Goal: Use online tool/utility

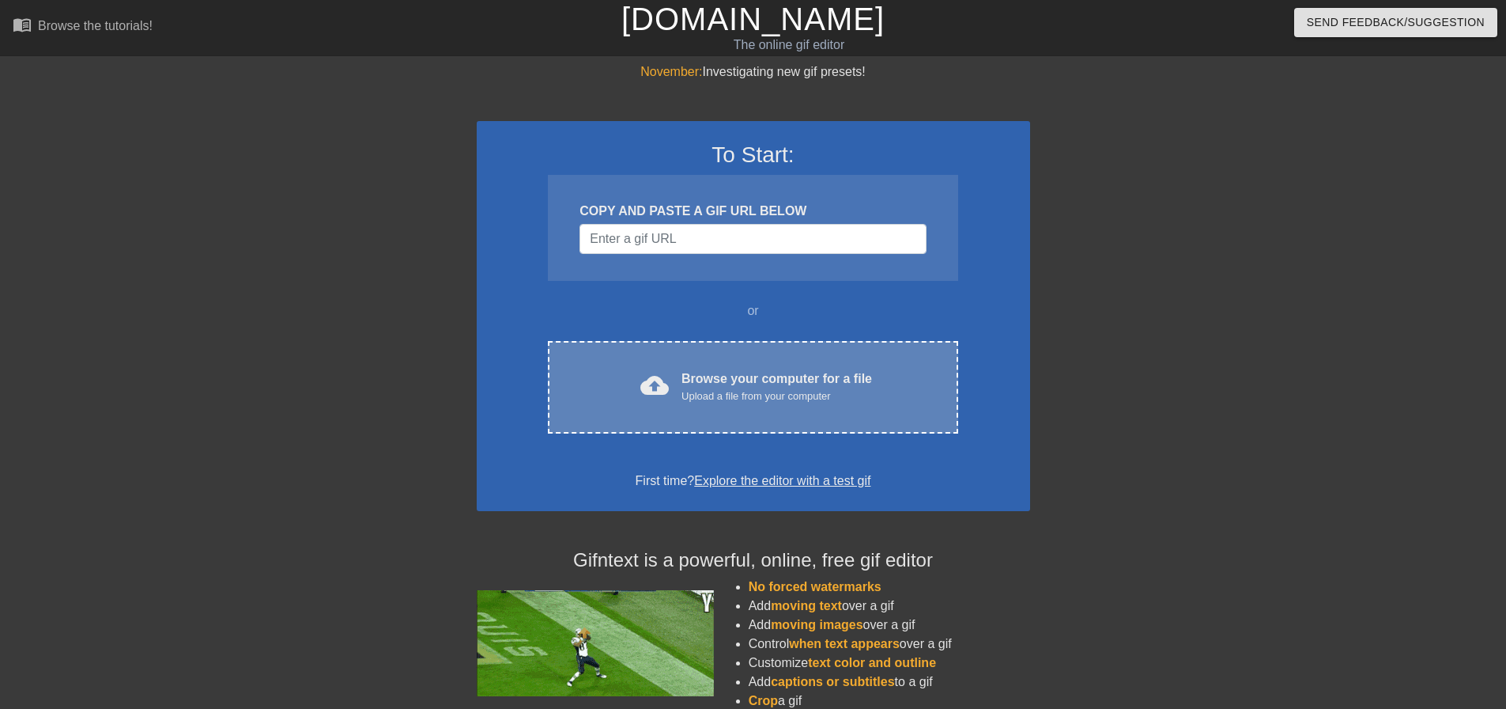
click at [749, 392] on div "Upload a file from your computer" at bounding box center [777, 396] width 191 height 16
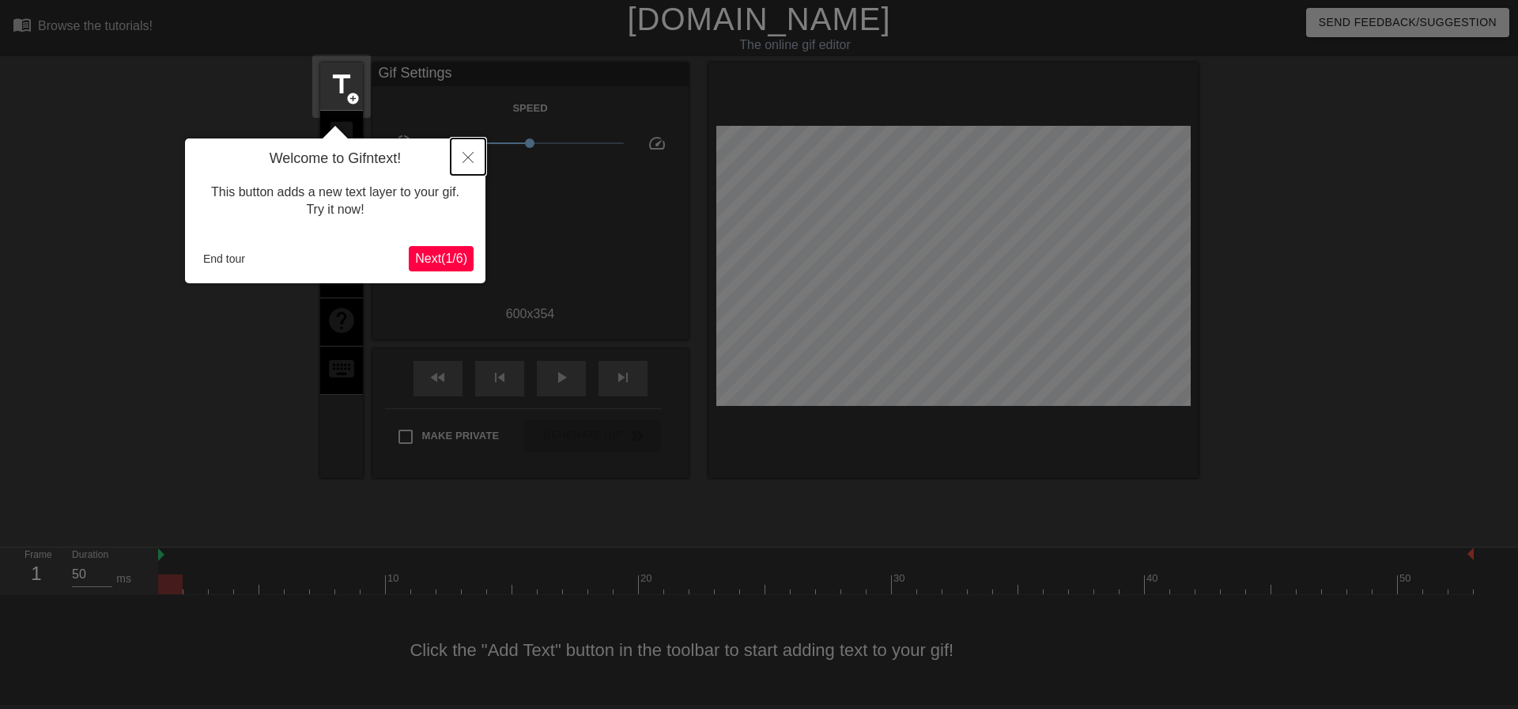
click at [469, 157] on icon "Close" at bounding box center [468, 157] width 11 height 11
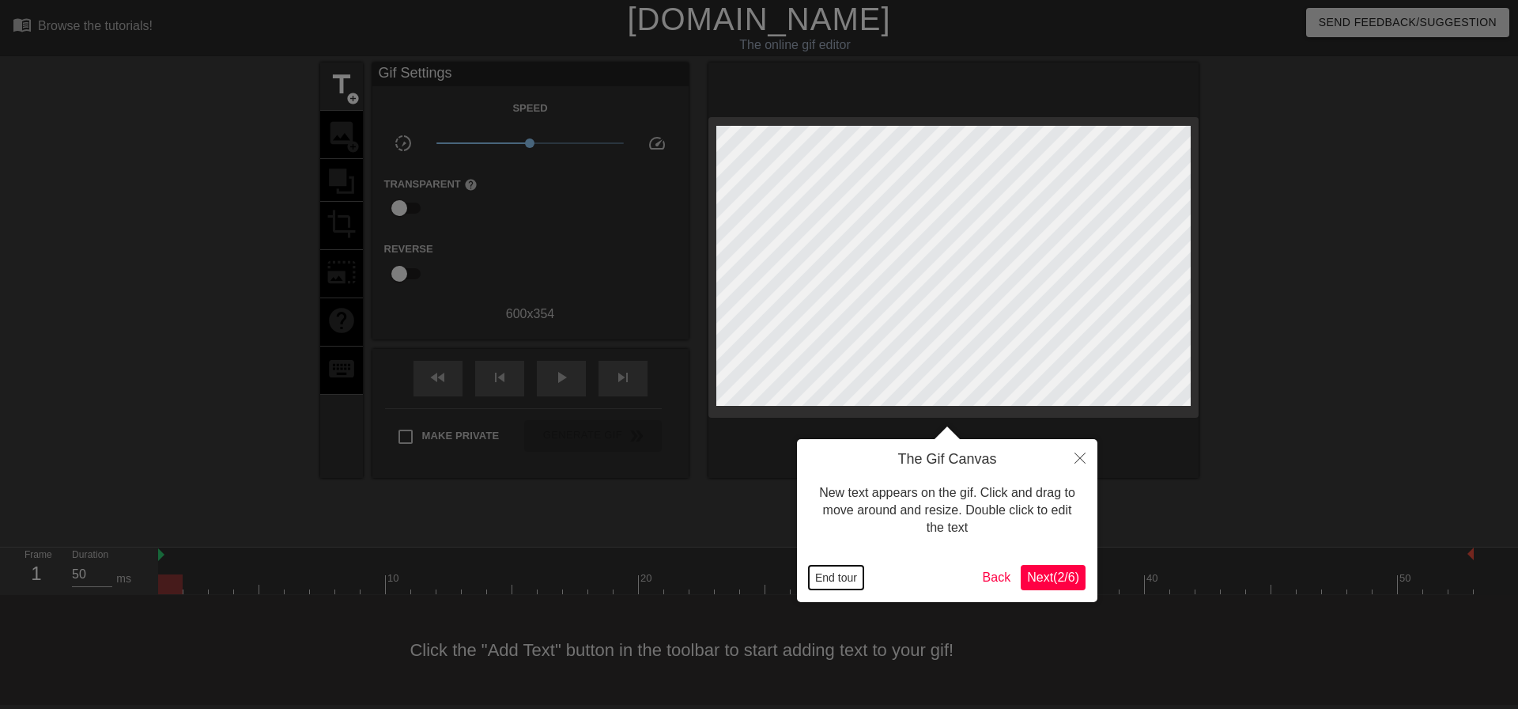
click at [837, 580] on button "End tour" at bounding box center [836, 577] width 55 height 24
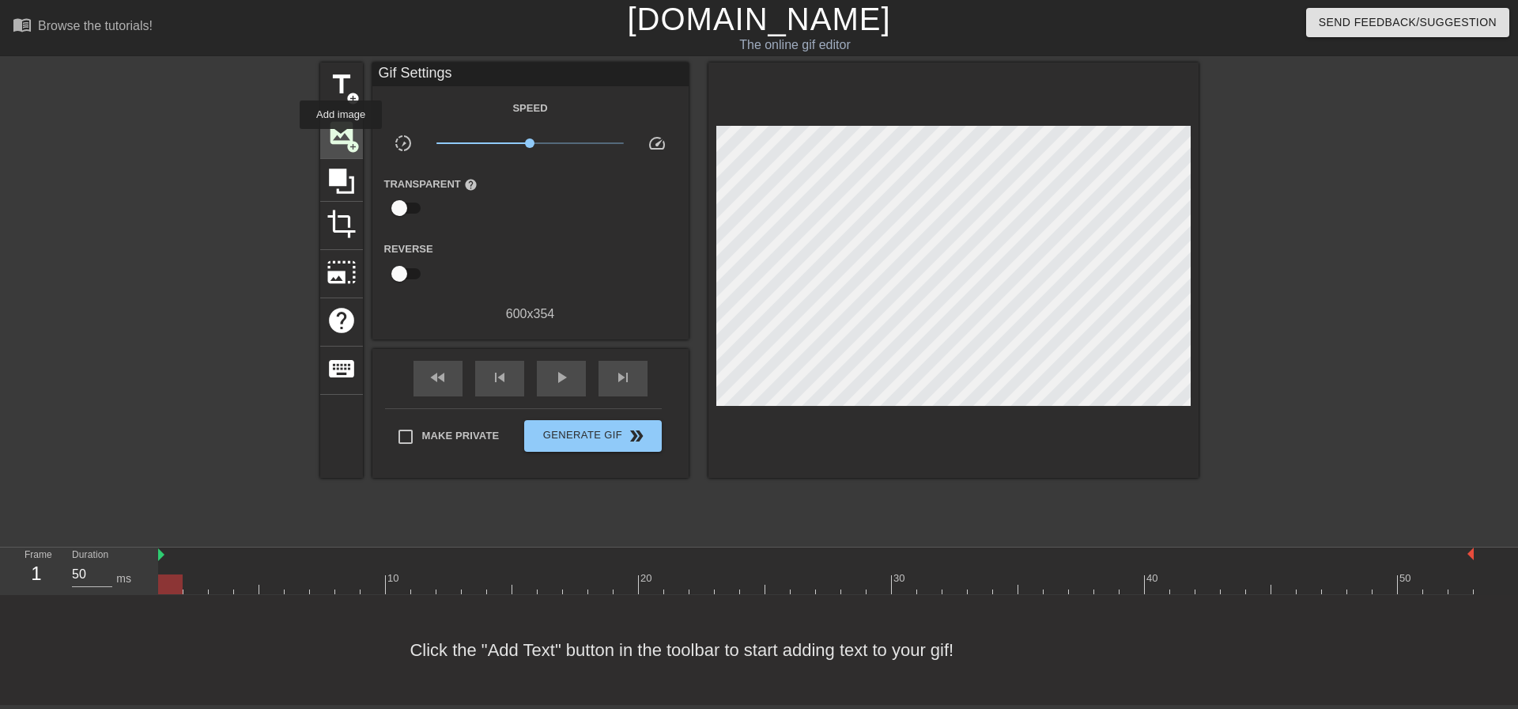
click at [340, 140] on span "image" at bounding box center [342, 133] width 30 height 30
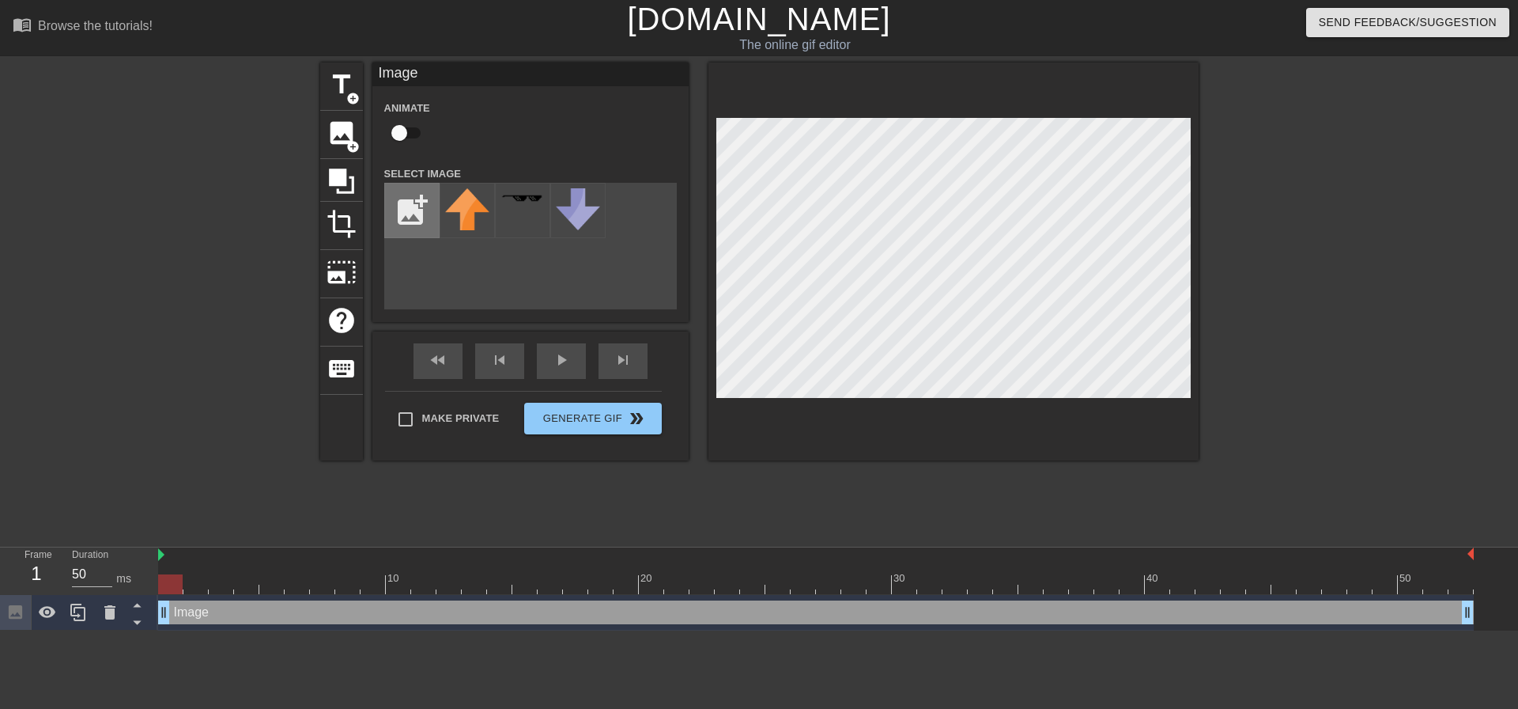
click at [424, 219] on input "file" at bounding box center [412, 210] width 54 height 54
type input "C:\fakepath\MokeyMokey-OW-removebg-preview.png"
click at [465, 224] on img at bounding box center [467, 210] width 44 height 44
click at [266, 508] on div at bounding box center [182, 299] width 237 height 474
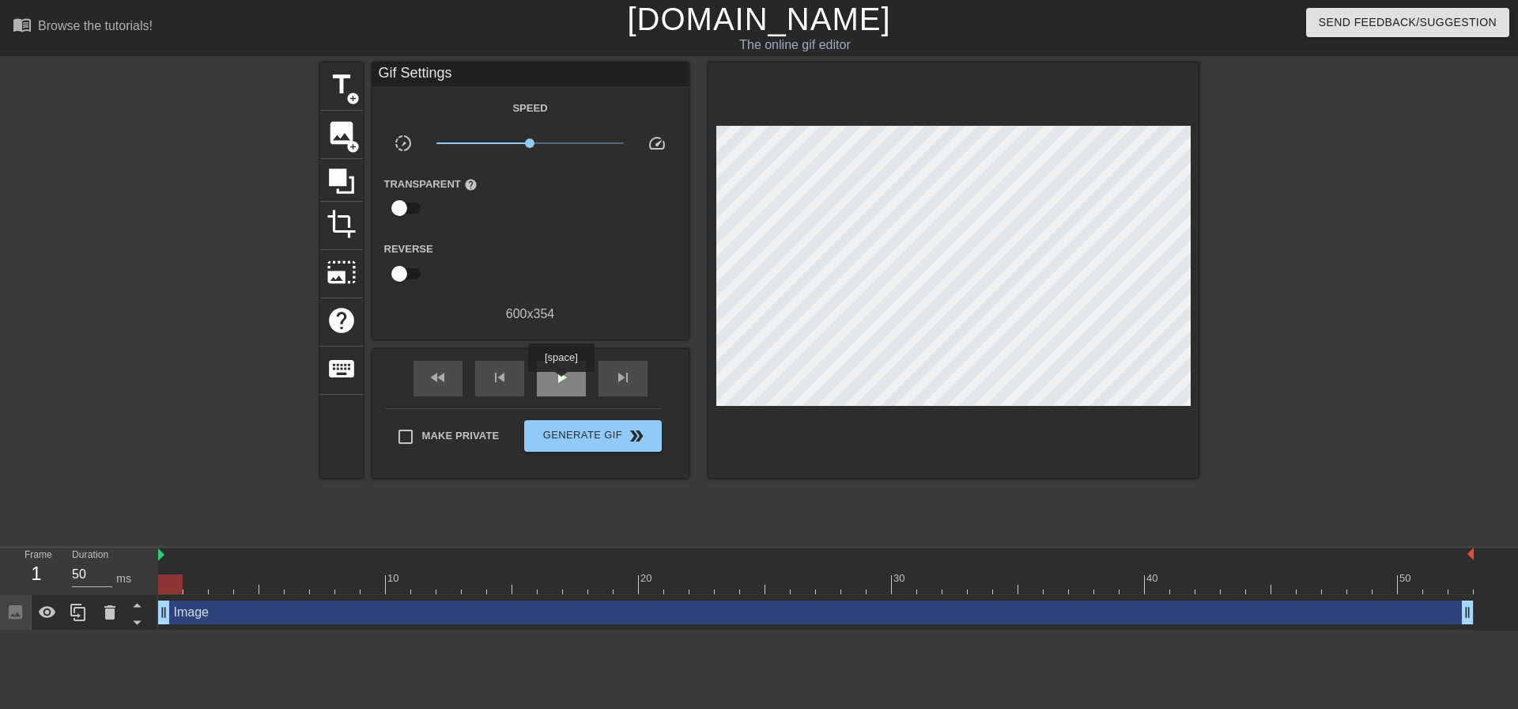
click at [561, 383] on span "play_arrow" at bounding box center [561, 377] width 19 height 19
click at [561, 383] on span "pause" at bounding box center [561, 377] width 19 height 19
drag, startPoint x: 607, startPoint y: 577, endPoint x: 140, endPoint y: 575, distance: 467.4
click at [140, 575] on div "Frame 1 Duration 50 ms 10 20 30 40 50 Image drag_handle drag_handle" at bounding box center [759, 588] width 1518 height 83
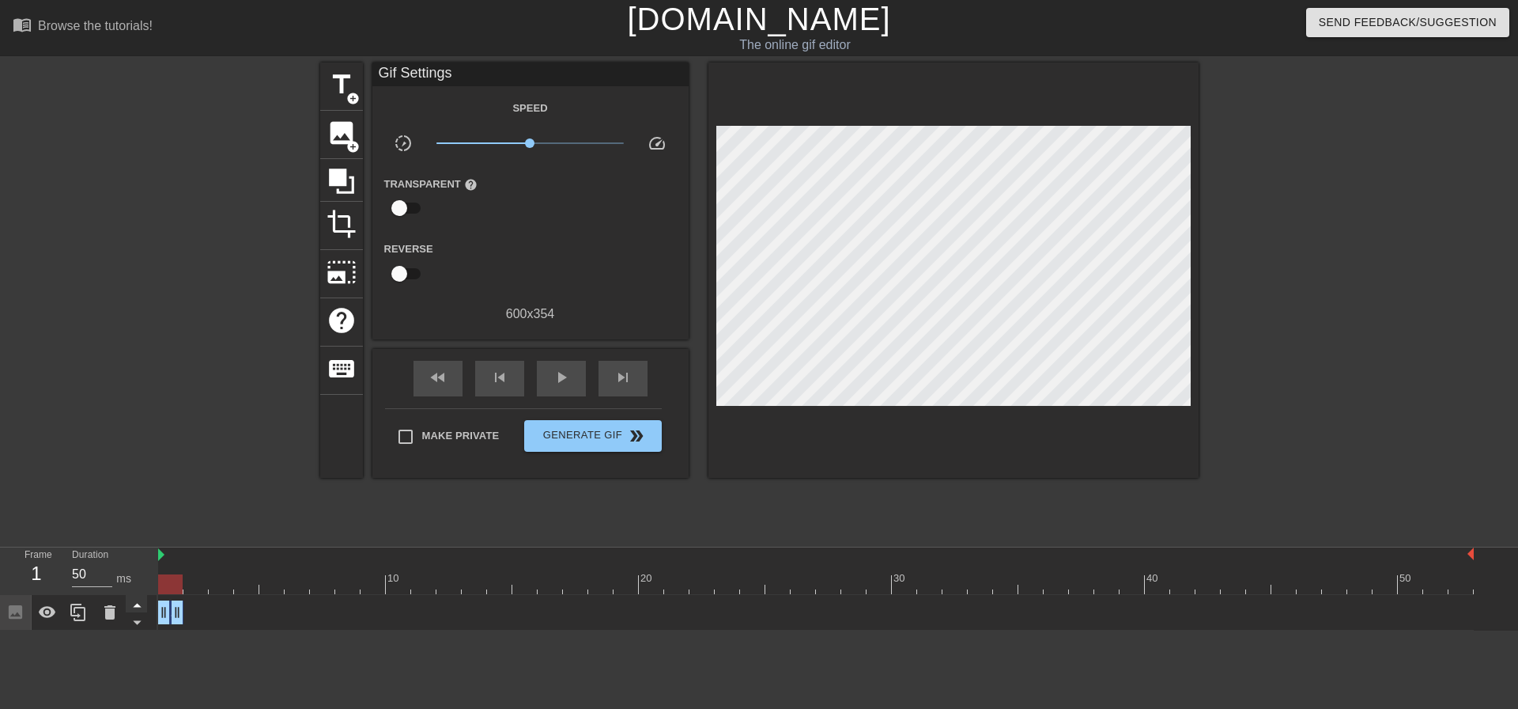
drag, startPoint x: 1467, startPoint y: 611, endPoint x: 143, endPoint y: 599, distance: 1323.8
click at [143, 599] on div "Frame 1 Duration 50 ms 10 20 30 40 50 Image drag_handle drag_handle" at bounding box center [759, 588] width 1518 height 83
click at [565, 372] on span "play_arrow" at bounding box center [561, 377] width 19 height 19
click at [566, 372] on span "pause" at bounding box center [561, 377] width 19 height 19
click at [194, 575] on div at bounding box center [816, 584] width 1316 height 20
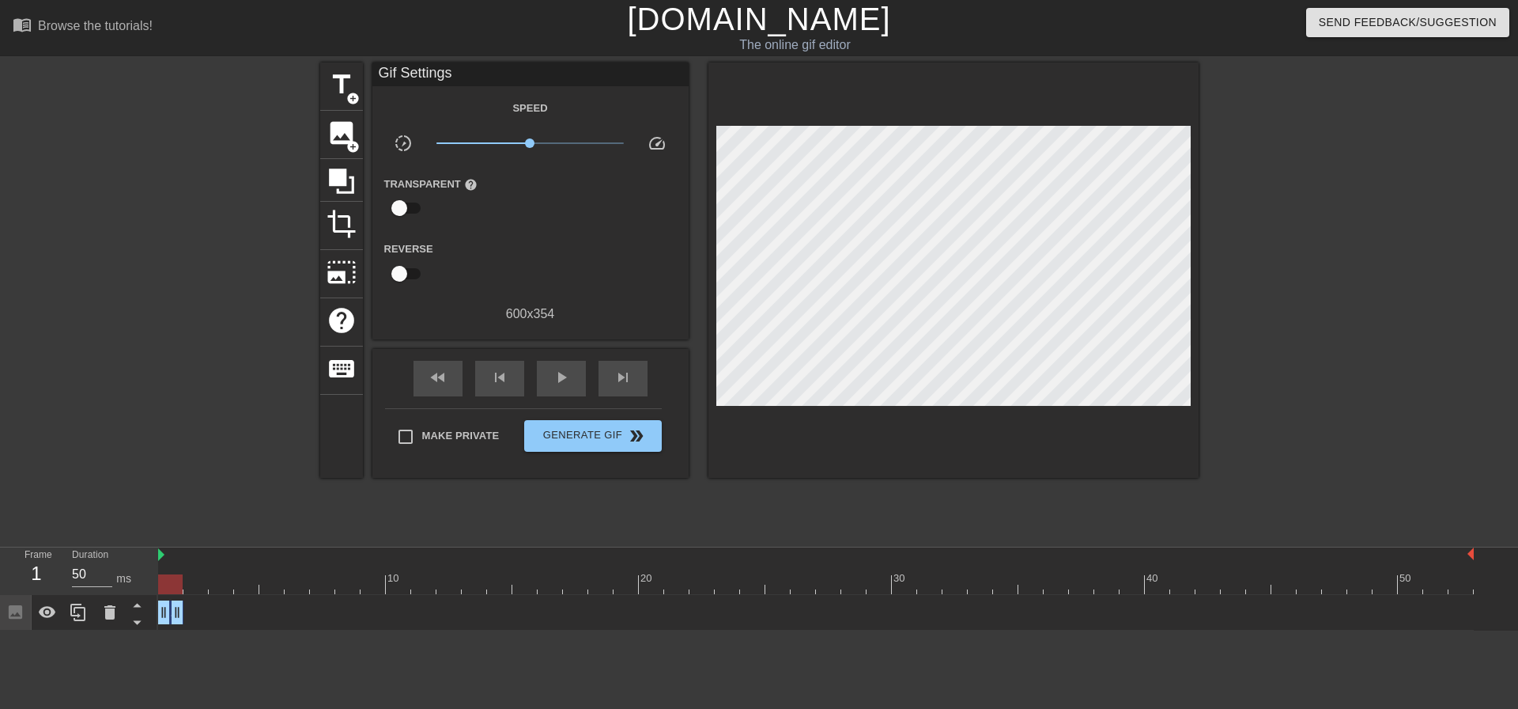
drag, startPoint x: 191, startPoint y: 581, endPoint x: 158, endPoint y: 584, distance: 32.5
click at [158, 584] on div at bounding box center [170, 584] width 25 height 20
click at [164, 587] on div at bounding box center [170, 584] width 25 height 20
click at [554, 384] on span "play_arrow" at bounding box center [561, 377] width 19 height 19
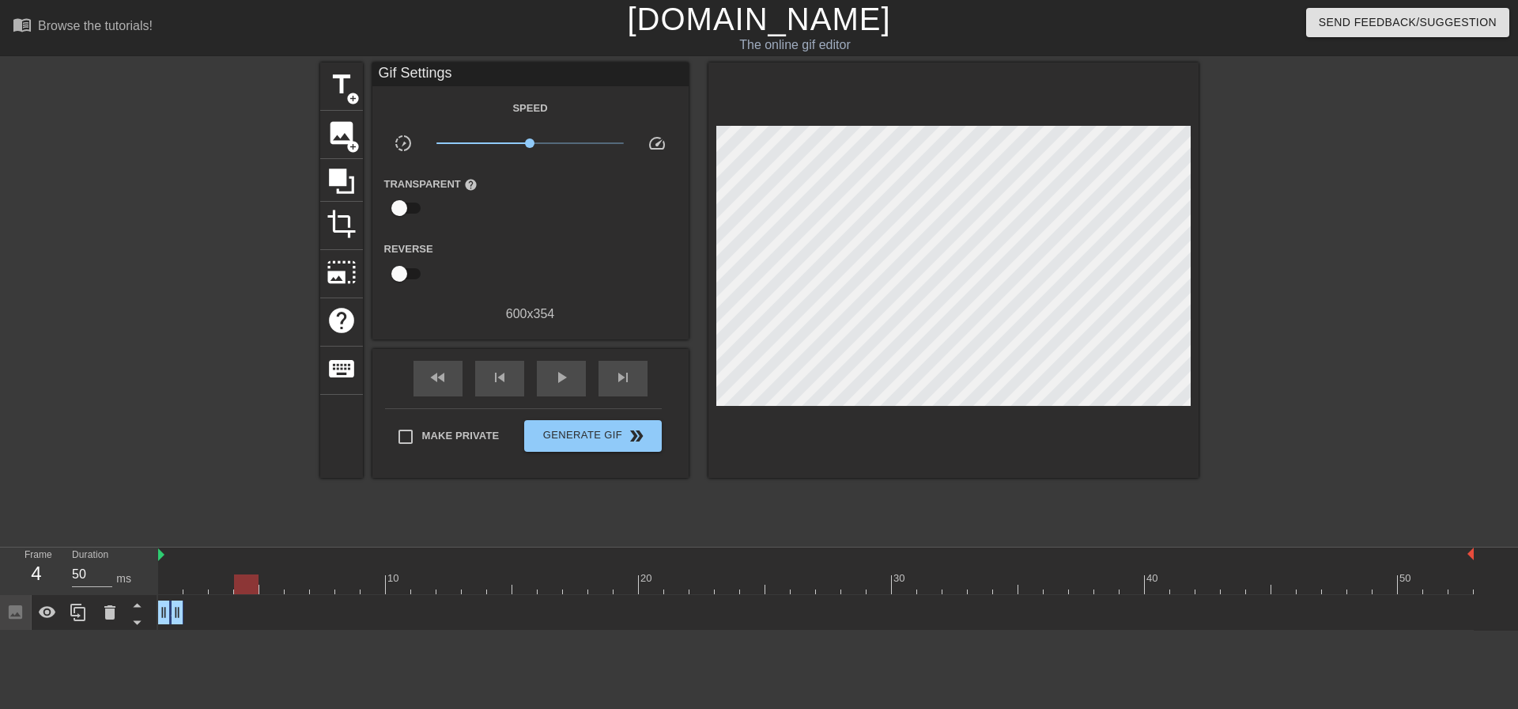
click at [192, 591] on div at bounding box center [816, 584] width 1316 height 20
drag, startPoint x: 176, startPoint y: 610, endPoint x: 181, endPoint y: 622, distance: 13.1
click at [175, 588] on div at bounding box center [170, 584] width 25 height 20
click at [193, 581] on div at bounding box center [816, 584] width 1316 height 20
click at [191, 586] on div at bounding box center [195, 584] width 25 height 20
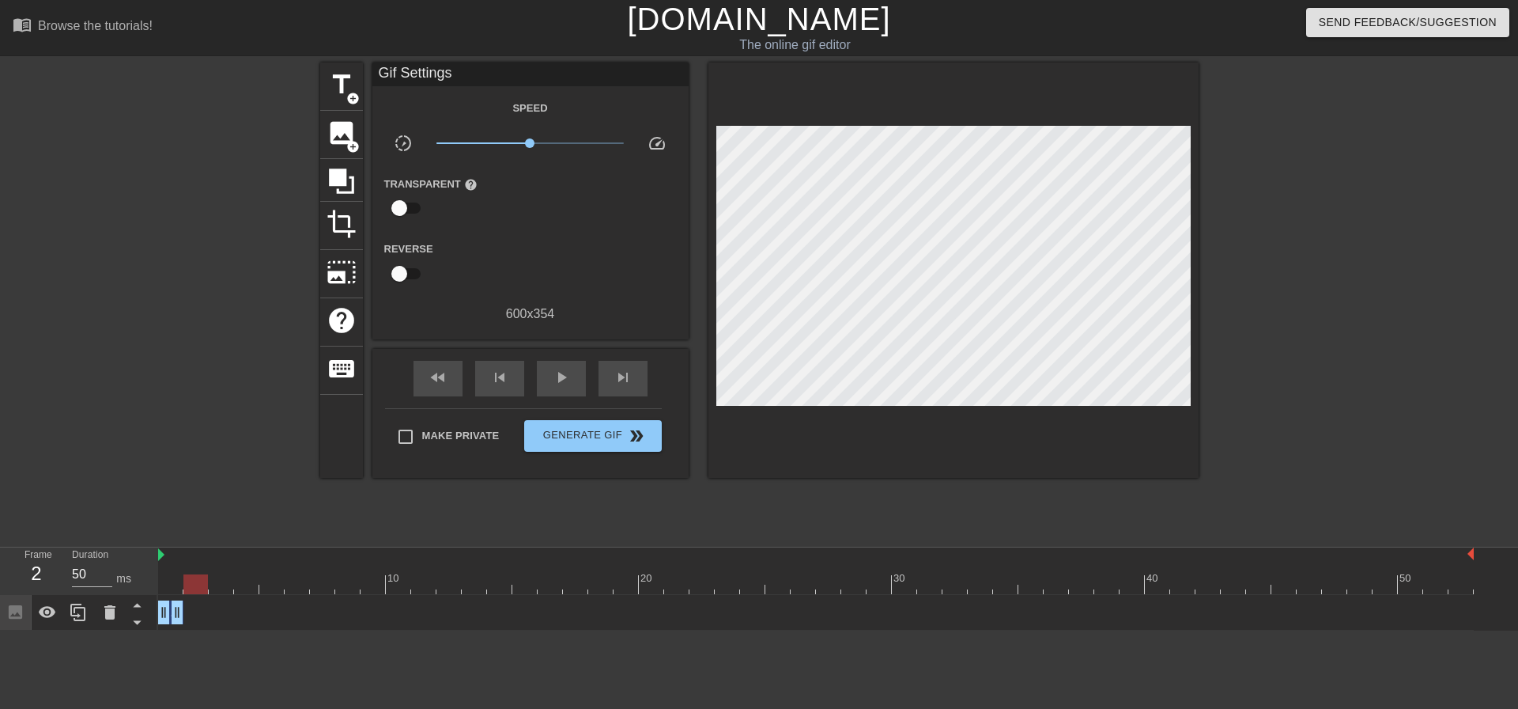
click at [181, 586] on div at bounding box center [816, 584] width 1316 height 20
click at [85, 611] on icon at bounding box center [78, 612] width 19 height 19
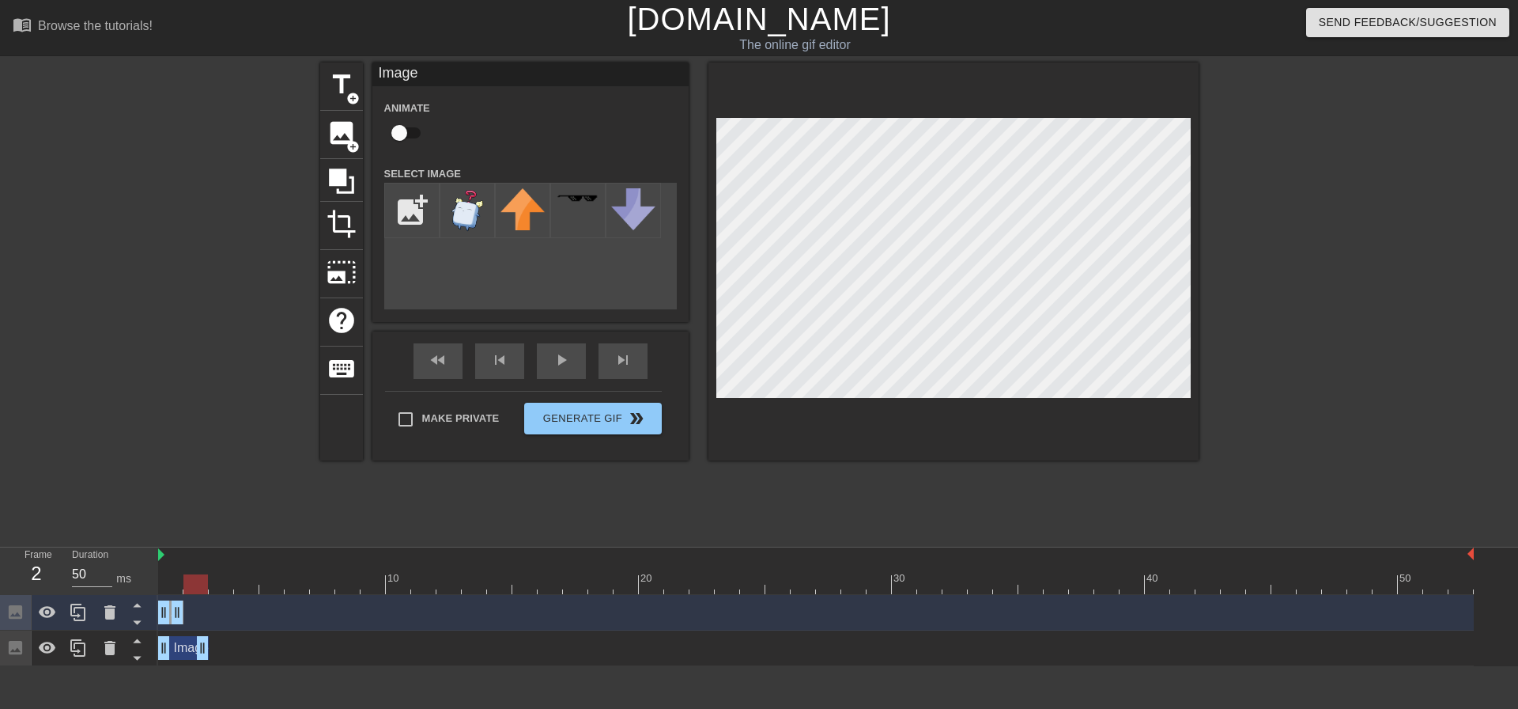
drag, startPoint x: 172, startPoint y: 648, endPoint x: 188, endPoint y: 651, distance: 16.0
drag, startPoint x: 161, startPoint y: 654, endPoint x: 178, endPoint y: 655, distance: 16.6
click at [178, 655] on div "Image drag_handle drag_handle" at bounding box center [816, 648] width 1316 height 24
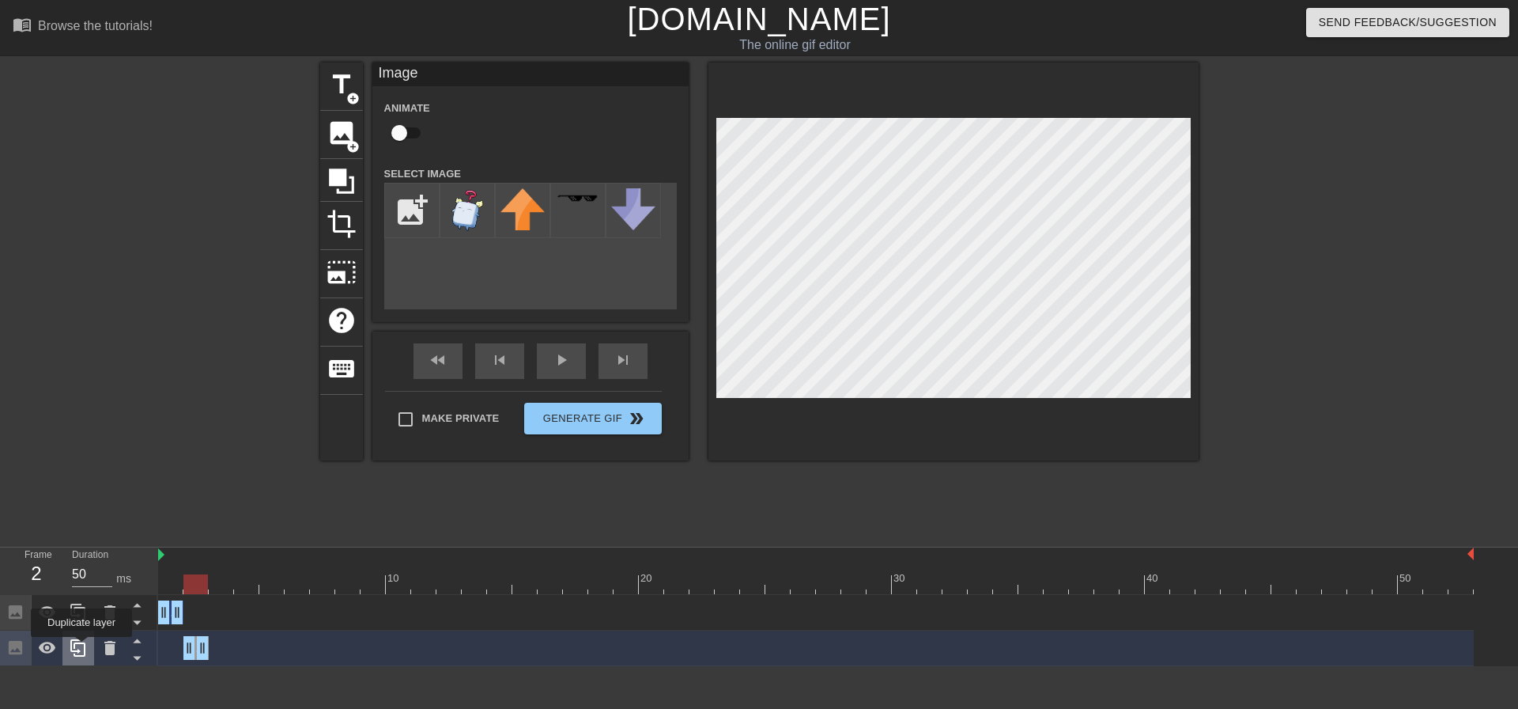
click at [81, 648] on icon at bounding box center [78, 647] width 19 height 19
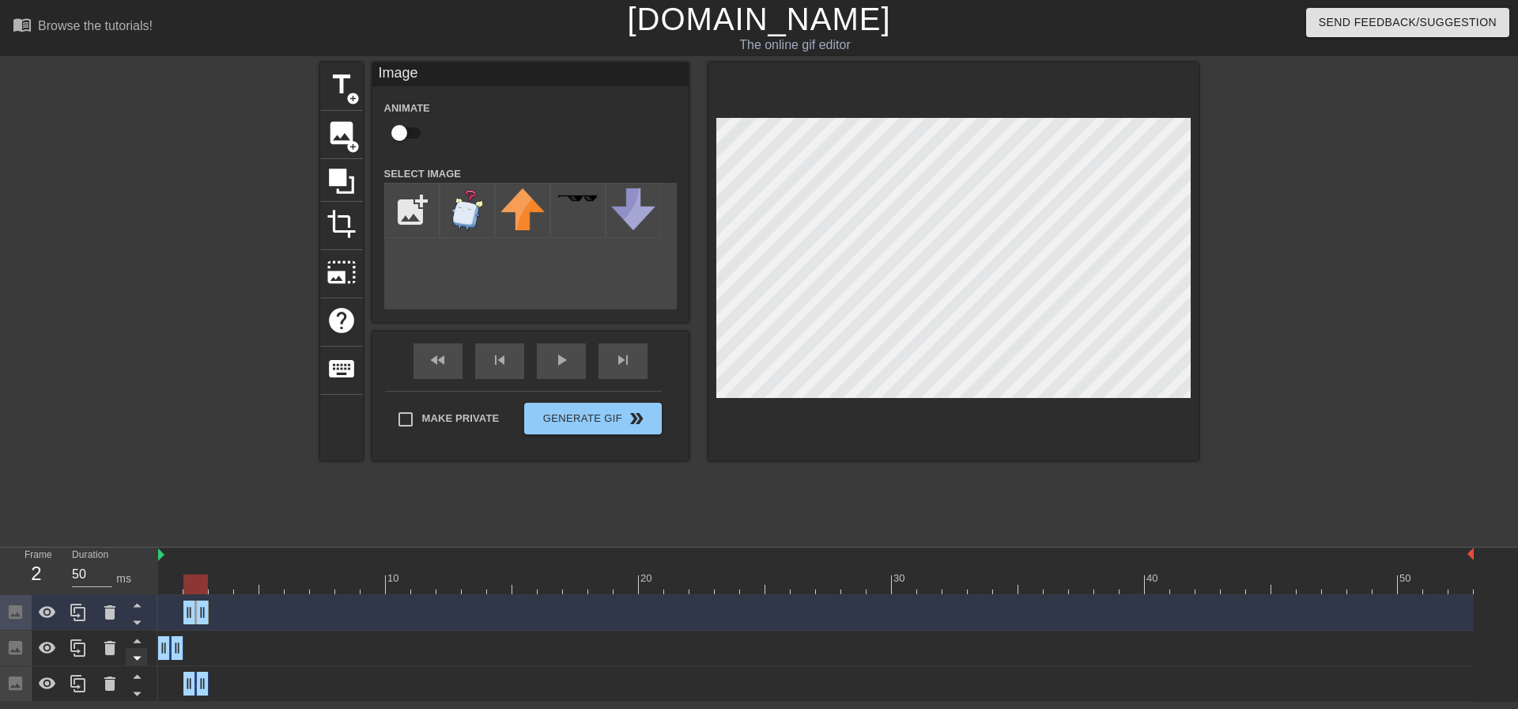
click at [146, 623] on icon at bounding box center [137, 622] width 20 height 20
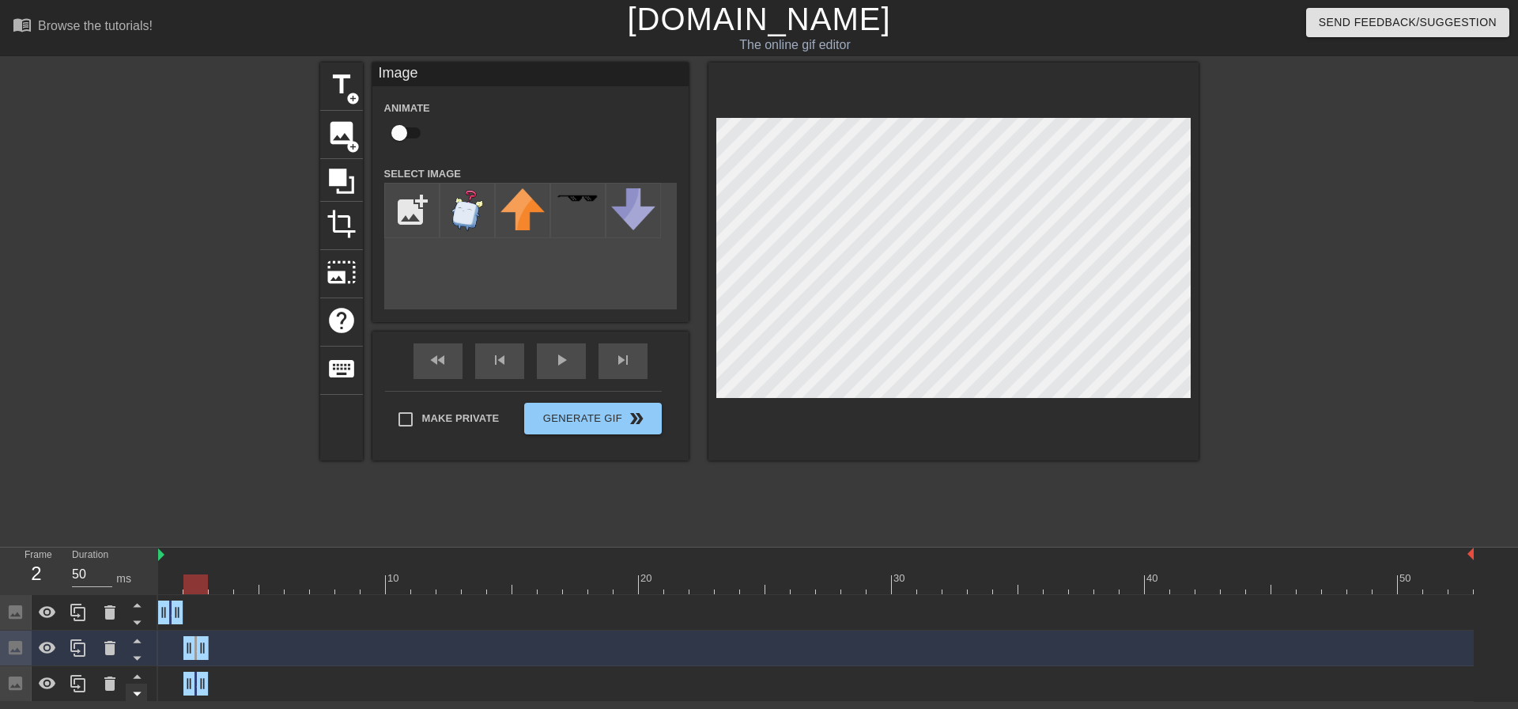
click at [138, 688] on icon at bounding box center [137, 693] width 20 height 20
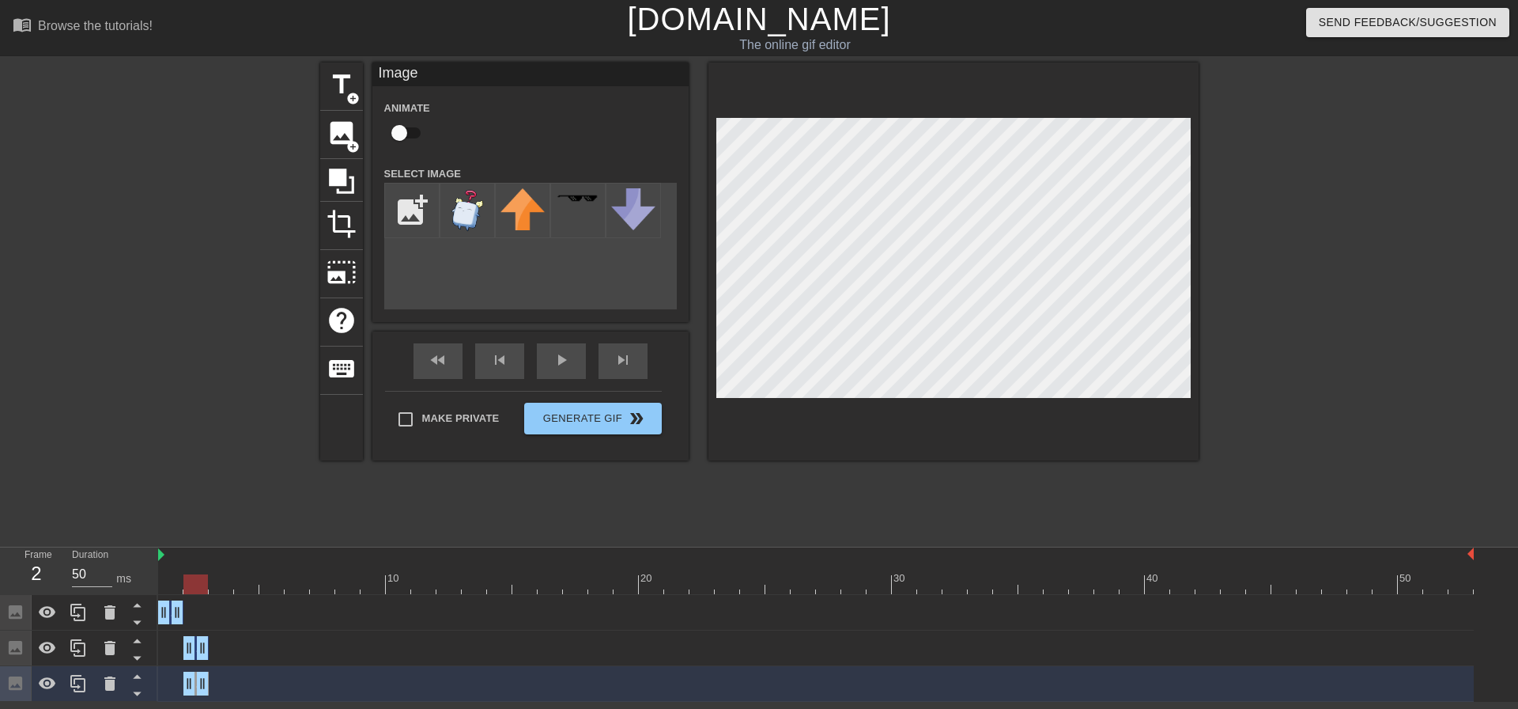
drag, startPoint x: 206, startPoint y: 685, endPoint x: 215, endPoint y: 686, distance: 9.5
click at [215, 686] on div "Image drag_handle drag_handle" at bounding box center [816, 683] width 1316 height 24
drag, startPoint x: 204, startPoint y: 688, endPoint x: 226, endPoint y: 689, distance: 22.2
drag, startPoint x: 193, startPoint y: 688, endPoint x: 213, endPoint y: 691, distance: 20.0
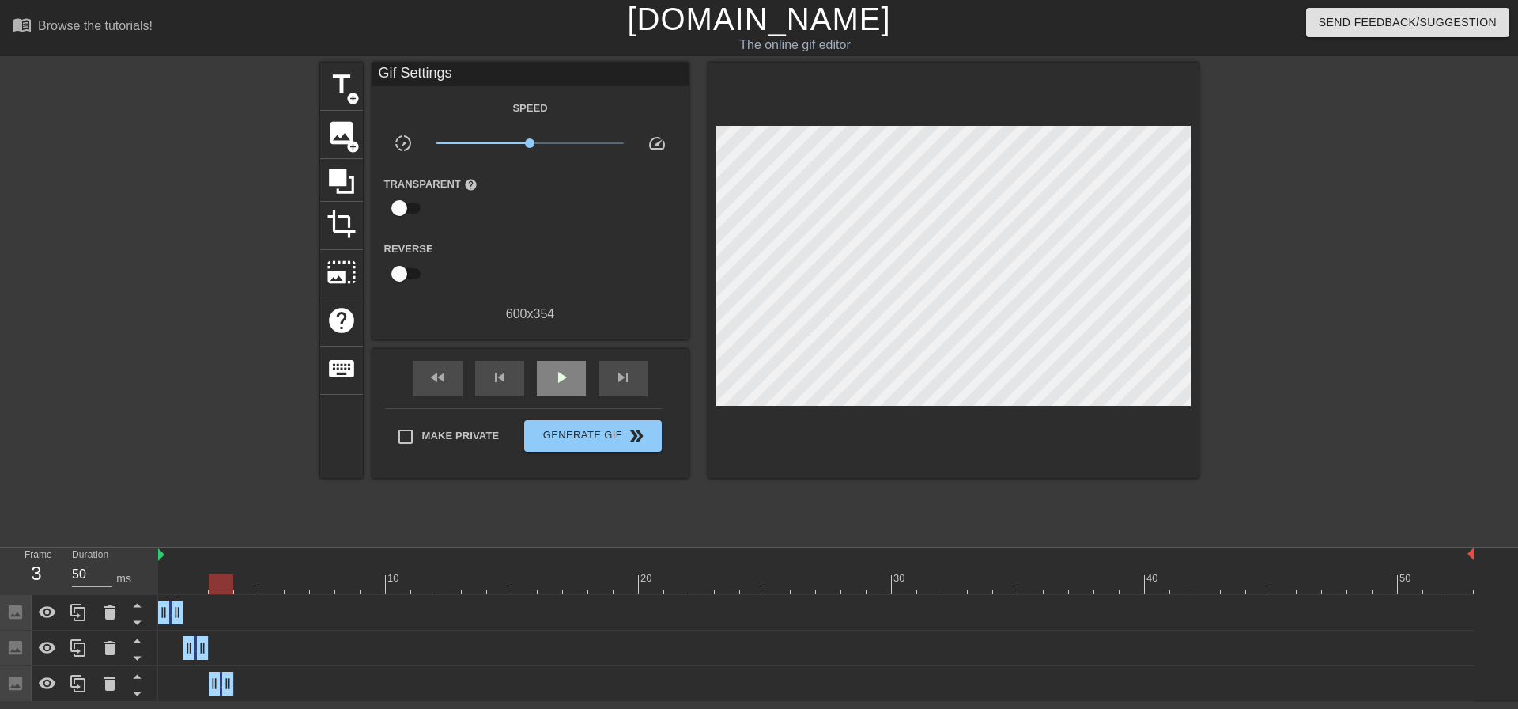
click at [550, 358] on div "fast_rewind skip_previous play_arrow skip_next" at bounding box center [531, 378] width 258 height 59
click at [558, 383] on span "play_arrow" at bounding box center [561, 377] width 19 height 19
click at [558, 383] on span "pause" at bounding box center [561, 377] width 19 height 19
click at [167, 589] on div at bounding box center [816, 584] width 1316 height 20
click at [550, 379] on div "play_arrow" at bounding box center [561, 379] width 49 height 36
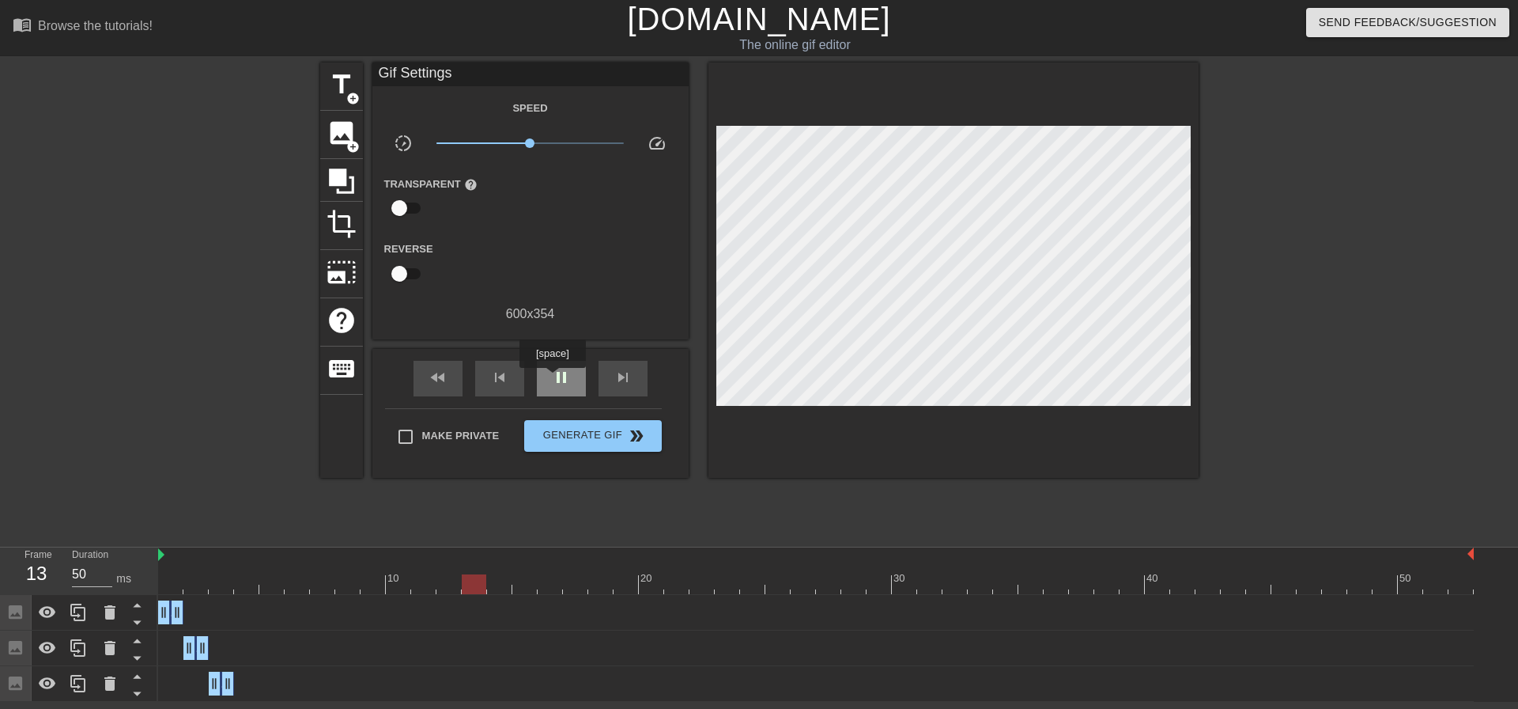
click at [552, 379] on span "pause" at bounding box center [561, 377] width 19 height 19
click at [83, 689] on icon at bounding box center [78, 683] width 19 height 19
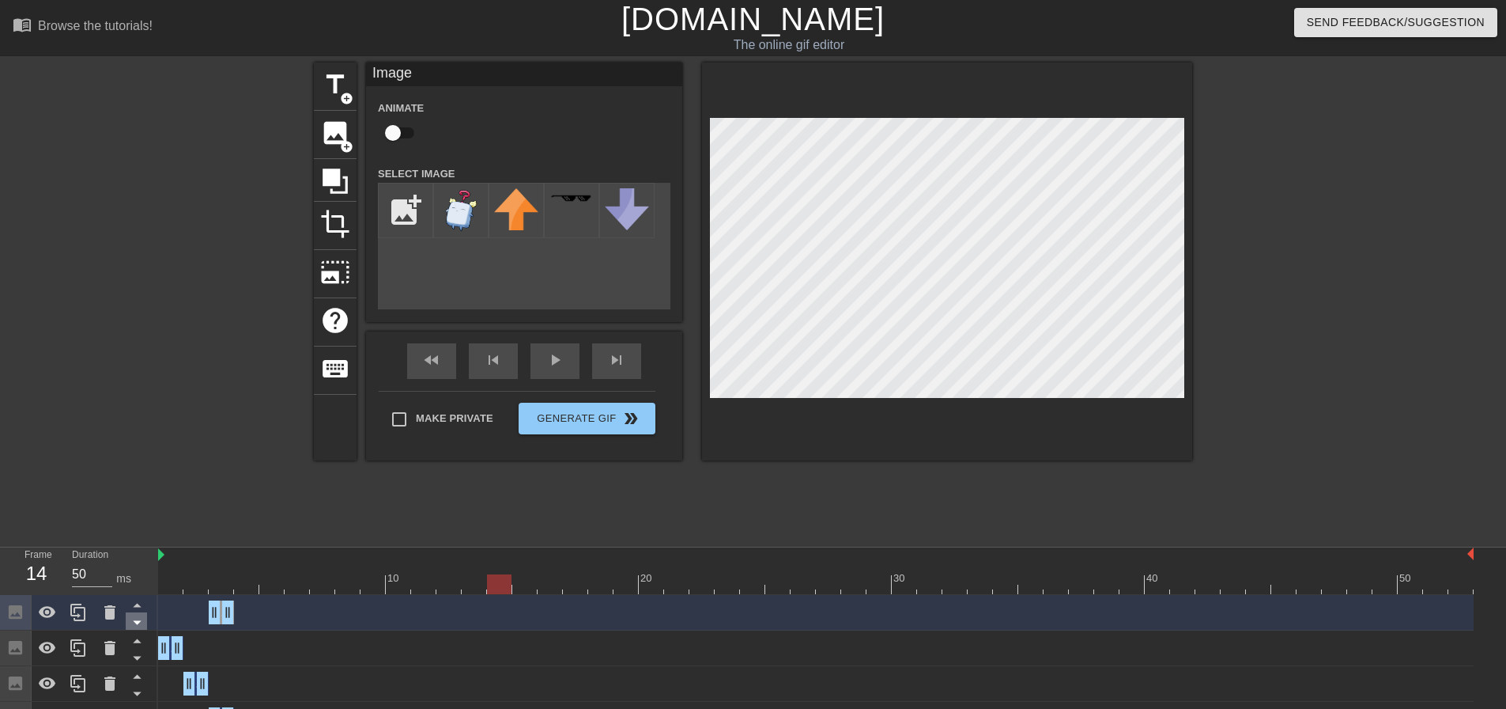
click at [134, 625] on icon at bounding box center [137, 622] width 20 height 20
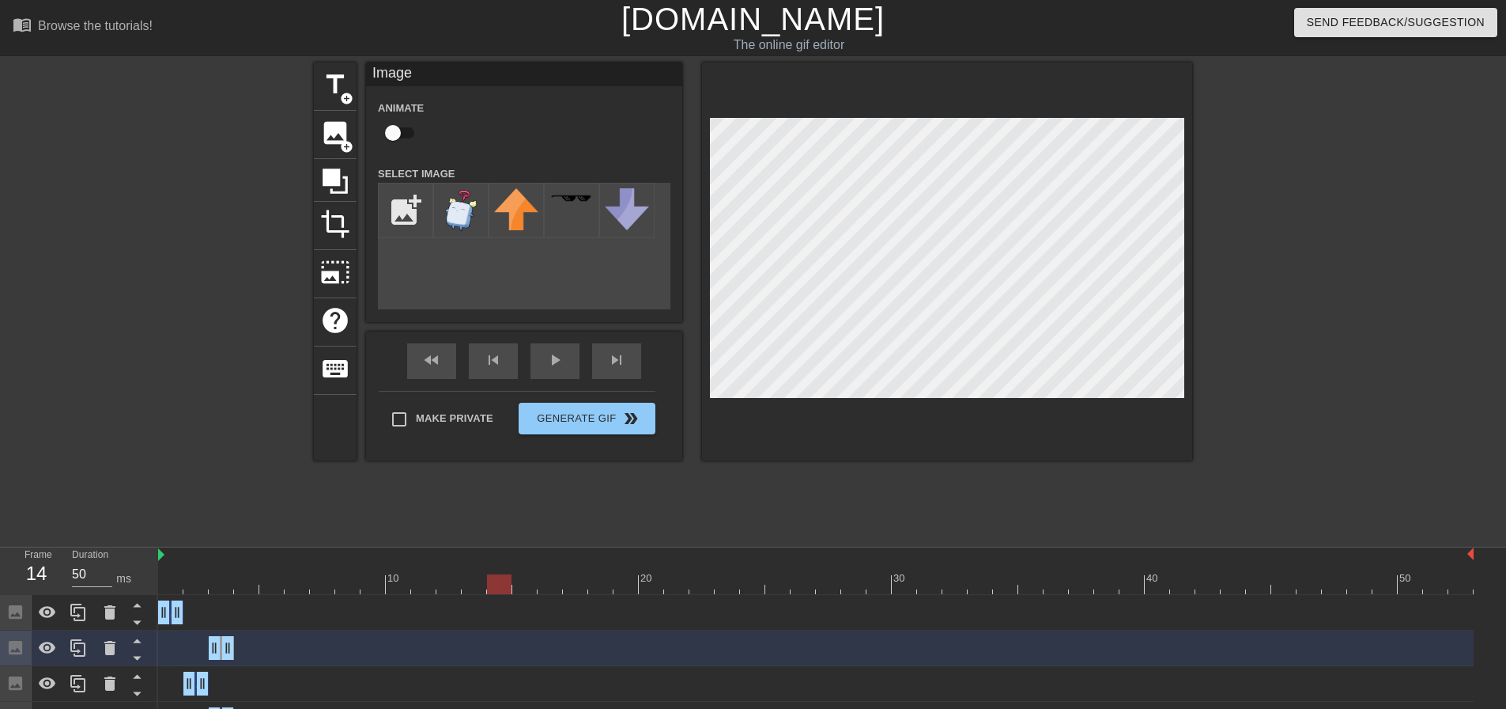
click at [134, 625] on icon at bounding box center [137, 622] width 20 height 20
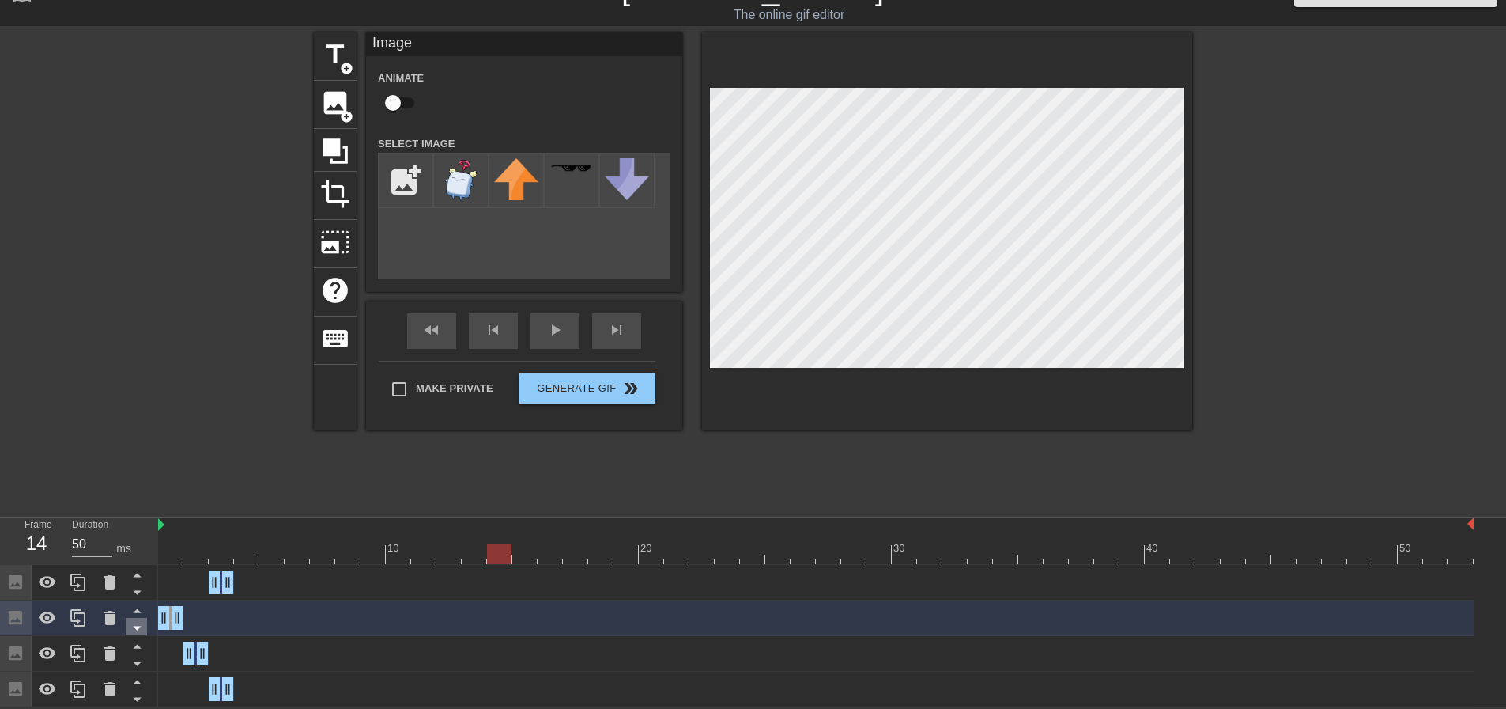
click at [143, 590] on icon at bounding box center [137, 592] width 20 height 20
click at [142, 626] on icon at bounding box center [137, 628] width 20 height 20
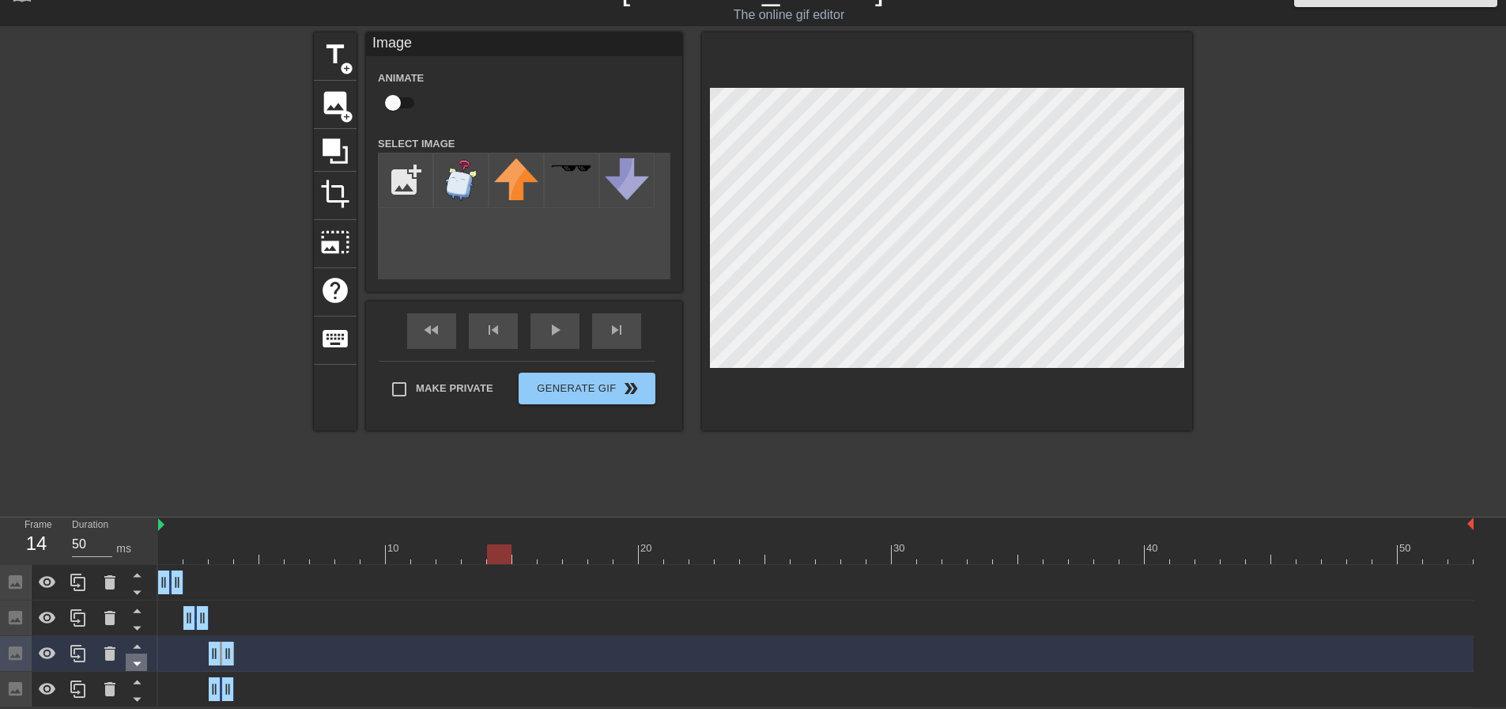
click at [139, 663] on icon at bounding box center [137, 664] width 8 height 4
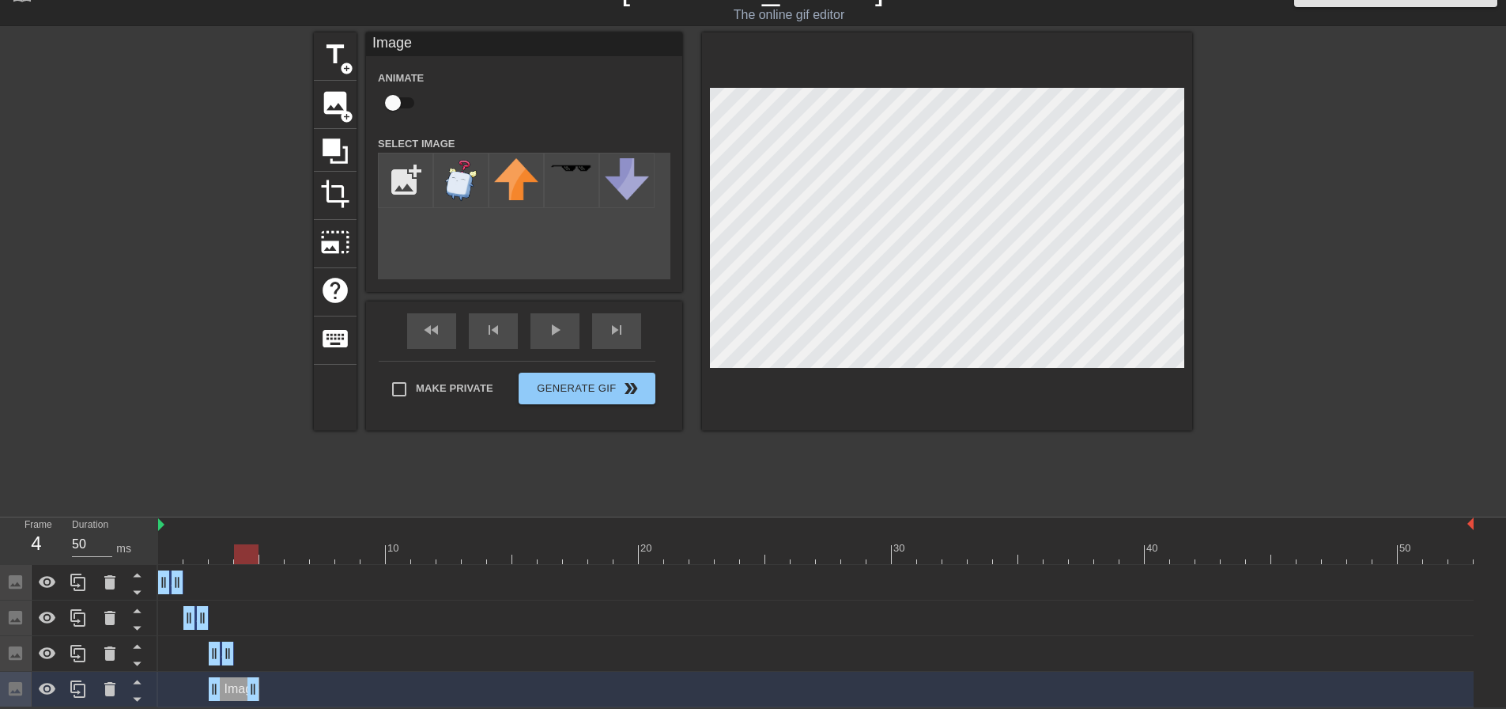
drag, startPoint x: 232, startPoint y: 690, endPoint x: 248, endPoint y: 690, distance: 16.6
drag, startPoint x: 213, startPoint y: 689, endPoint x: 229, endPoint y: 692, distance: 16.1
click at [229, 692] on div "Image drag_handle drag_handle" at bounding box center [816, 689] width 1316 height 24
click at [77, 686] on icon at bounding box center [78, 688] width 19 height 19
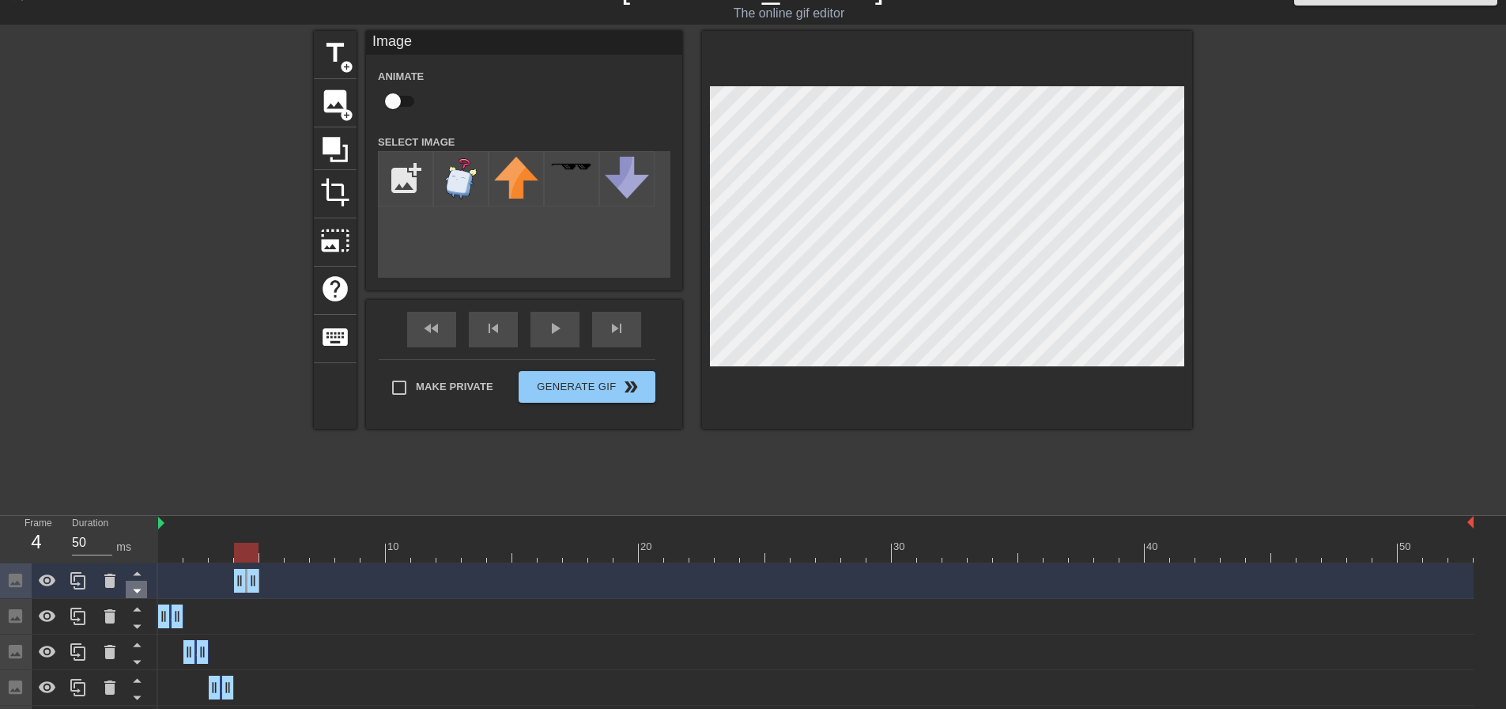
click at [140, 588] on icon at bounding box center [137, 590] width 20 height 20
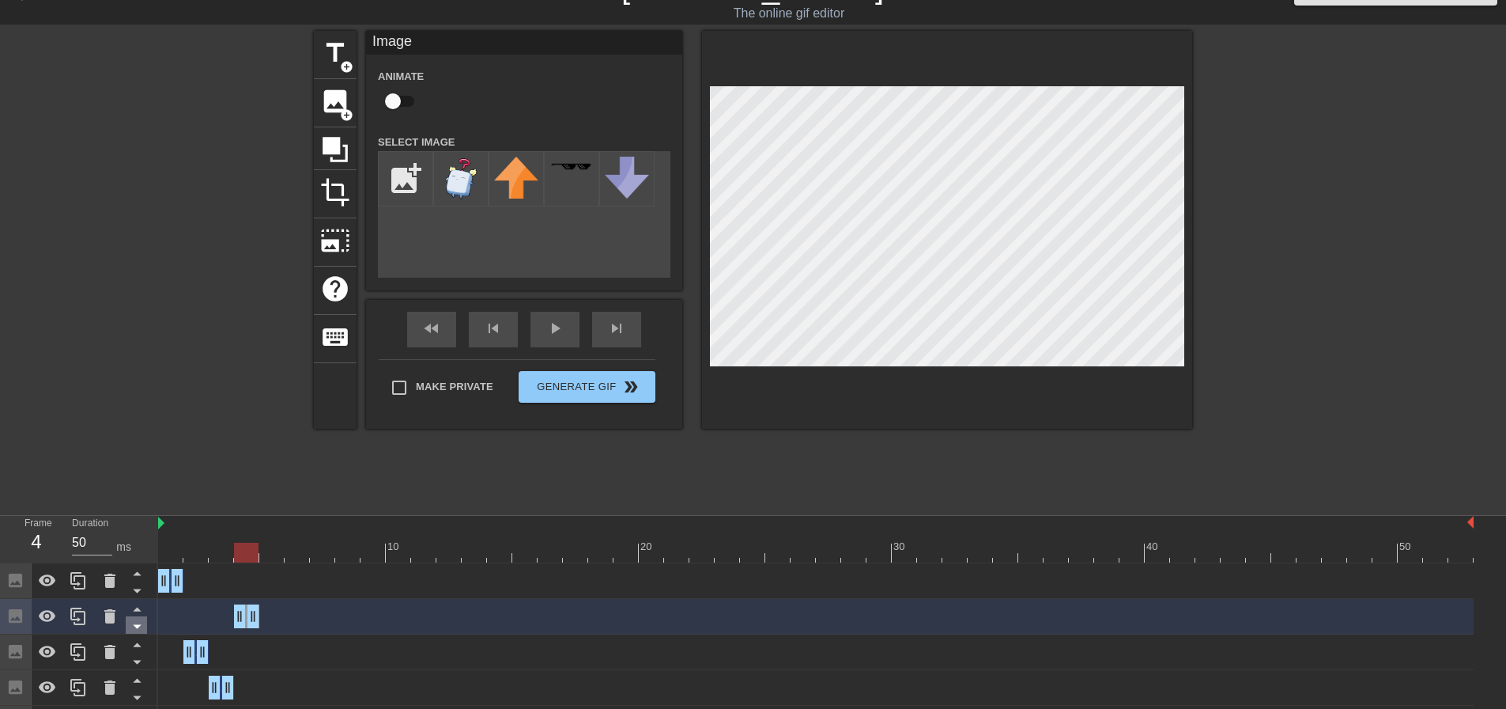
click at [141, 625] on icon at bounding box center [137, 626] width 20 height 20
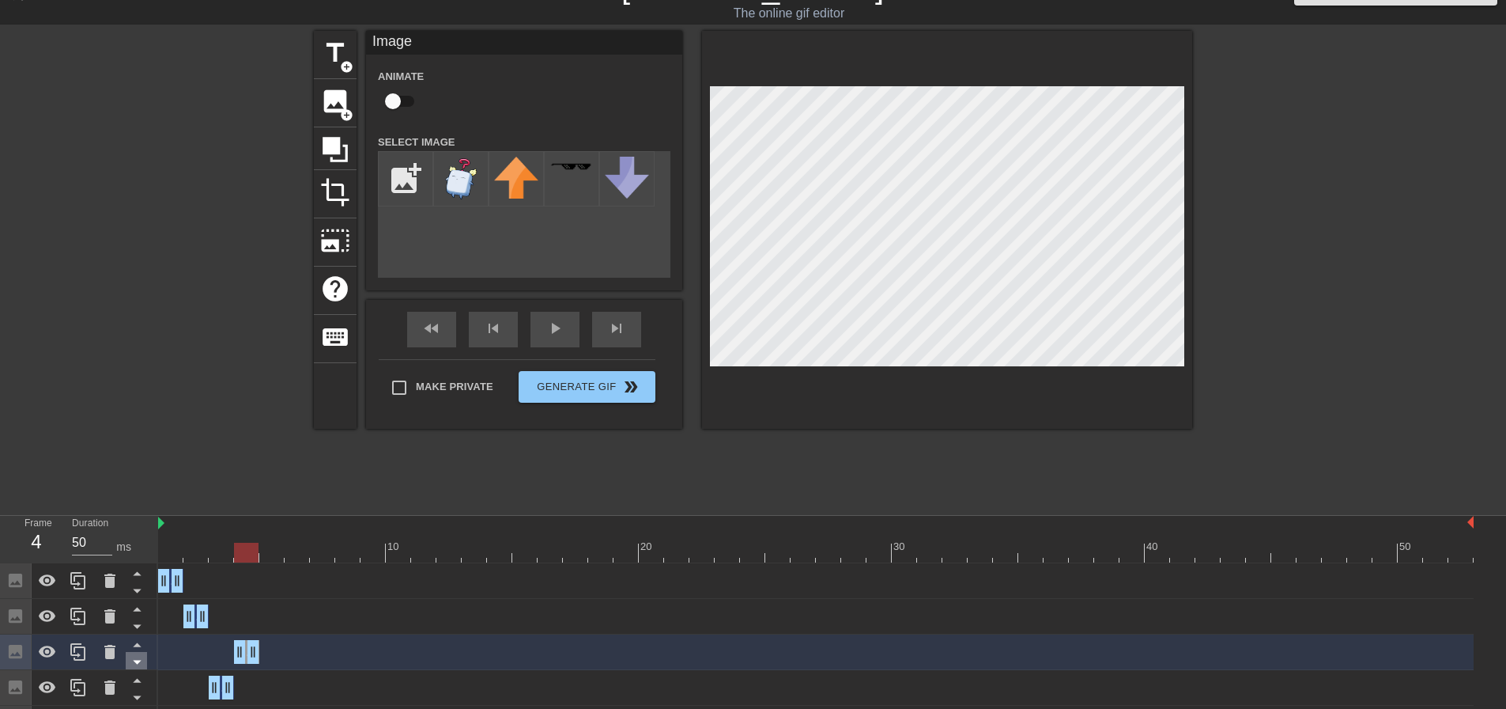
click at [143, 659] on icon at bounding box center [137, 662] width 20 height 20
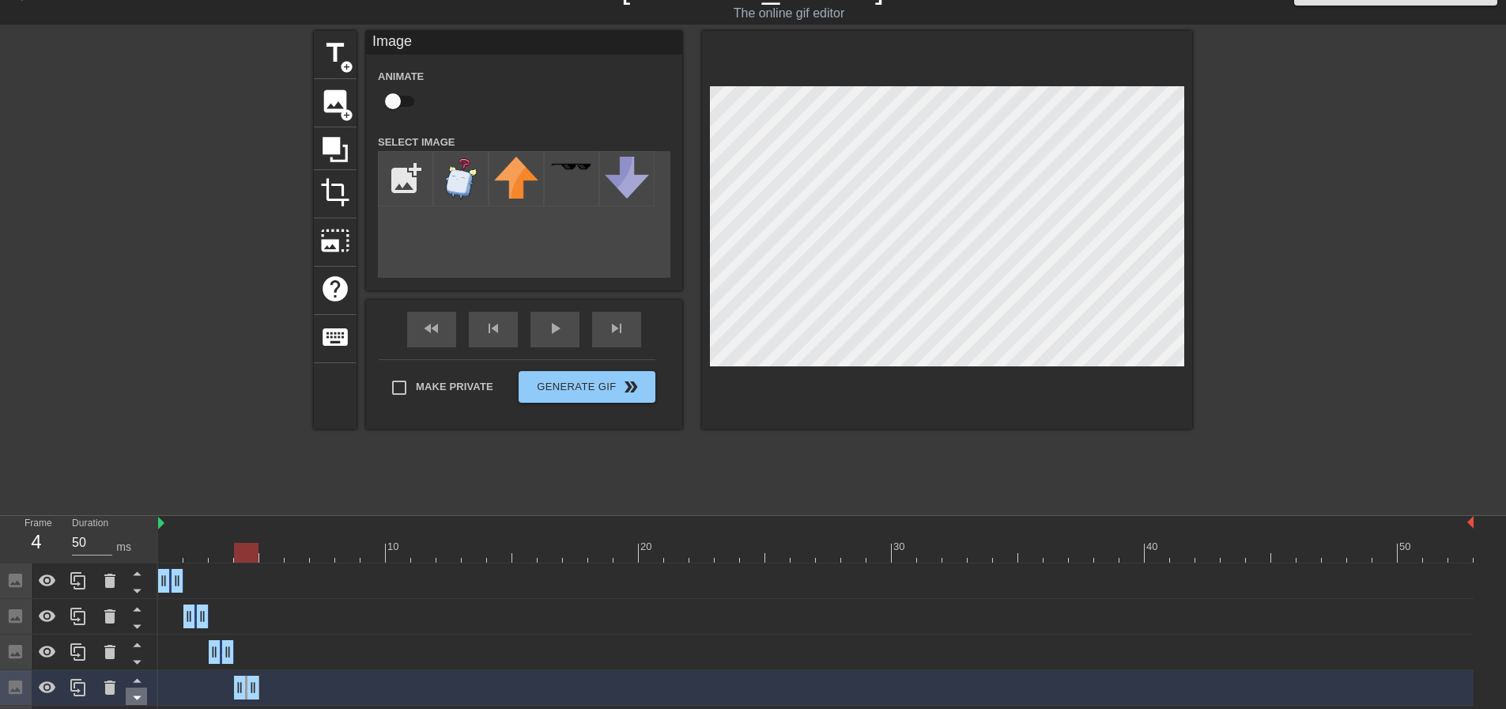
click at [140, 696] on icon at bounding box center [137, 697] width 20 height 20
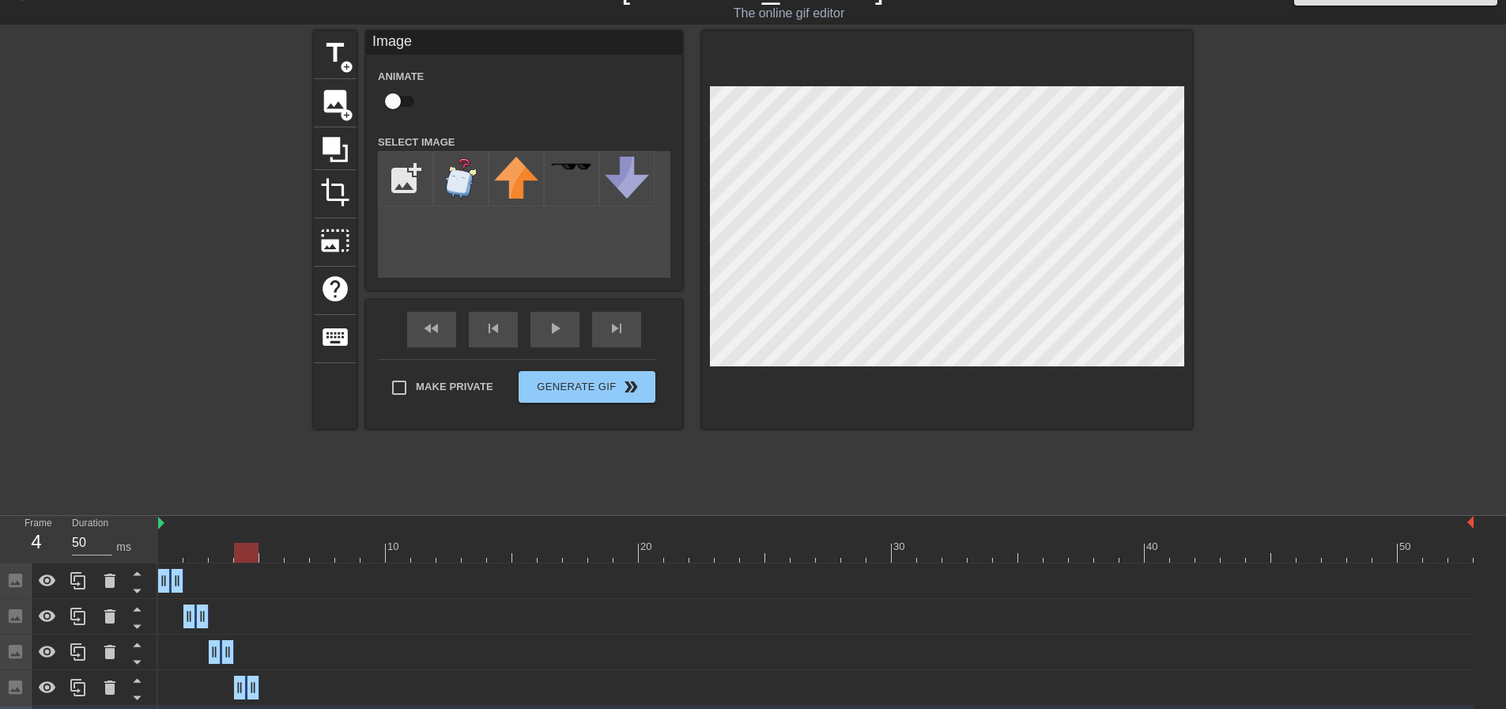
scroll to position [67, 0]
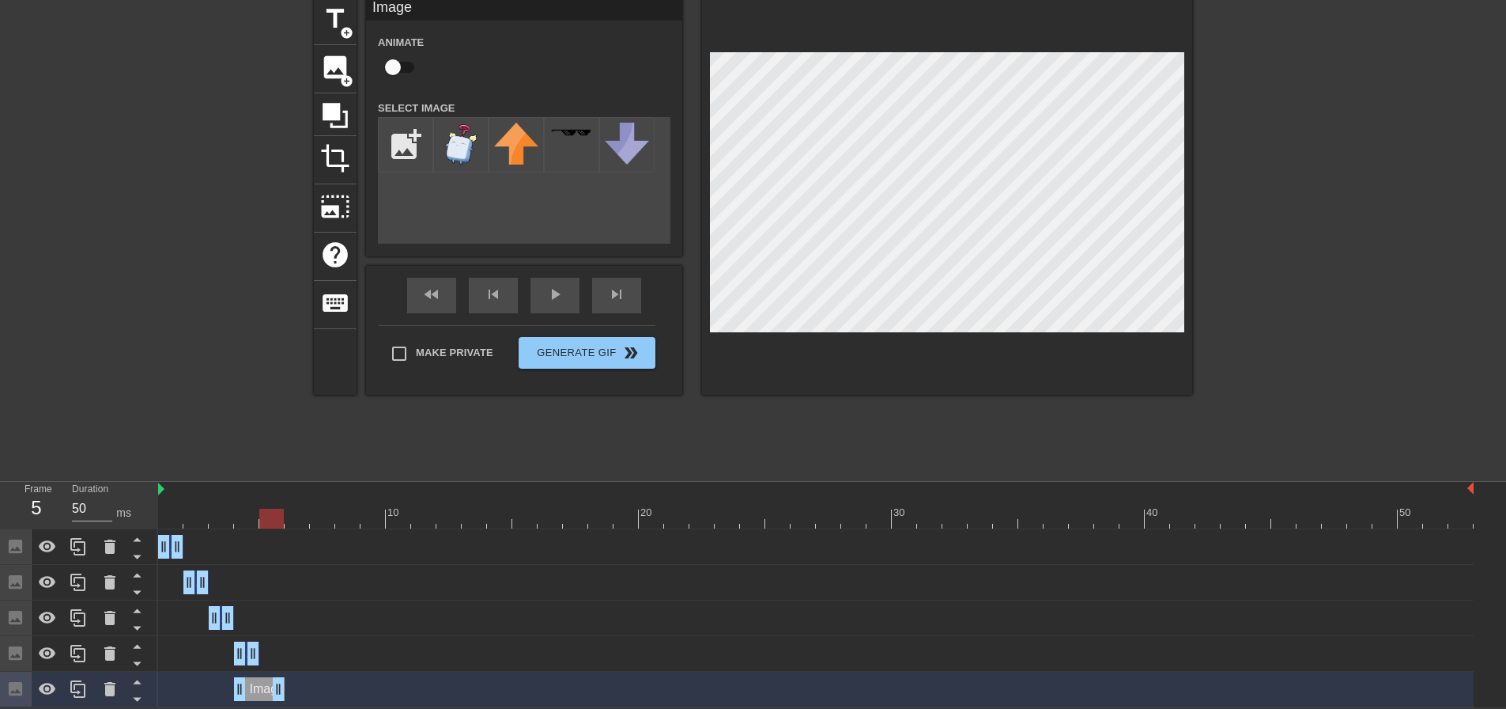
drag, startPoint x: 255, startPoint y: 691, endPoint x: 271, endPoint y: 691, distance: 16.6
drag, startPoint x: 245, startPoint y: 691, endPoint x: 262, endPoint y: 697, distance: 17.8
click at [74, 693] on icon at bounding box center [78, 688] width 19 height 19
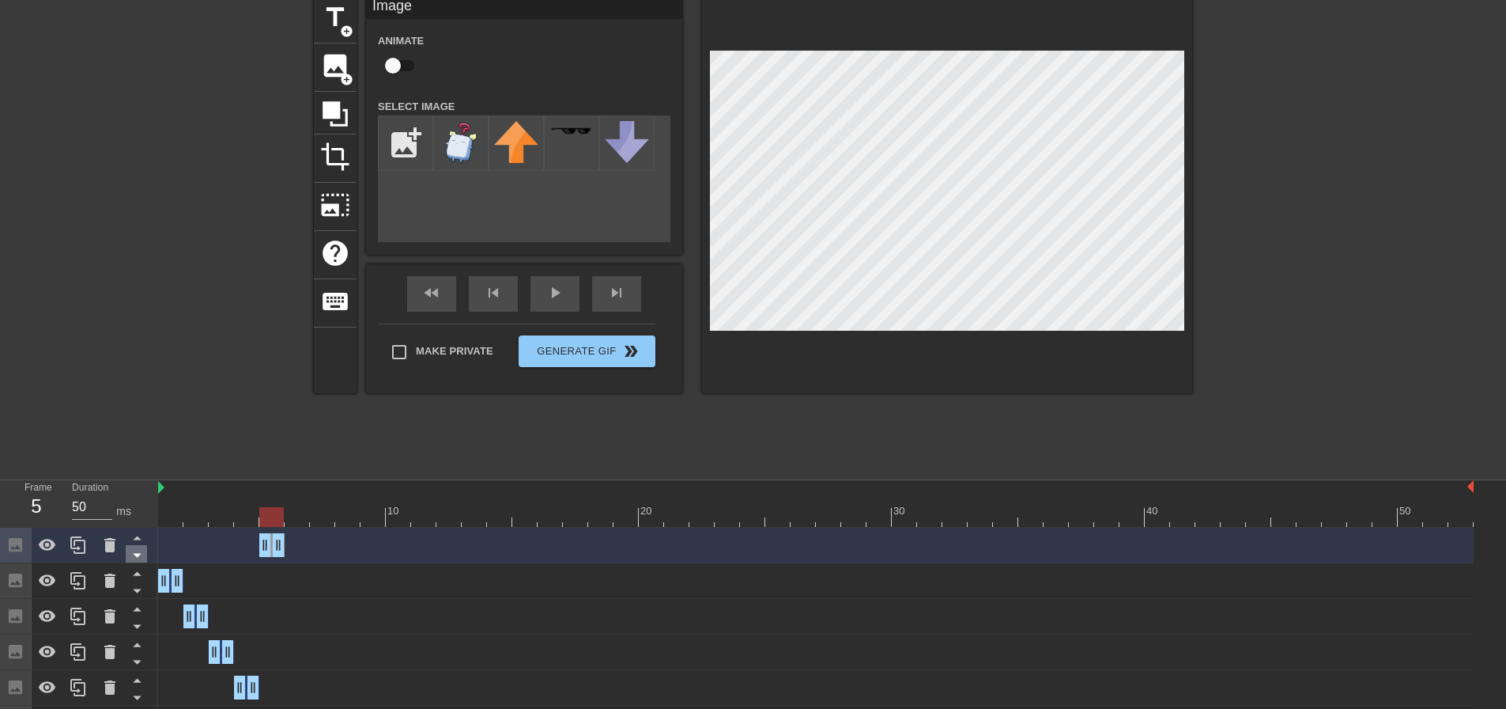
click at [138, 554] on icon at bounding box center [137, 556] width 8 height 4
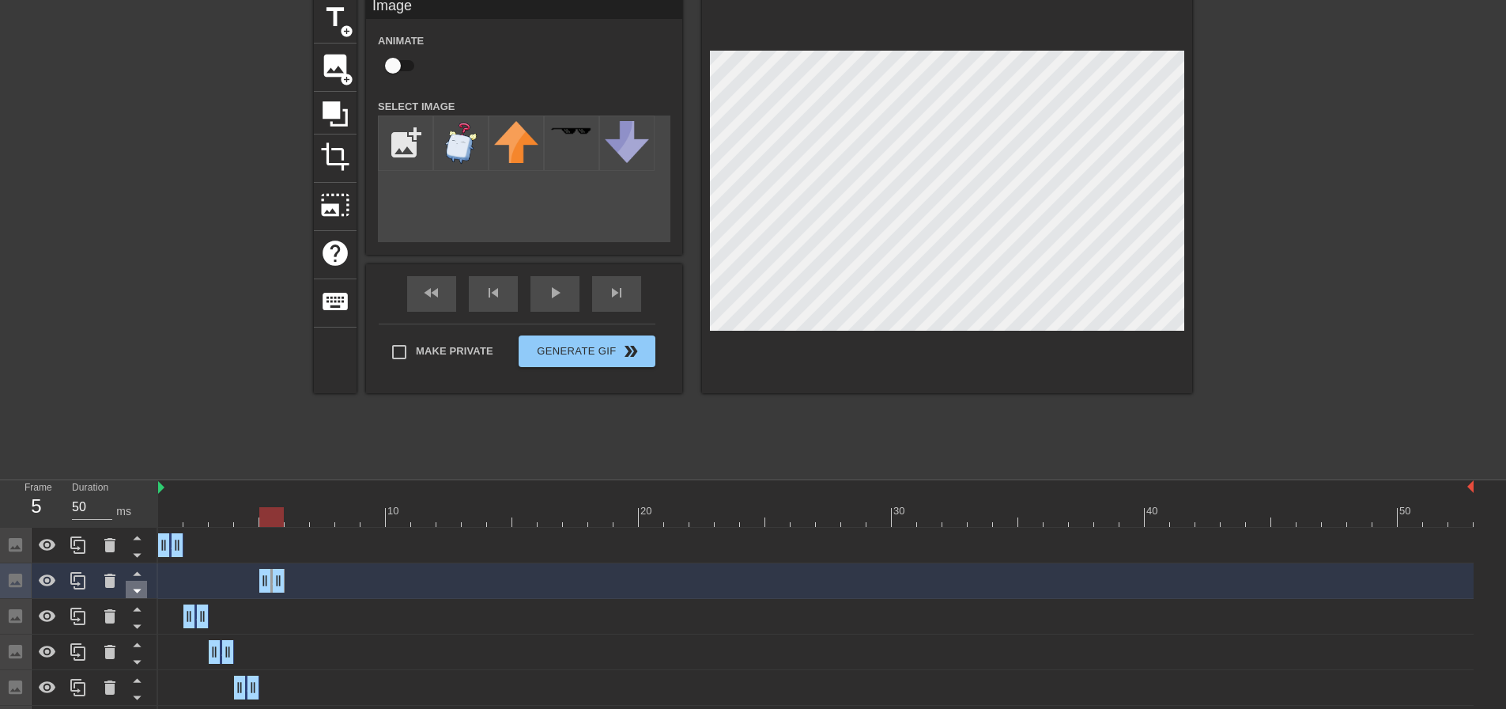
click at [136, 590] on icon at bounding box center [137, 591] width 8 height 4
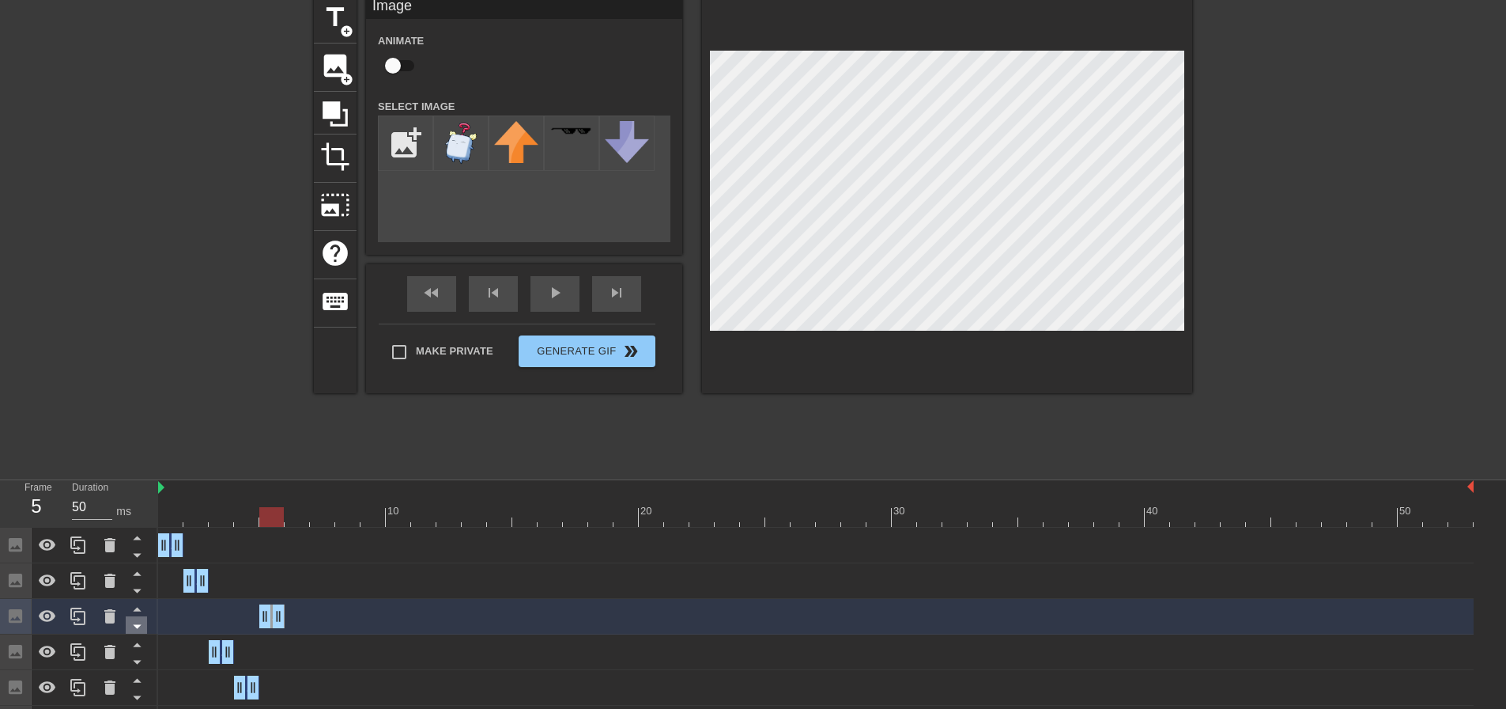
click at [136, 625] on icon at bounding box center [137, 627] width 8 height 4
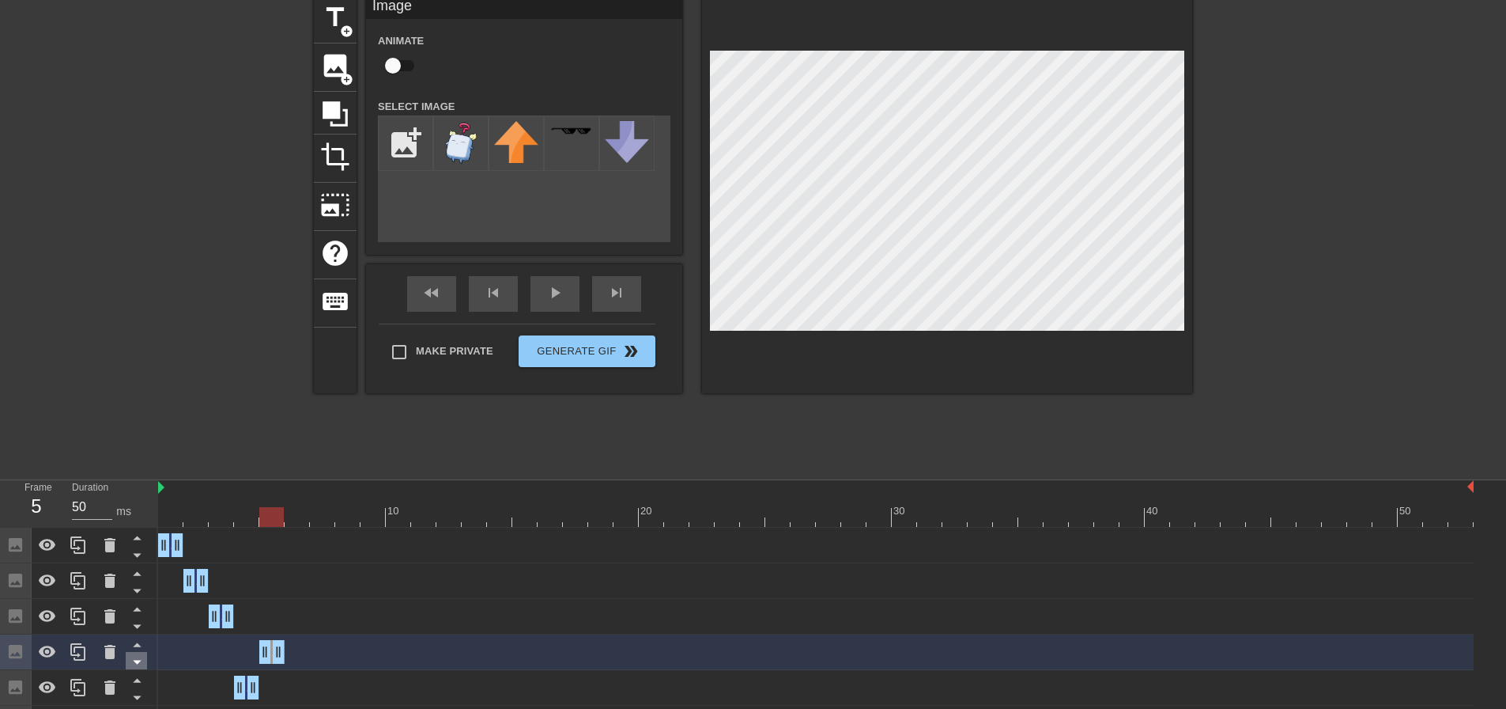
click at [138, 663] on icon at bounding box center [137, 662] width 8 height 4
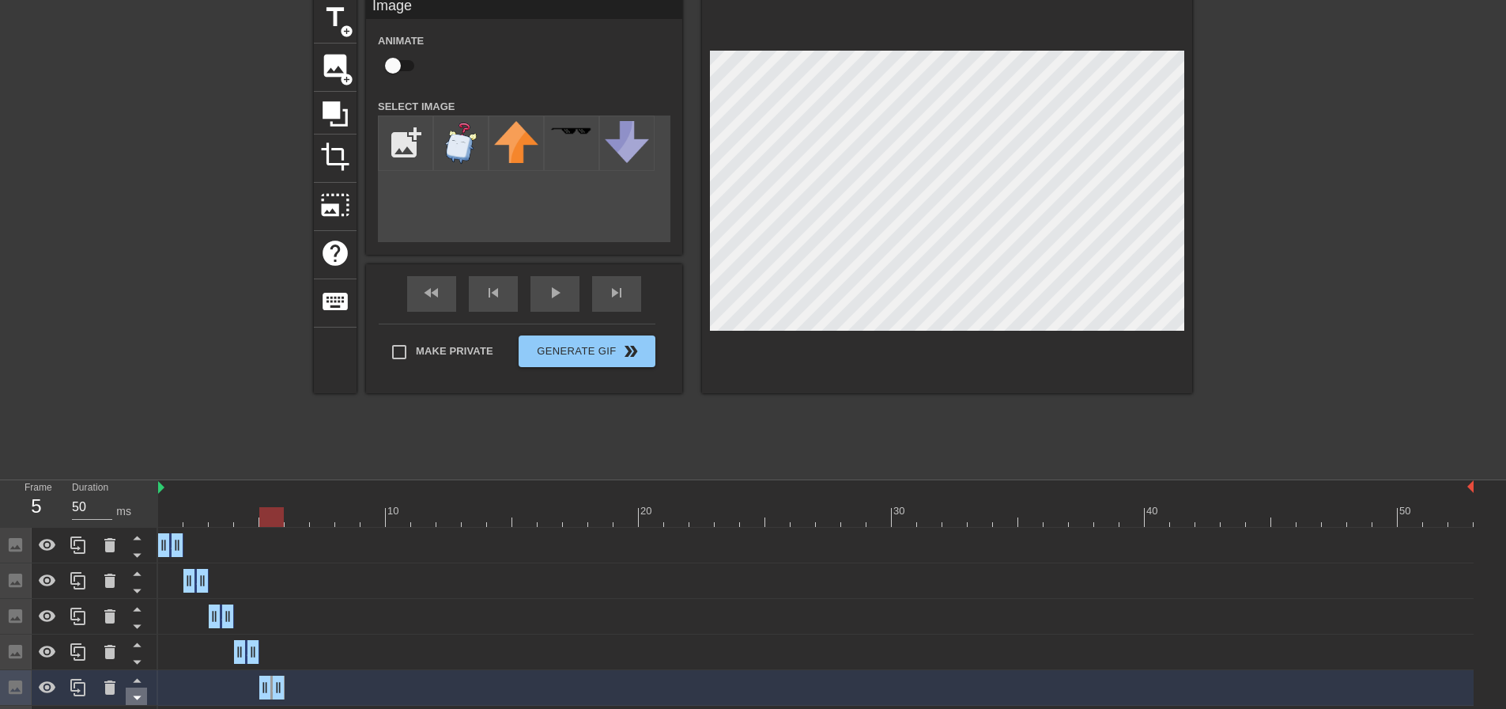
scroll to position [103, 0]
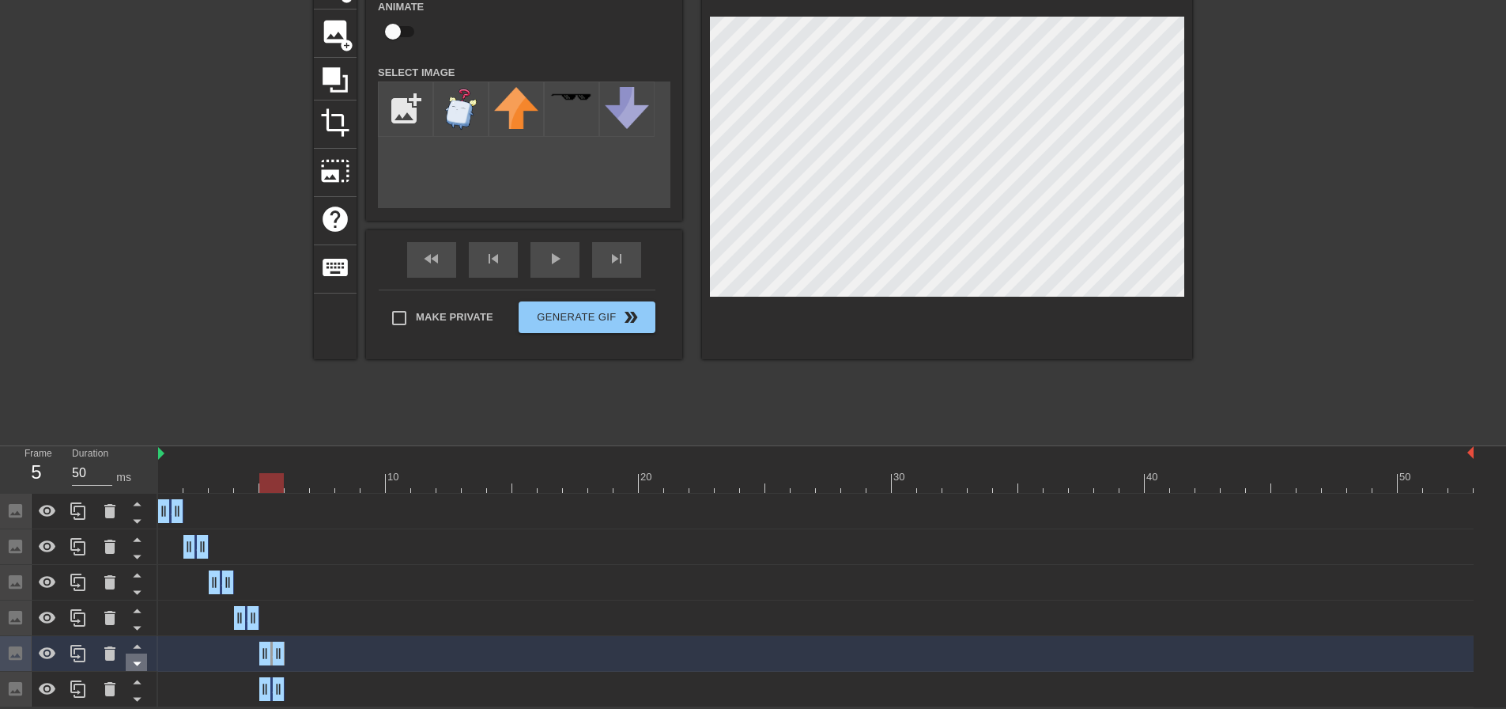
click at [138, 664] on icon at bounding box center [137, 663] width 20 height 20
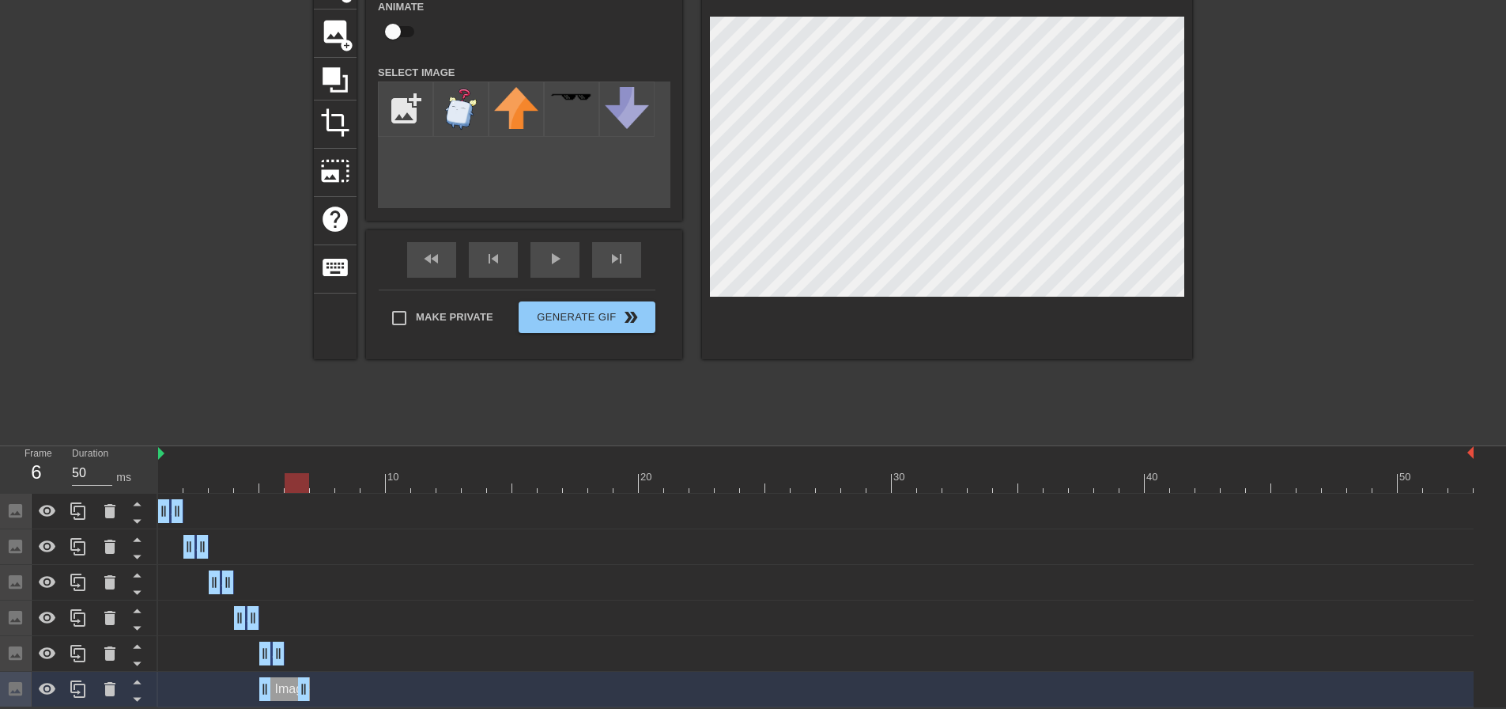
drag, startPoint x: 278, startPoint y: 690, endPoint x: 304, endPoint y: 690, distance: 26.1
drag, startPoint x: 267, startPoint y: 690, endPoint x: 282, endPoint y: 690, distance: 14.2
click at [282, 690] on div "Image drag_handle drag_handle" at bounding box center [816, 689] width 1316 height 24
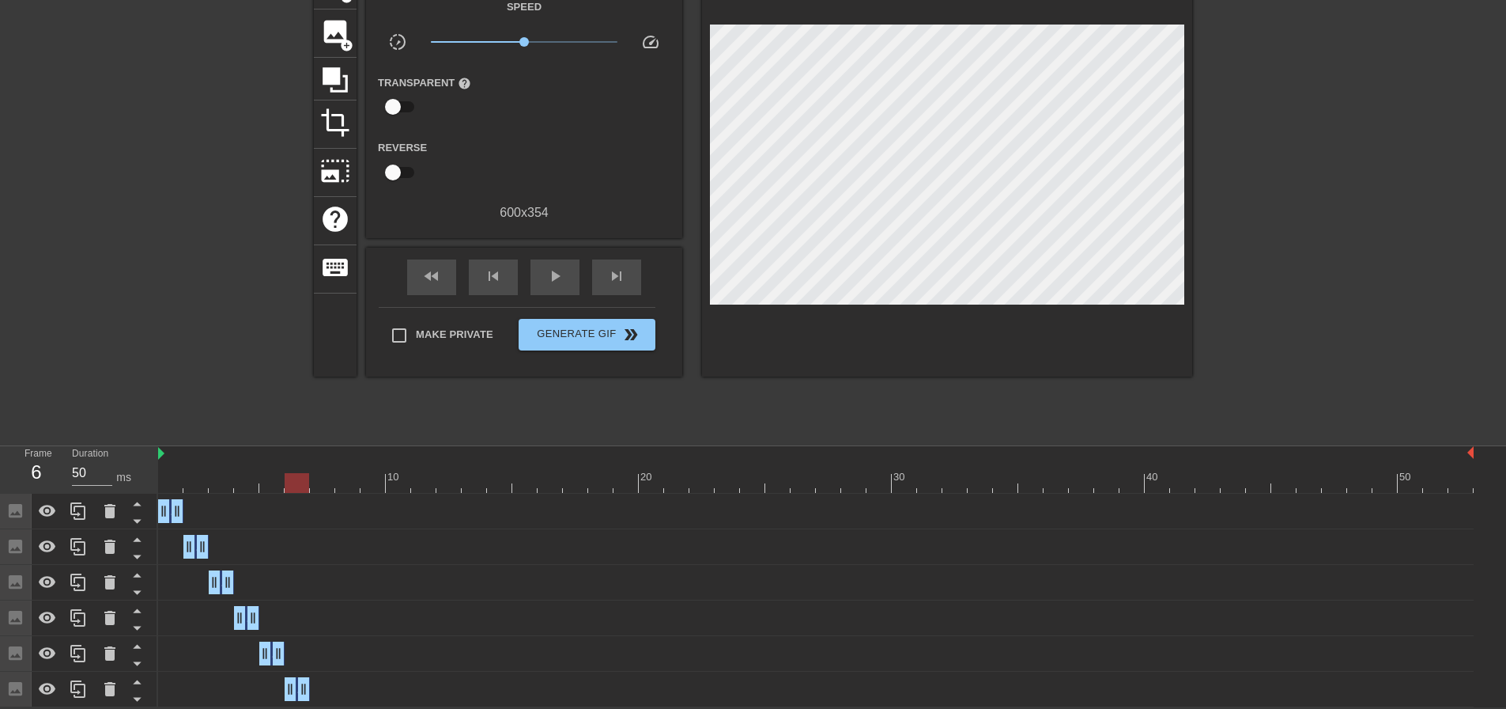
click at [629, 405] on div "title add_circle image add_circle crop photo_size_select_large help keyboard Gi…" at bounding box center [753, 198] width 879 height 474
click at [567, 284] on div "play_arrow" at bounding box center [555, 277] width 49 height 36
click at [569, 284] on div "pause" at bounding box center [555, 277] width 49 height 36
drag, startPoint x: 555, startPoint y: 486, endPoint x: 115, endPoint y: 486, distance: 440.5
click at [115, 486] on div "Frame 1 Duration 50 ms 10 20 30 40 50 Image drag_handle drag_handle Image drag_…" at bounding box center [753, 576] width 1506 height 261
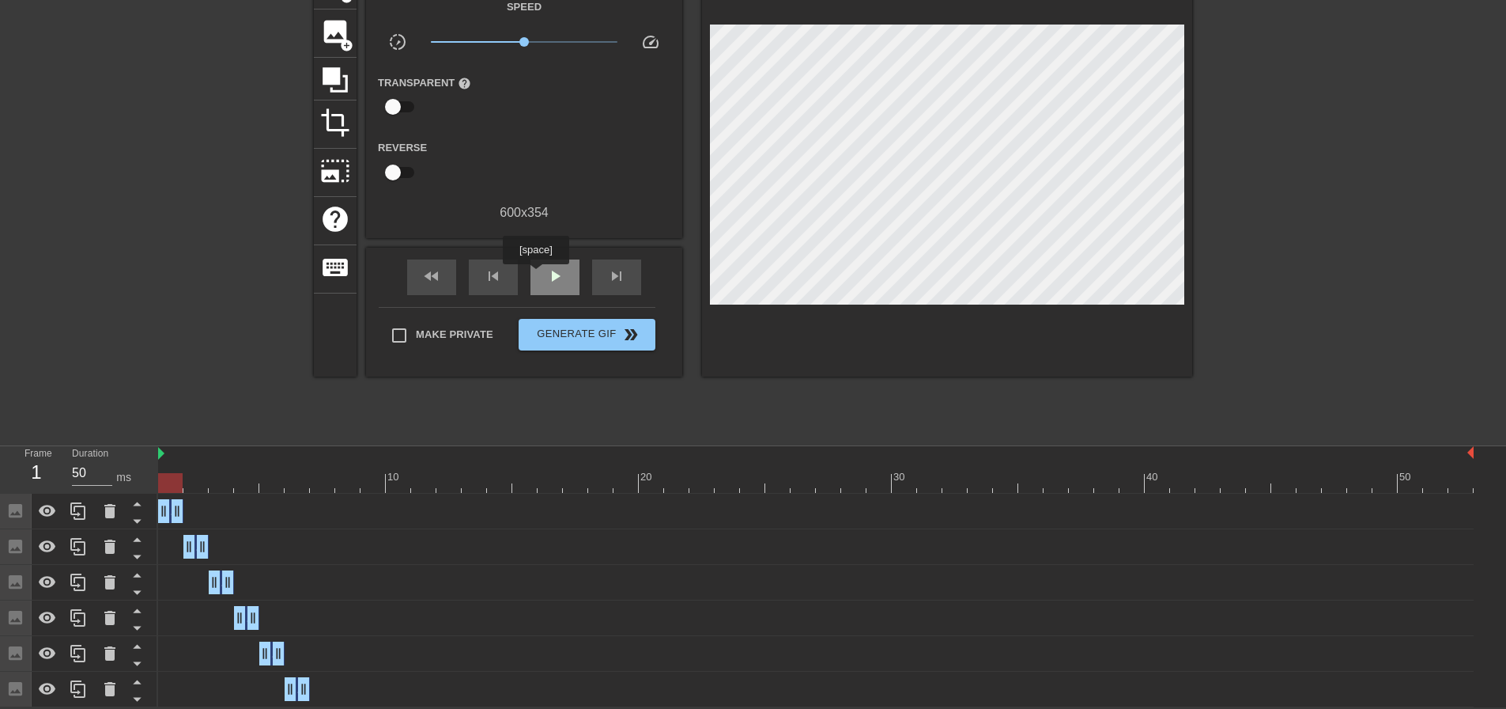
click at [557, 266] on span "play_arrow" at bounding box center [555, 275] width 19 height 19
click at [557, 266] on span "pause" at bounding box center [555, 275] width 19 height 19
drag, startPoint x: 486, startPoint y: 481, endPoint x: 133, endPoint y: 491, distance: 352.8
click at [133, 491] on div "Frame 1 Duration 50 ms 10 20 30 40 50 Image drag_handle drag_handle Image drag_…" at bounding box center [753, 576] width 1506 height 261
click at [350, 688] on div "Image drag_handle drag_handle" at bounding box center [816, 689] width 1316 height 24
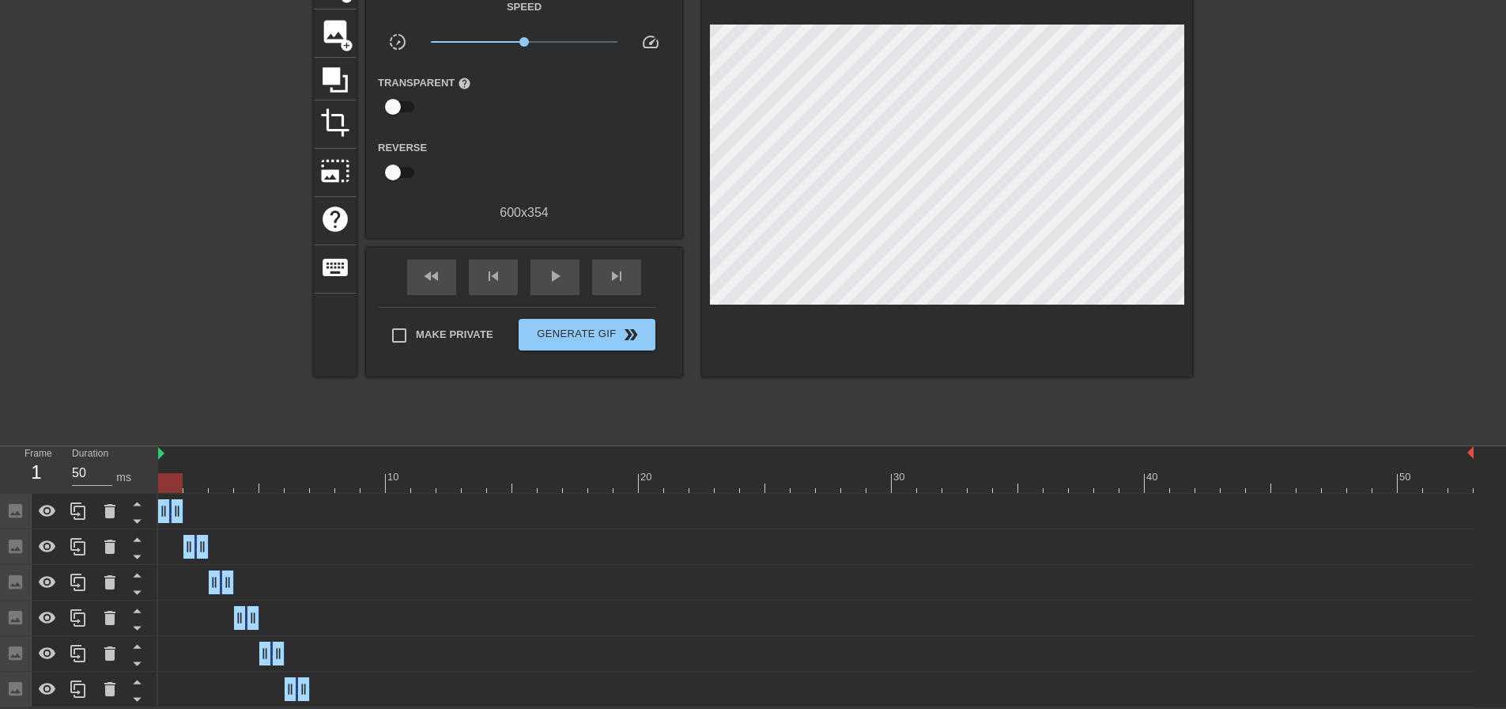
click at [167, 705] on html "menu_book Browse the tutorials! [DOMAIN_NAME] The online gif editor Send Feedba…" at bounding box center [753, 303] width 1506 height 808
click at [277, 481] on div at bounding box center [816, 483] width 1316 height 20
click at [305, 489] on div at bounding box center [816, 483] width 1316 height 20
click at [78, 683] on icon at bounding box center [77, 688] width 15 height 17
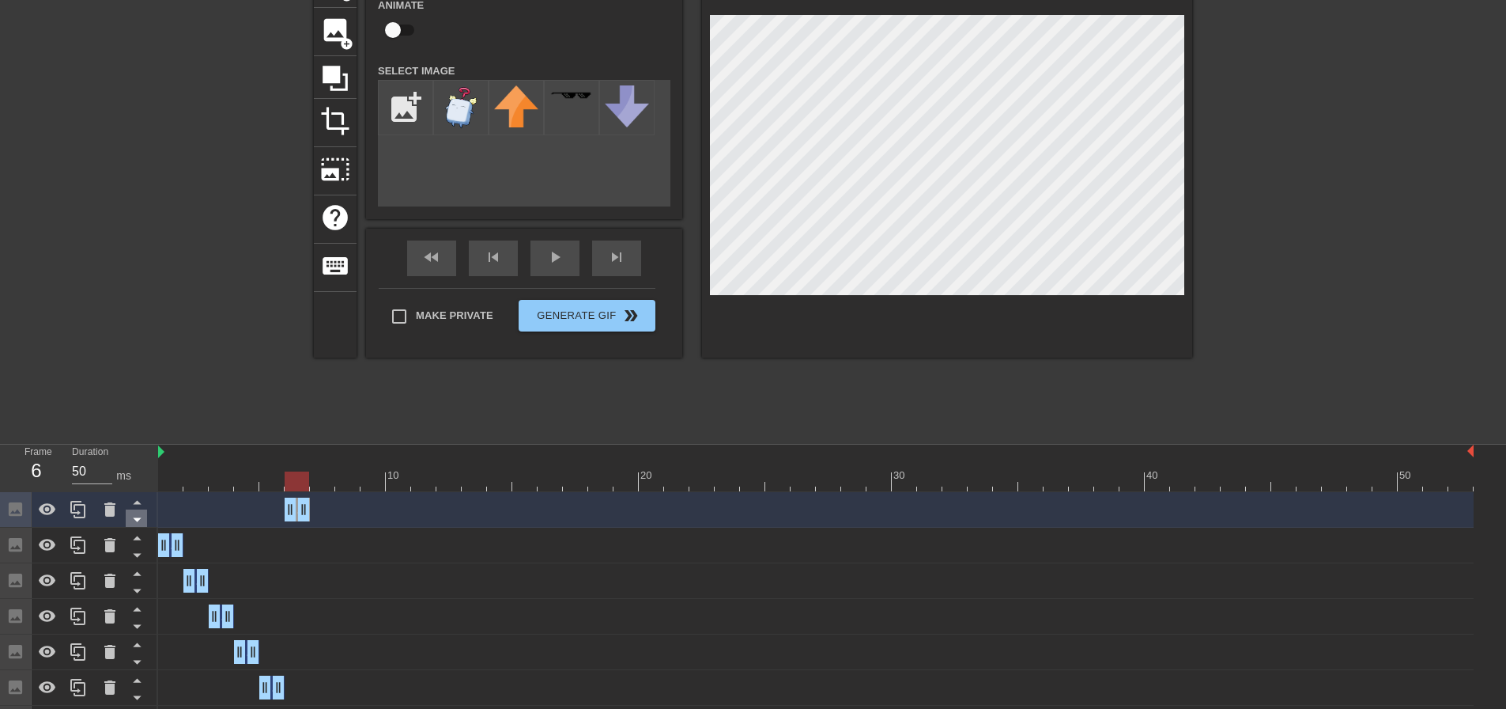
click at [138, 522] on icon at bounding box center [137, 520] width 8 height 4
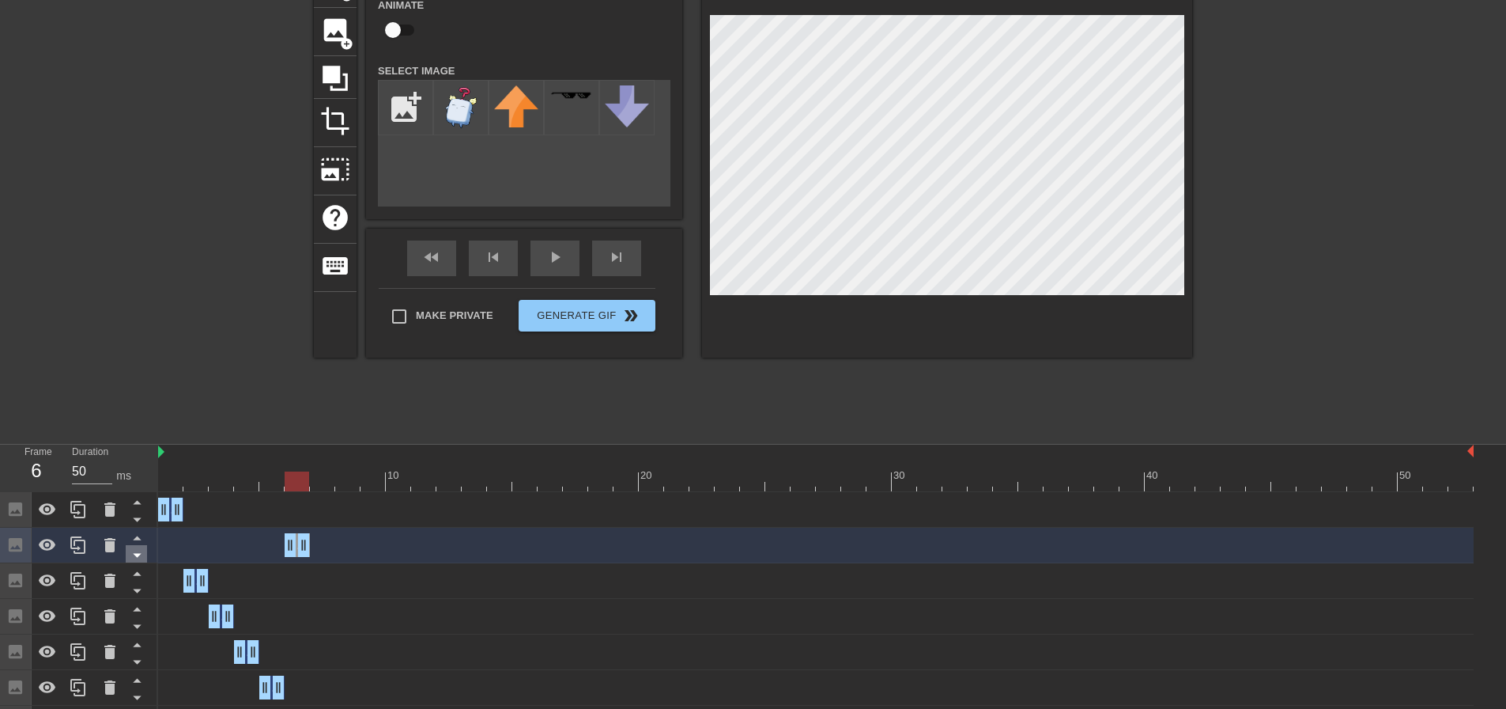
click at [144, 559] on icon at bounding box center [137, 555] width 20 height 20
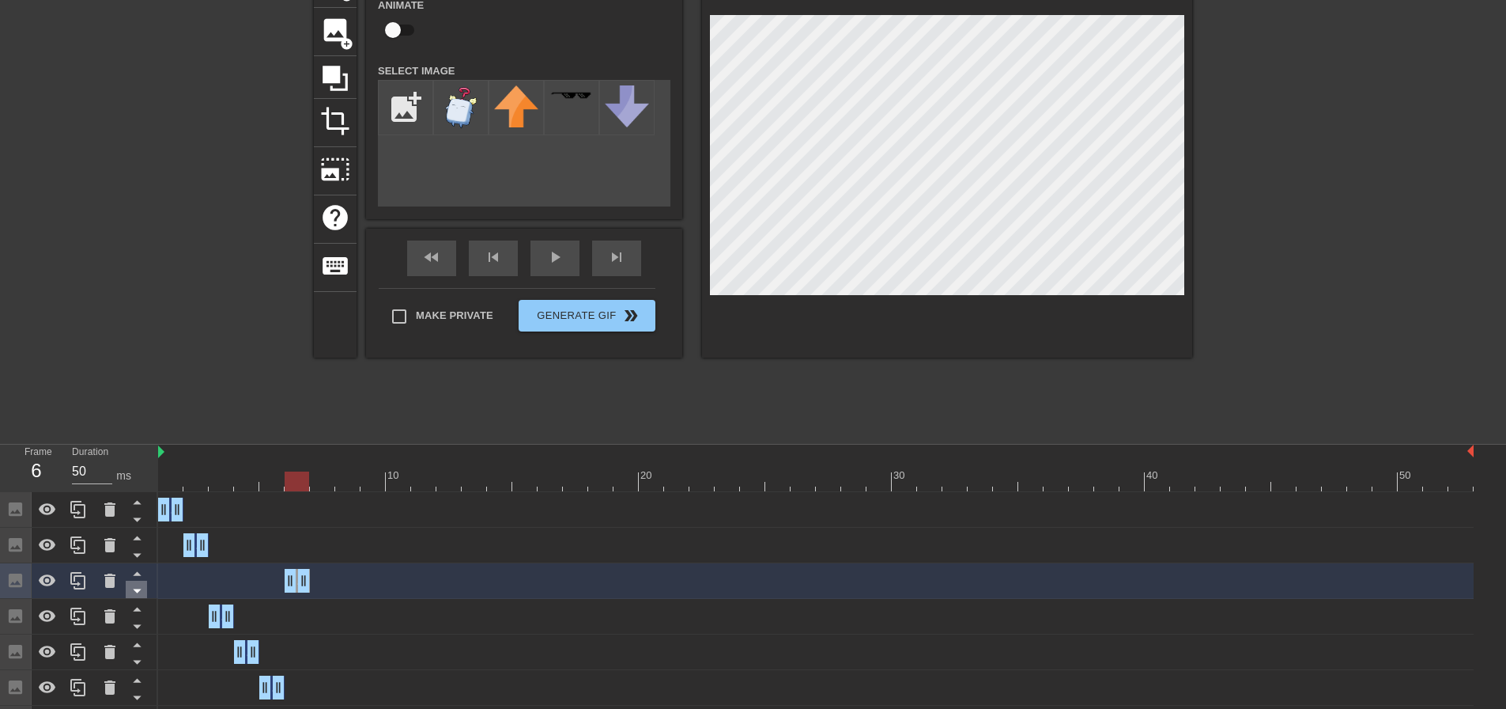
click at [139, 592] on icon at bounding box center [137, 590] width 20 height 20
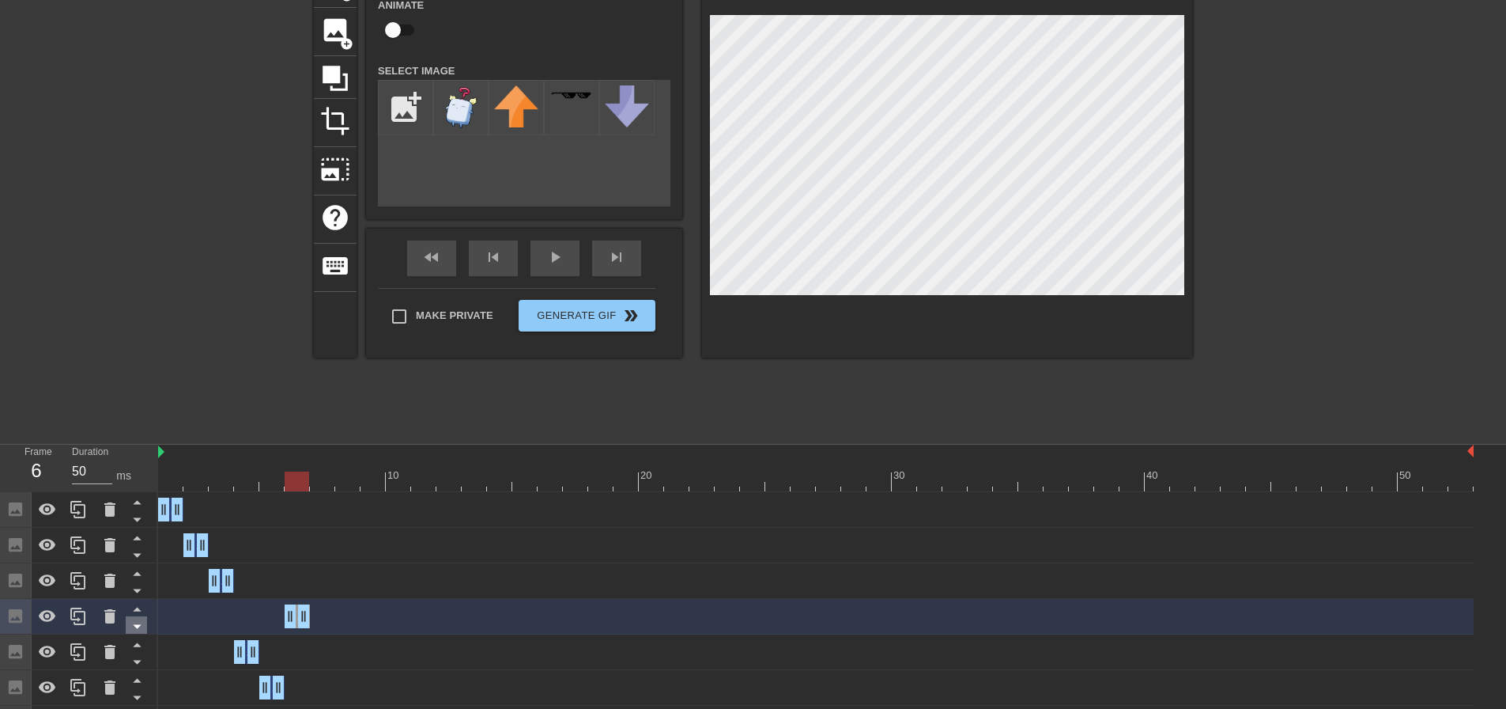
click at [140, 625] on icon at bounding box center [137, 627] width 8 height 4
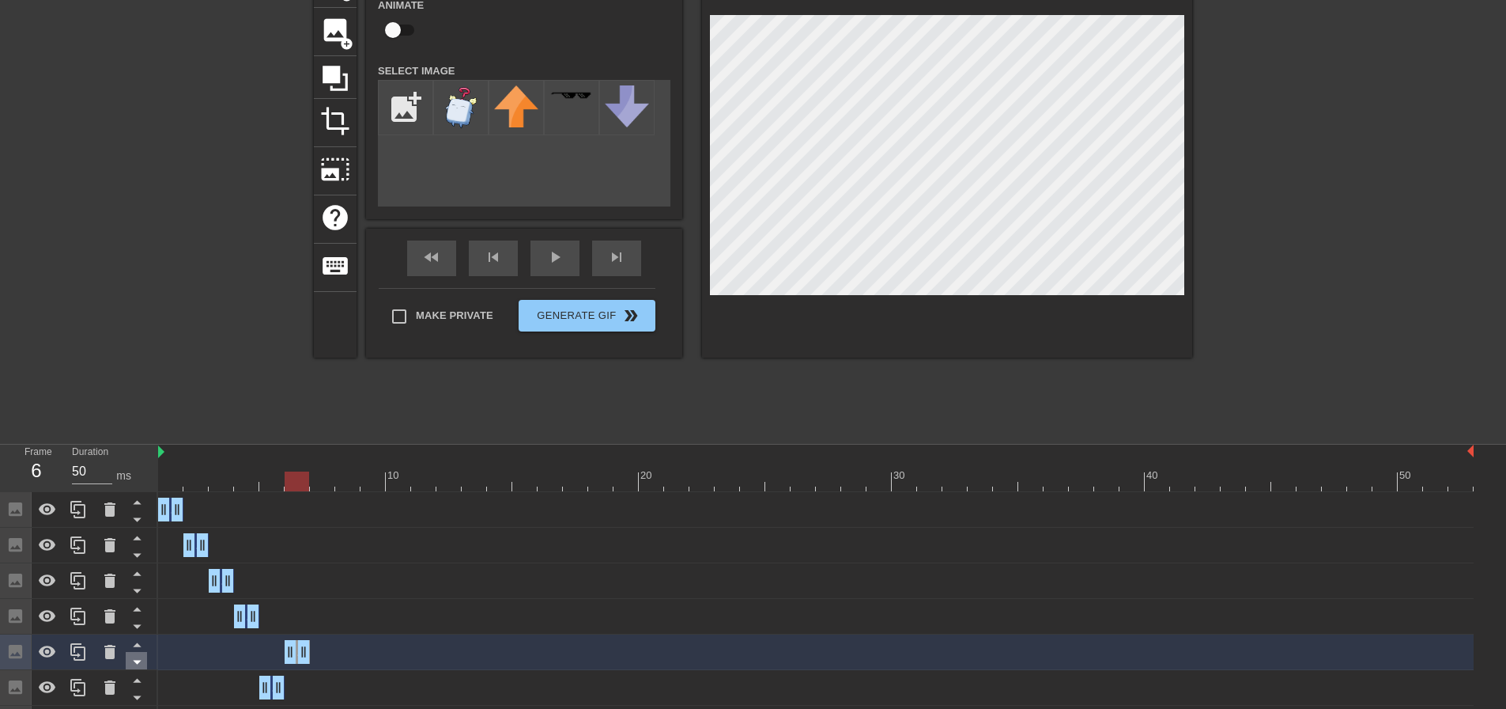
scroll to position [138, 0]
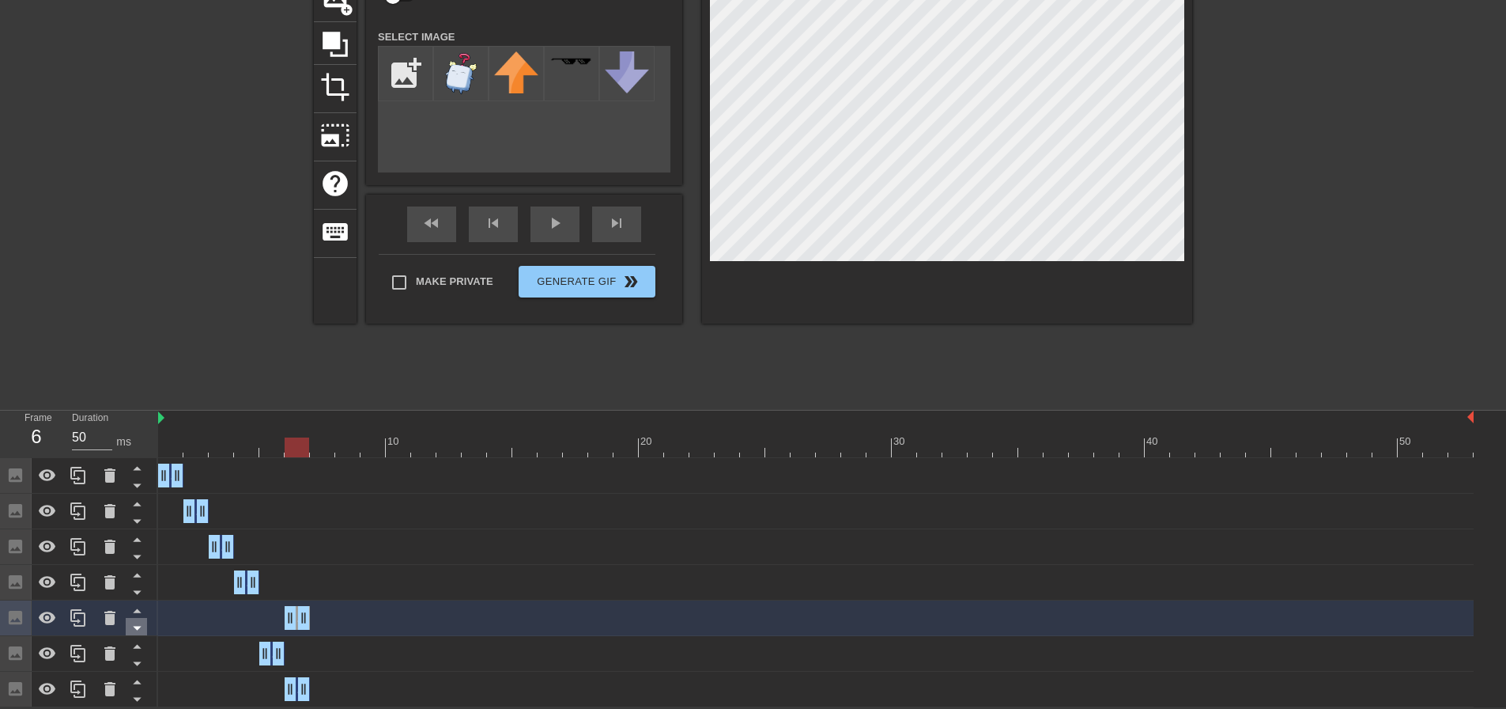
click at [137, 625] on icon at bounding box center [137, 628] width 20 height 20
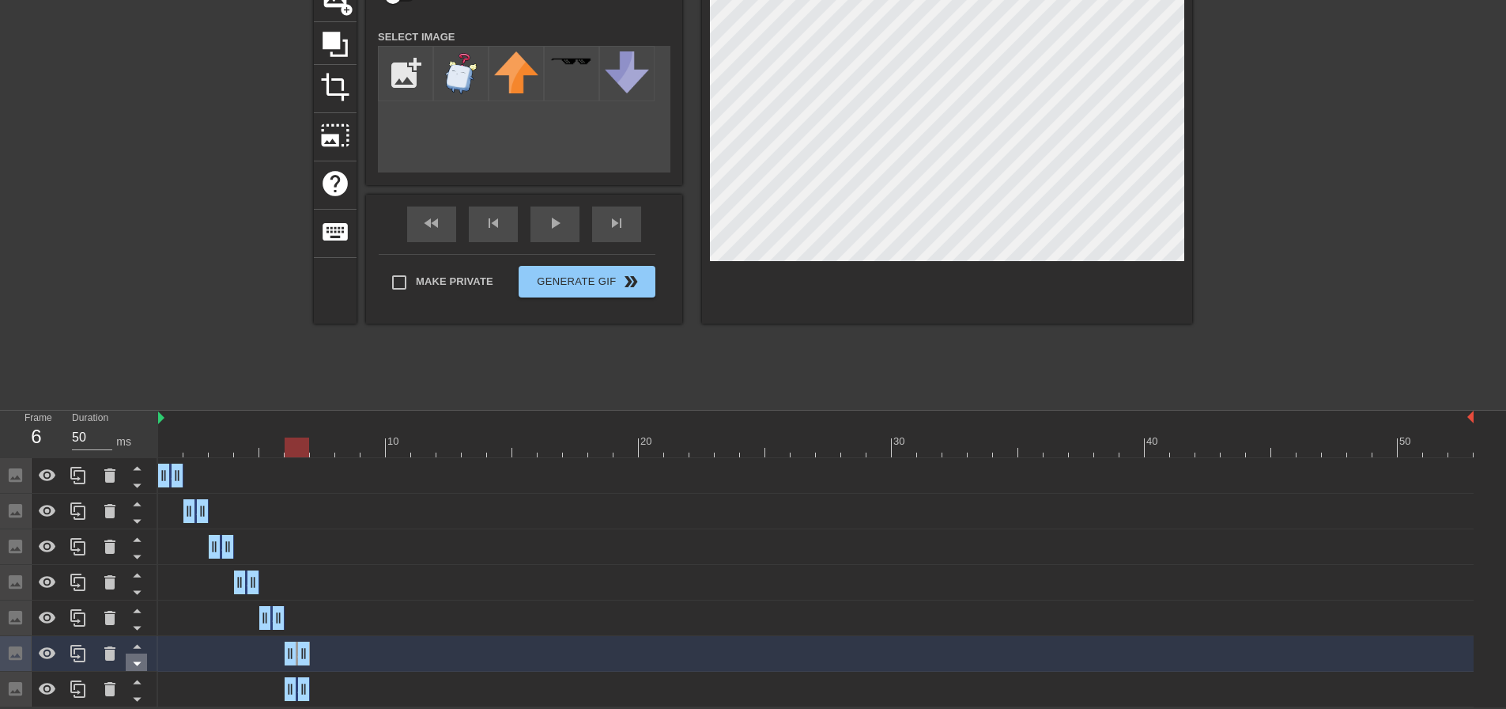
click at [133, 663] on icon at bounding box center [137, 663] width 20 height 20
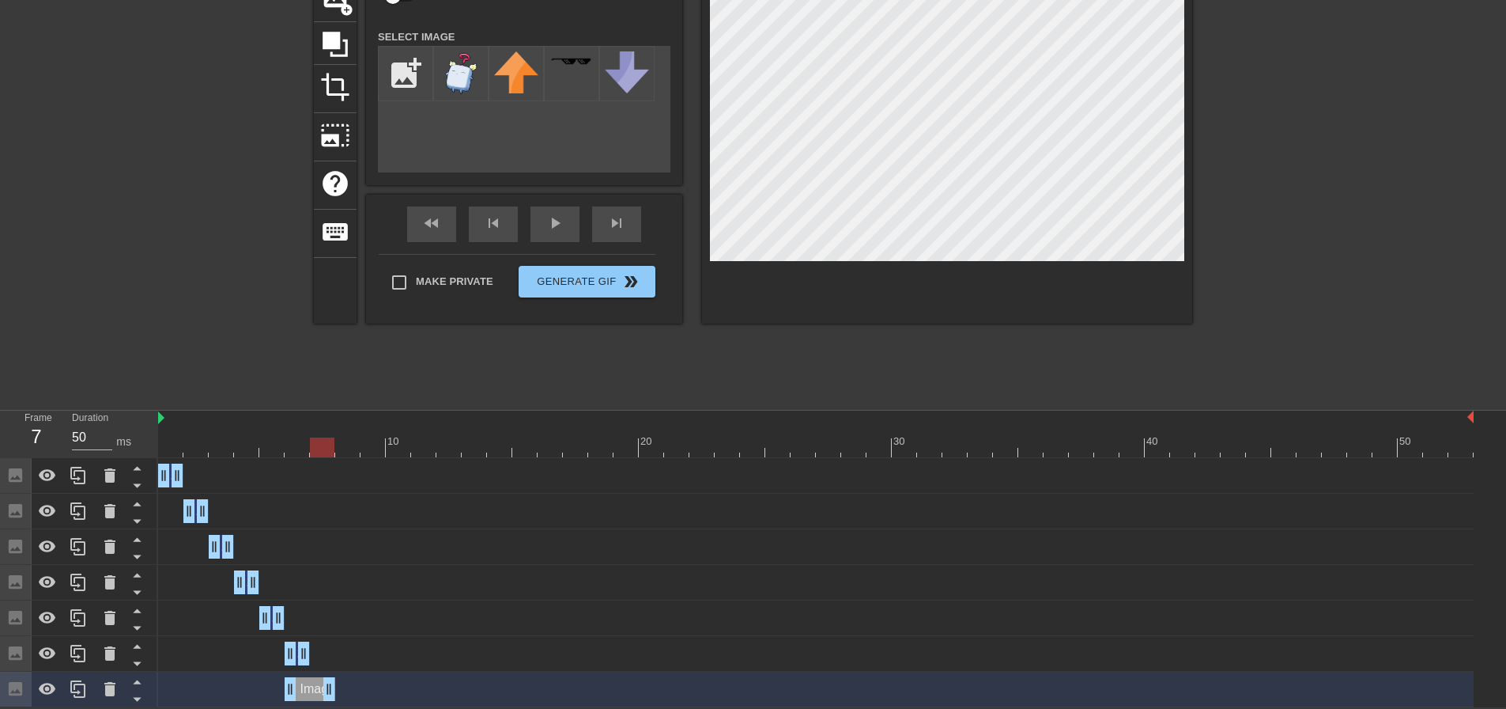
drag, startPoint x: 304, startPoint y: 688, endPoint x: 320, endPoint y: 690, distance: 15.9
drag, startPoint x: 289, startPoint y: 689, endPoint x: 306, endPoint y: 691, distance: 17.6
click at [306, 691] on div "Image drag_handle drag_handle" at bounding box center [816, 689] width 1316 height 24
click at [953, 0] on html "menu_book Browse the tutorials! [DOMAIN_NAME] The online gif editor Send Feedba…" at bounding box center [753, 285] width 1506 height 844
click at [938, 264] on div at bounding box center [947, 125] width 490 height 398
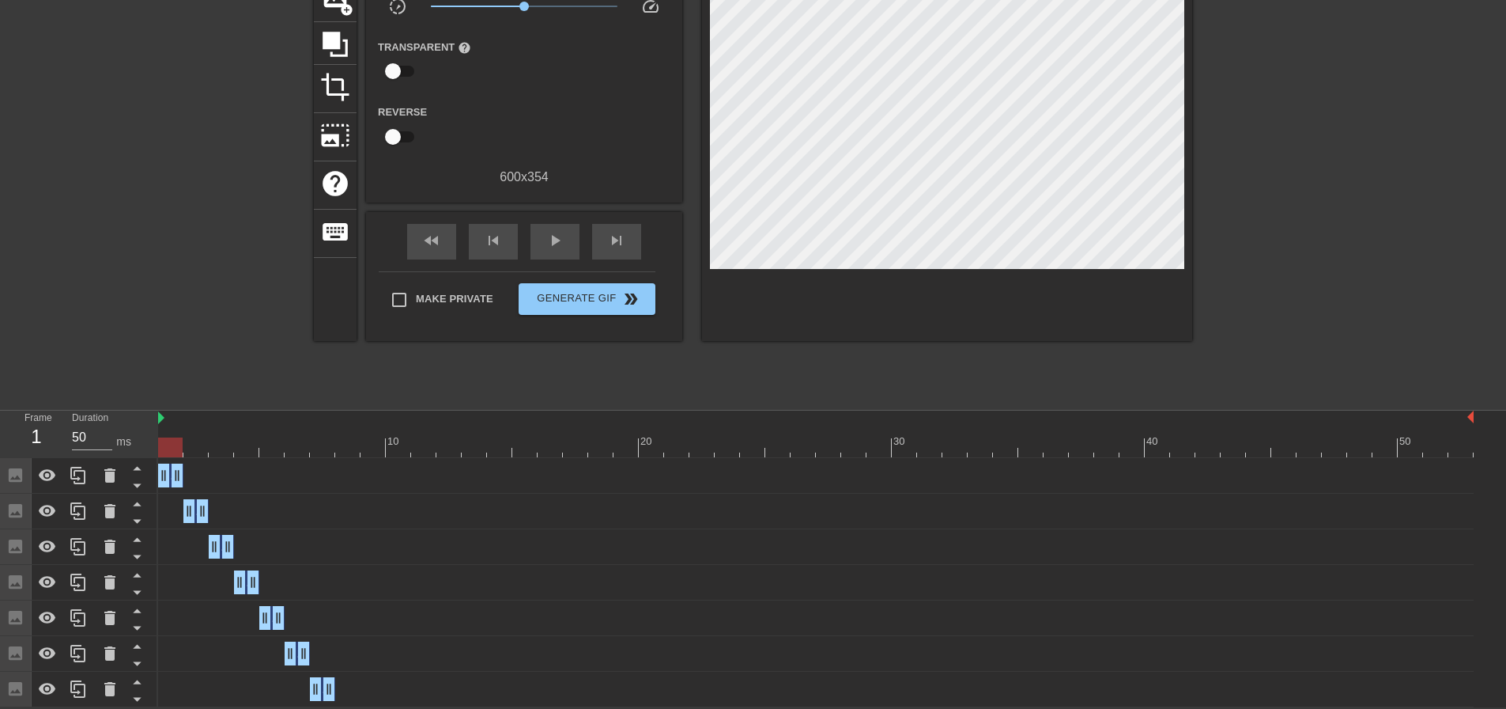
drag, startPoint x: 318, startPoint y: 448, endPoint x: 178, endPoint y: 428, distance: 141.5
click at [154, 448] on div "Frame 1 Duration 50 ms 10 20 30 40 50 Image drag_handle drag_handle Image drag_…" at bounding box center [753, 558] width 1506 height 297
click at [554, 239] on span "play_arrow" at bounding box center [555, 240] width 19 height 19
click at [554, 239] on span "pause" at bounding box center [555, 240] width 19 height 19
drag, startPoint x: 629, startPoint y: 440, endPoint x: 322, endPoint y: 469, distance: 308.1
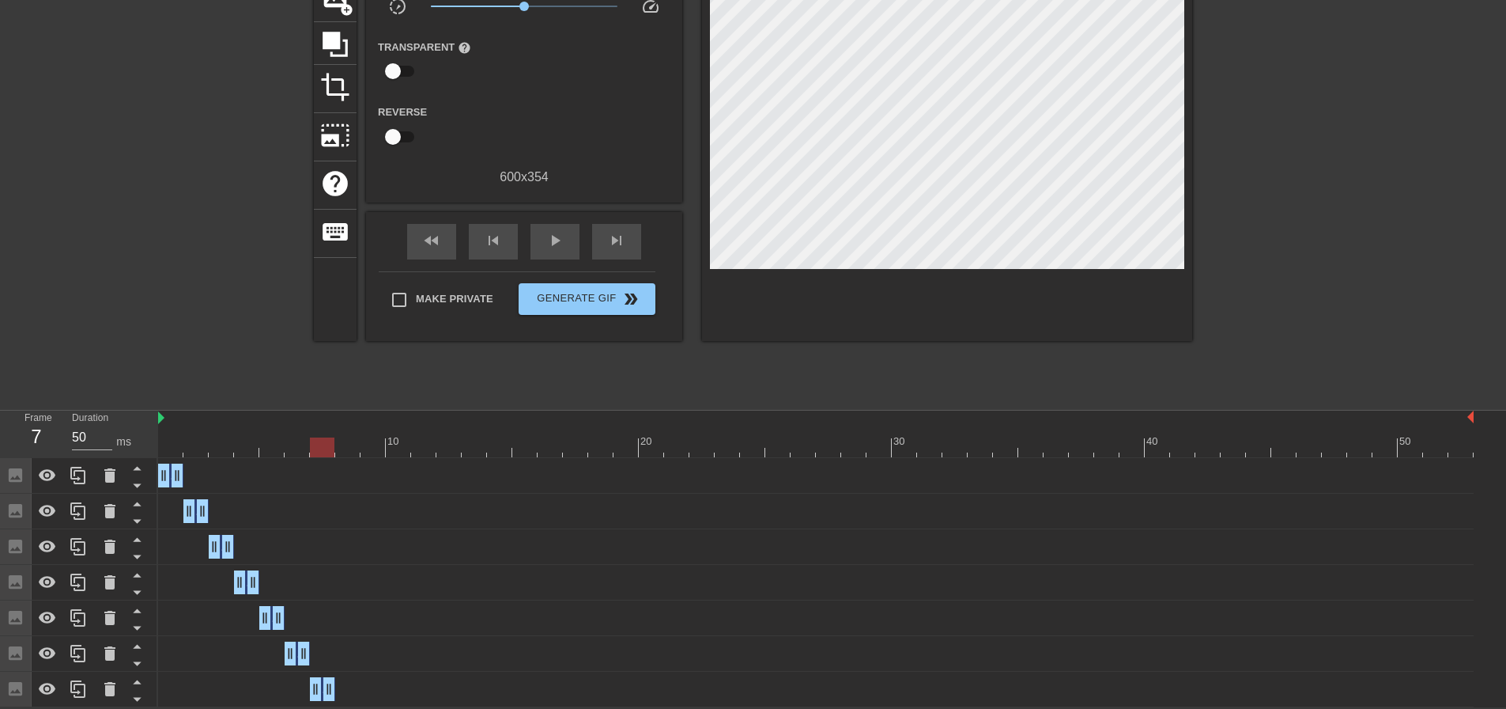
click at [322, 469] on div "10 20 30 40 50 Image drag_handle drag_handle Image drag_handle drag_handle Imag…" at bounding box center [832, 558] width 1348 height 297
click at [277, 694] on div "Image drag_handle drag_handle" at bounding box center [816, 689] width 1316 height 24
click at [80, 692] on icon at bounding box center [78, 688] width 19 height 19
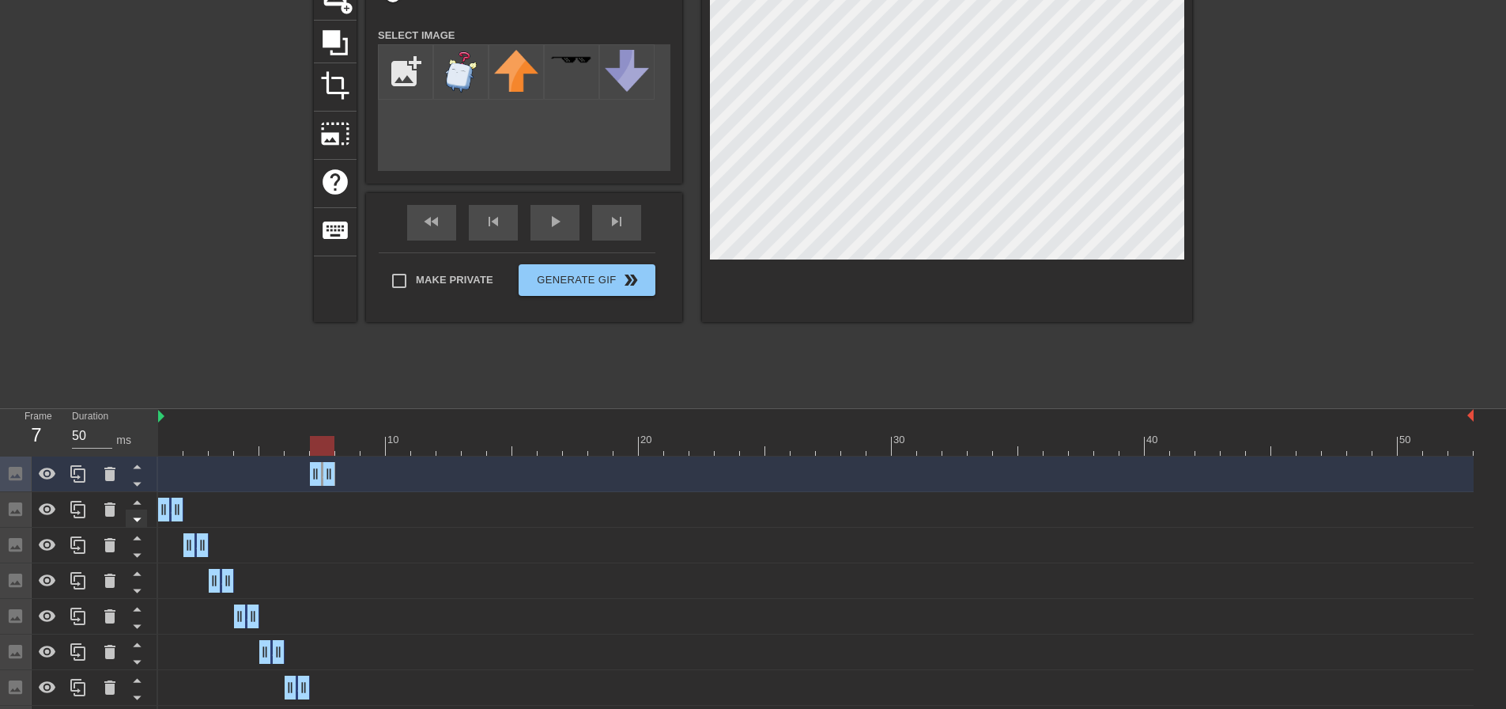
click at [130, 490] on icon at bounding box center [137, 484] width 20 height 20
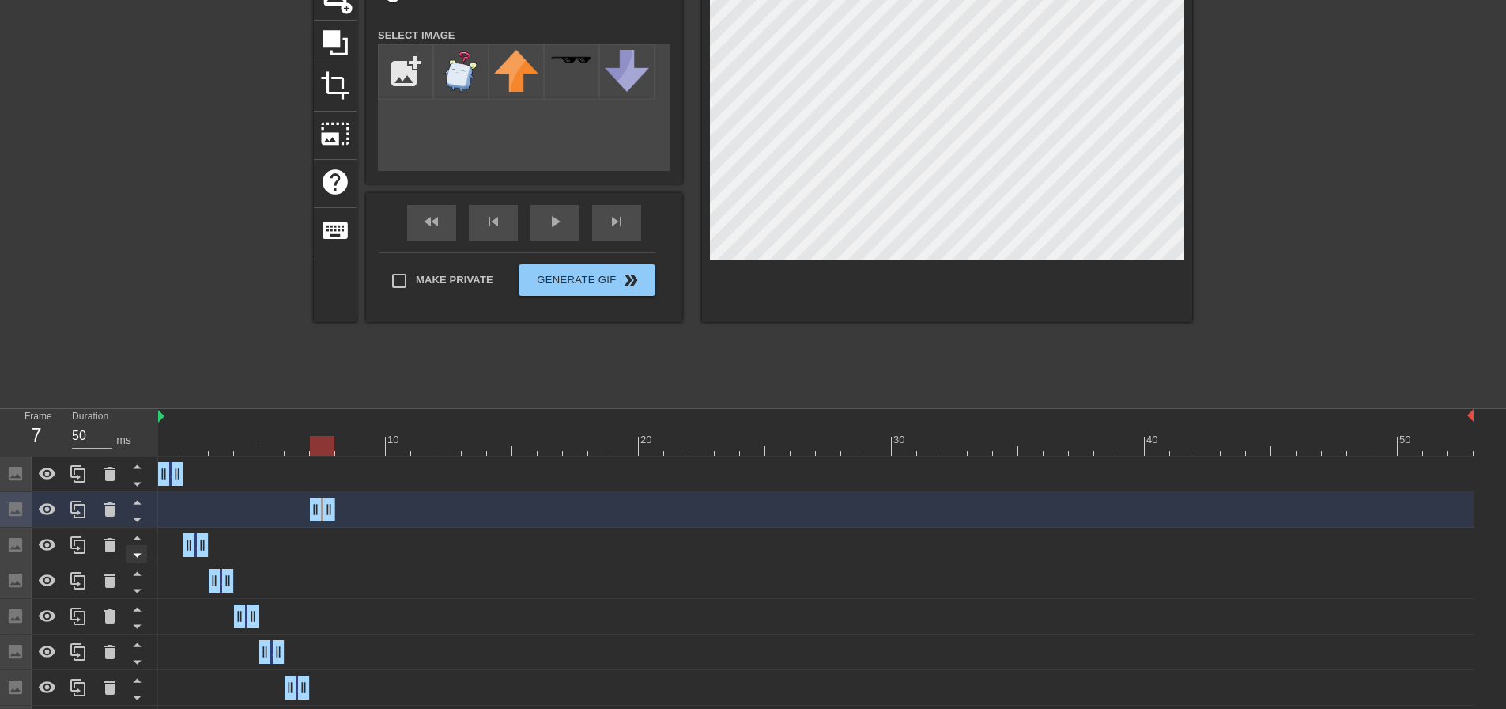
click at [141, 524] on icon at bounding box center [137, 519] width 20 height 20
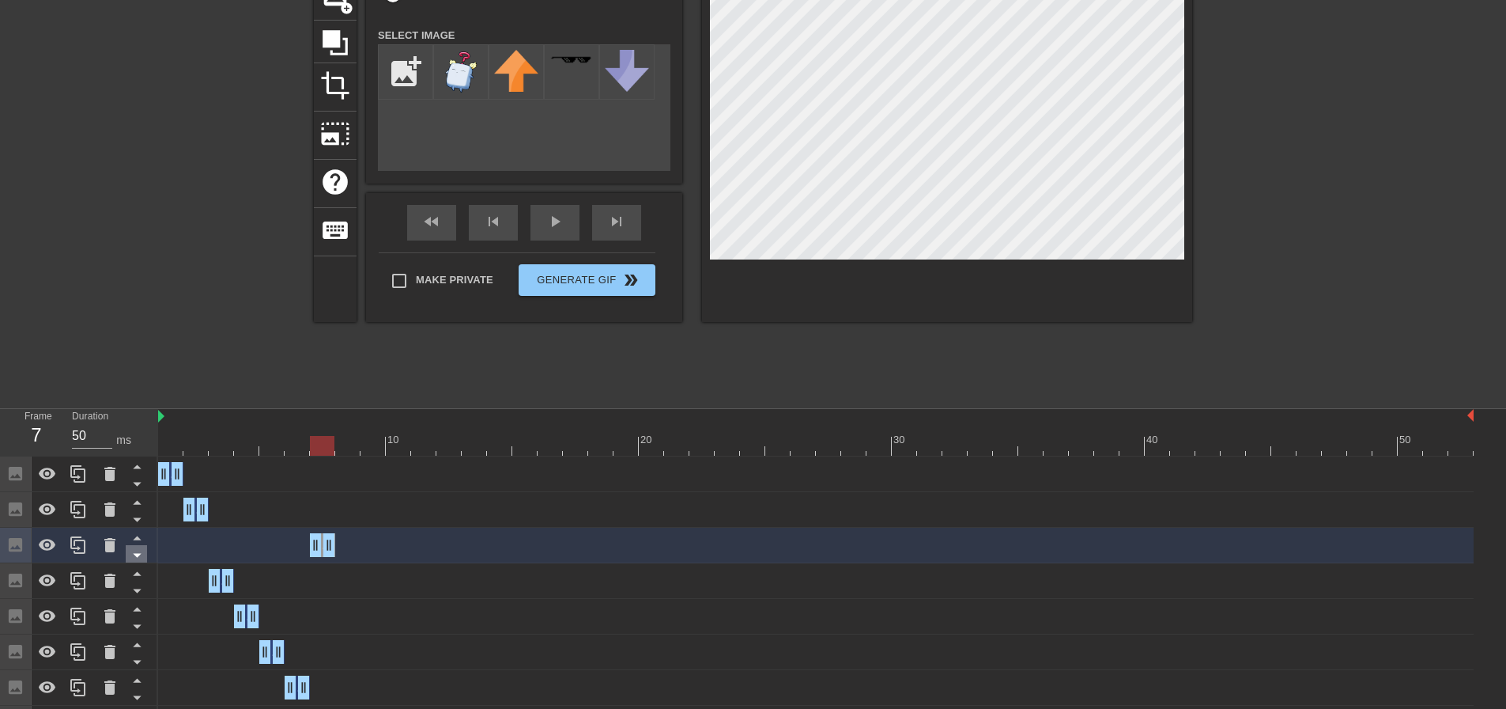
click at [138, 557] on icon at bounding box center [137, 556] width 8 height 4
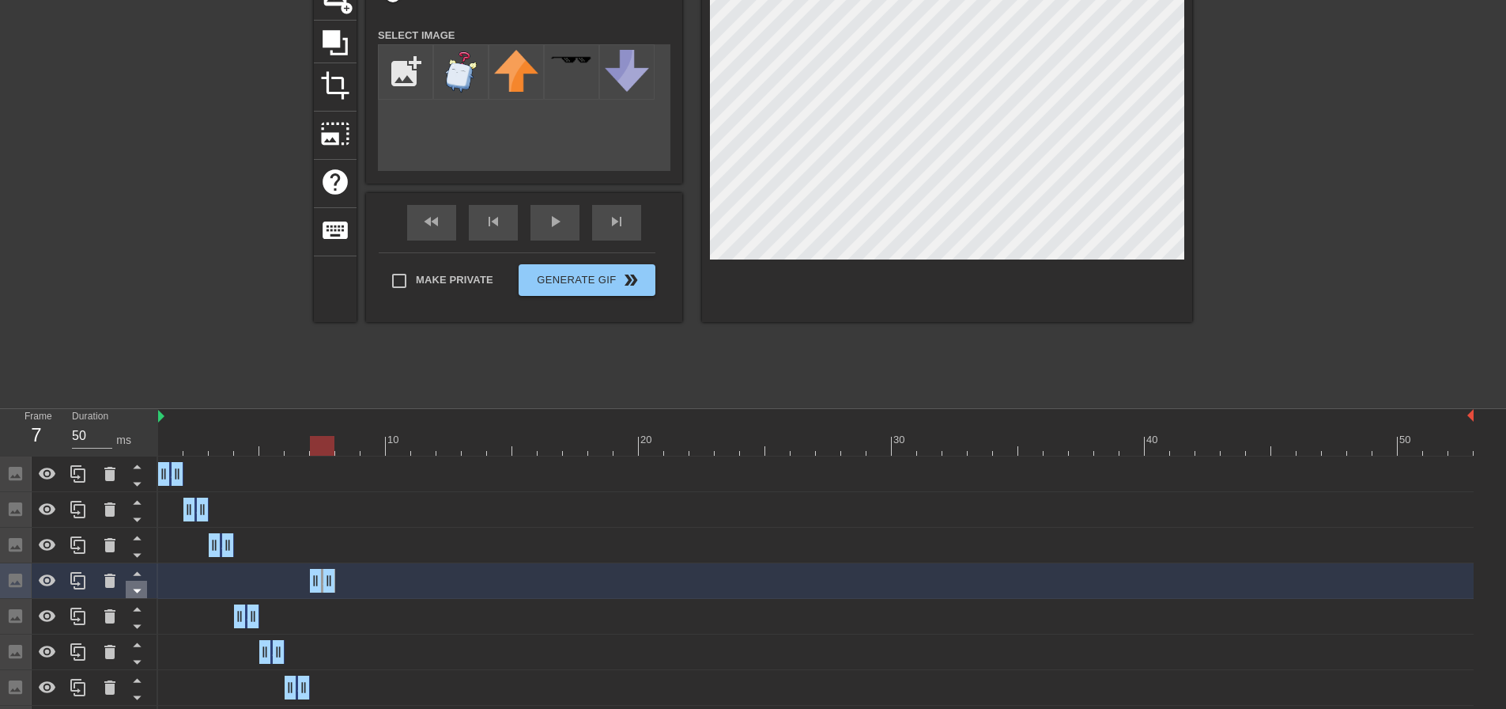
click at [137, 593] on icon at bounding box center [137, 591] width 8 height 4
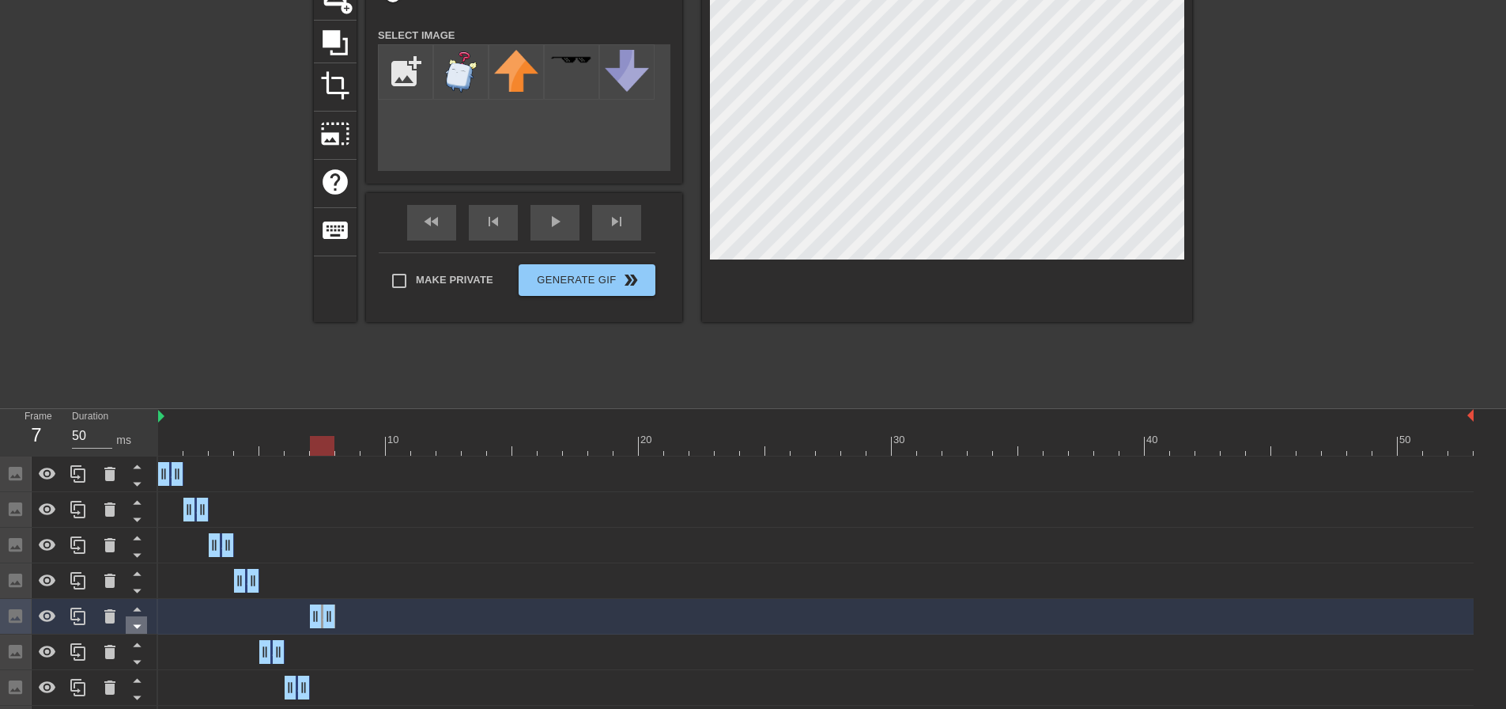
click at [138, 628] on icon at bounding box center [137, 627] width 8 height 4
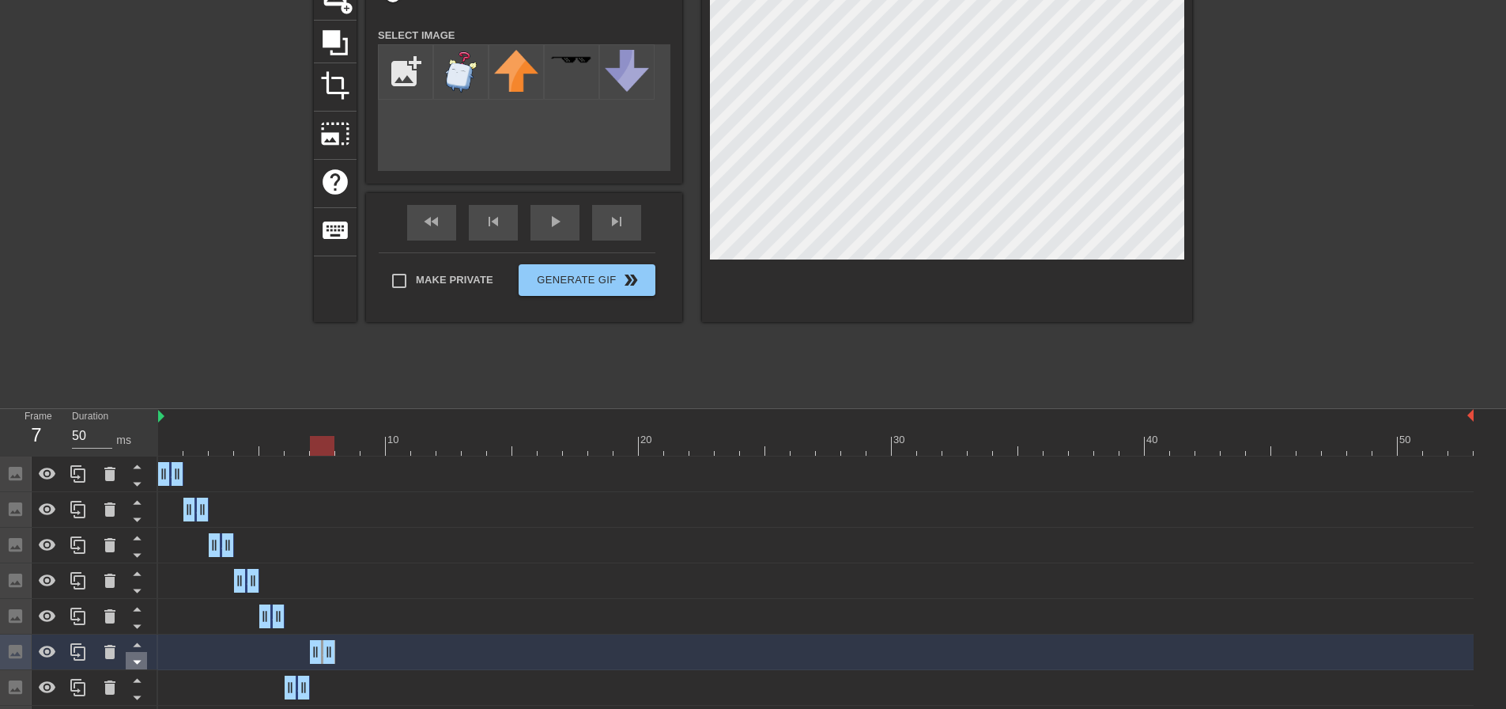
click at [138, 659] on icon at bounding box center [137, 662] width 20 height 20
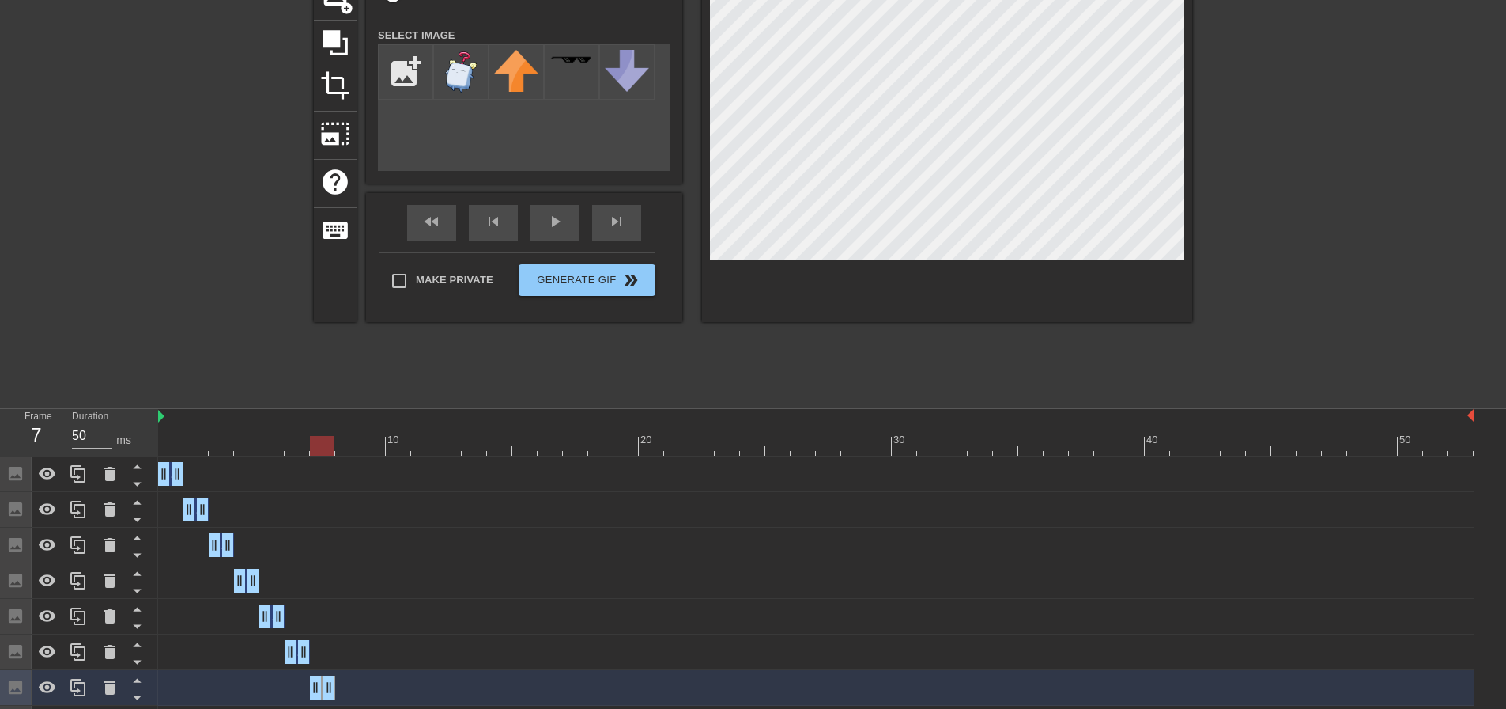
scroll to position [174, 0]
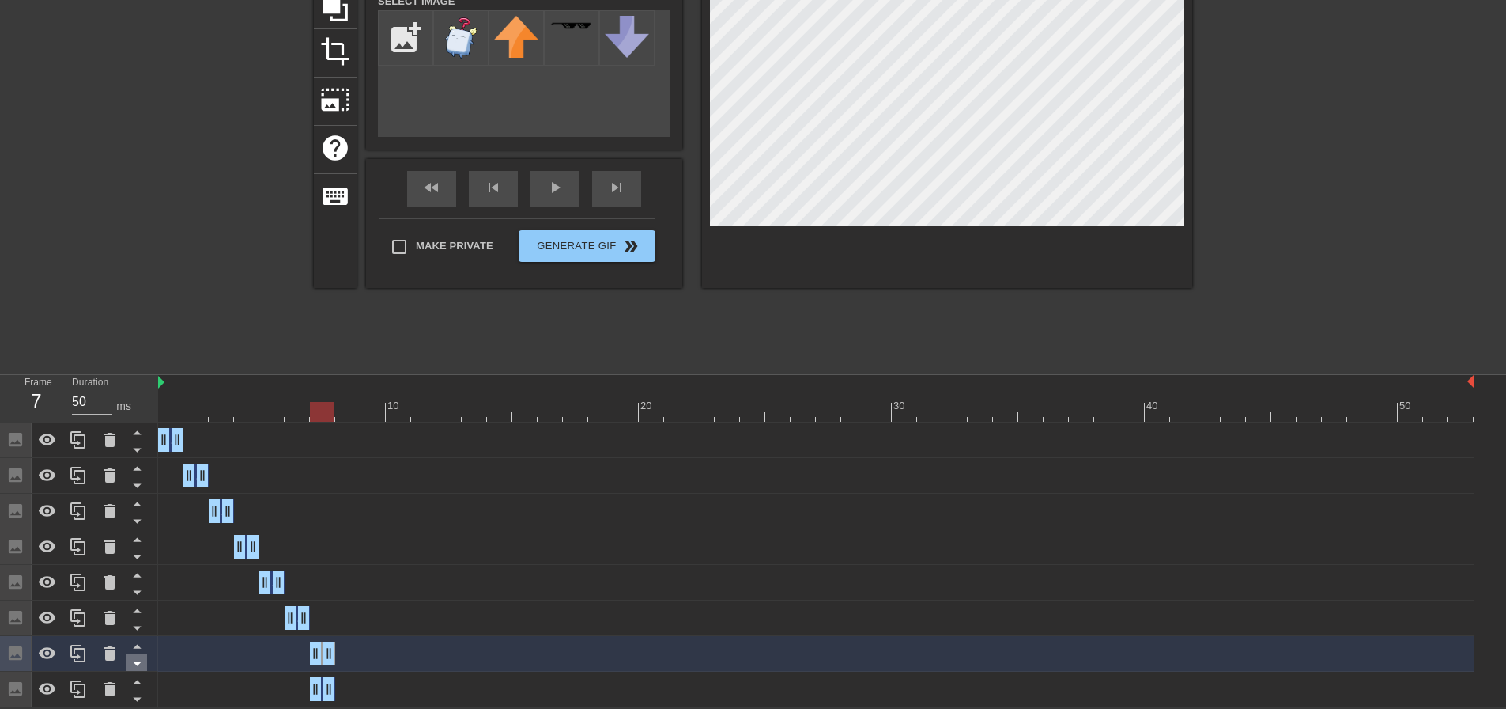
click at [133, 667] on icon at bounding box center [137, 663] width 20 height 20
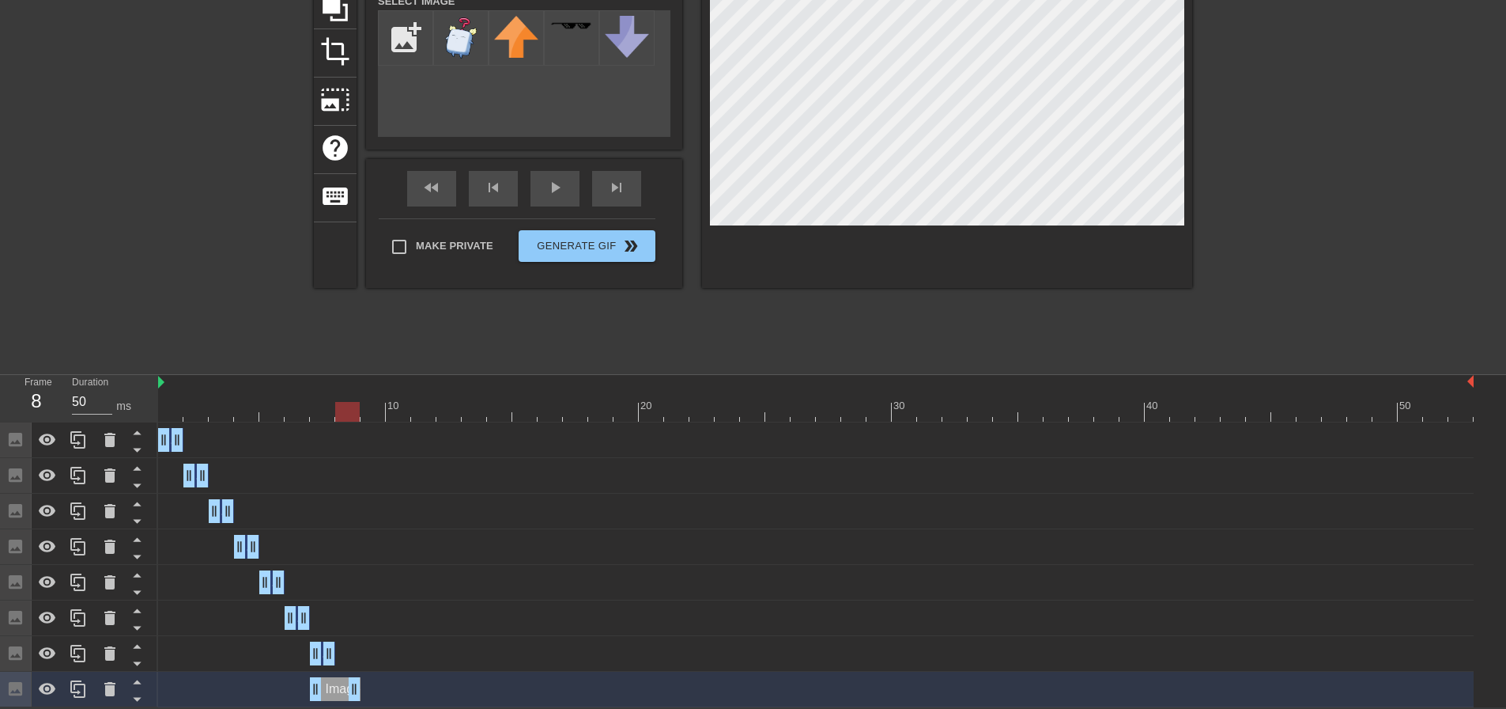
drag, startPoint x: 328, startPoint y: 694, endPoint x: 342, endPoint y: 695, distance: 14.3
drag, startPoint x: 319, startPoint y: 694, endPoint x: 330, endPoint y: 697, distance: 11.3
drag, startPoint x: 319, startPoint y: 690, endPoint x: 336, endPoint y: 693, distance: 17.6
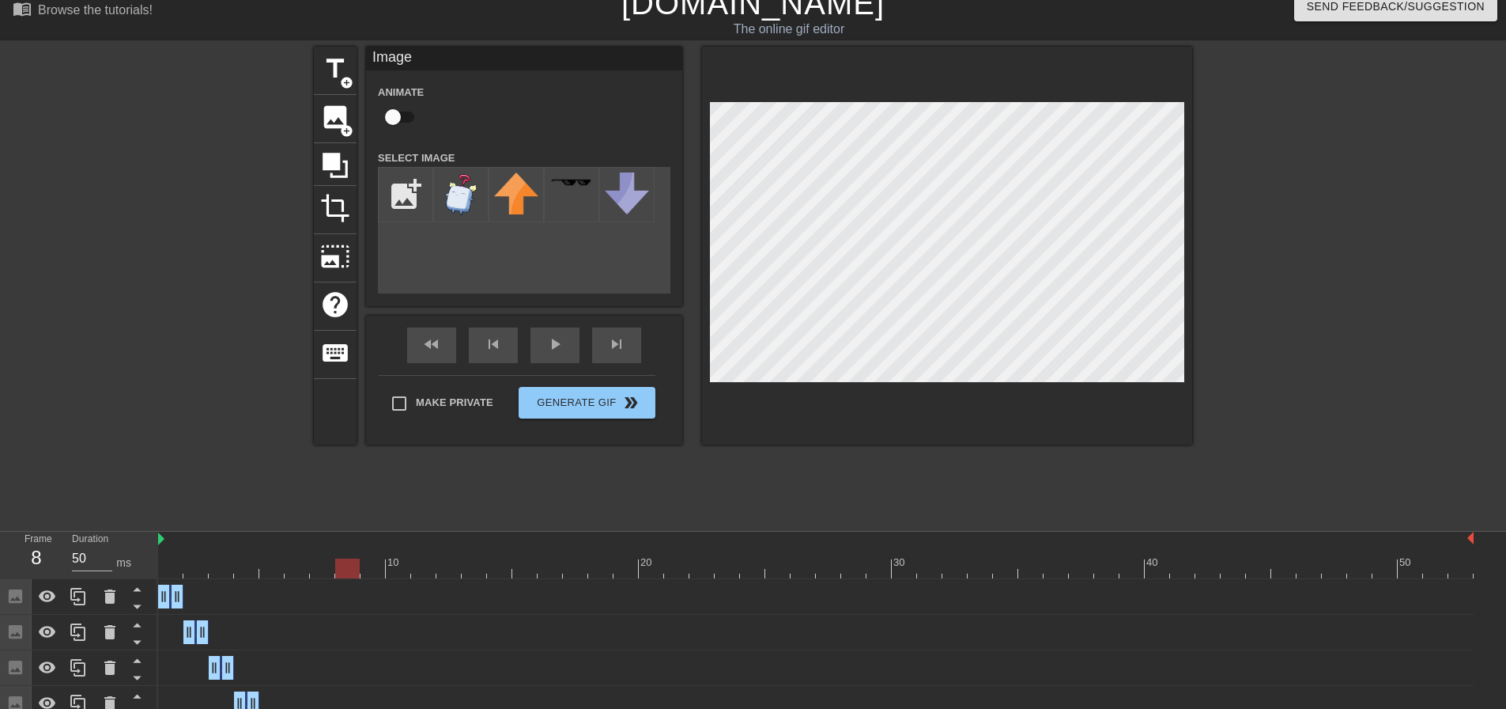
scroll to position [0, 0]
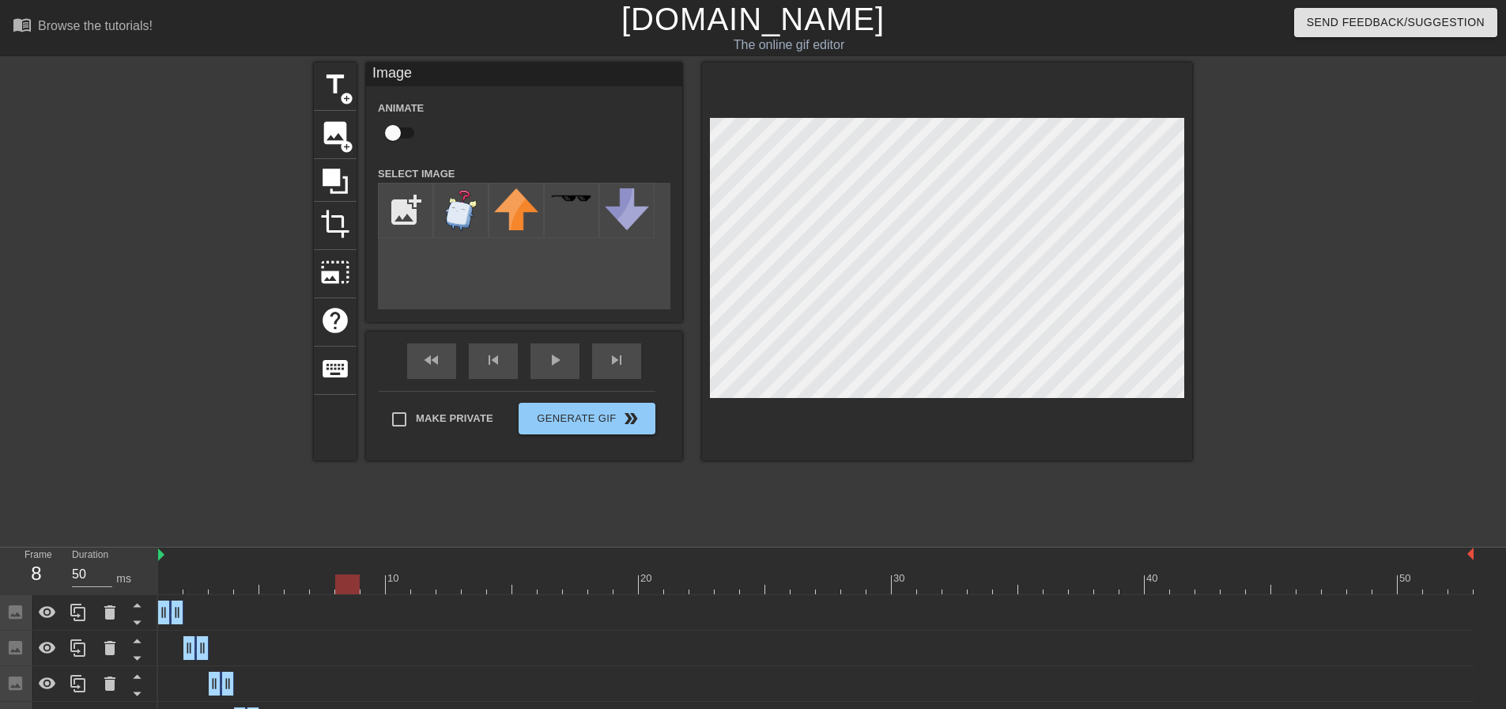
click at [679, 337] on div "title add_circle image add_circle crop photo_size_select_large help keyboard Im…" at bounding box center [753, 261] width 879 height 398
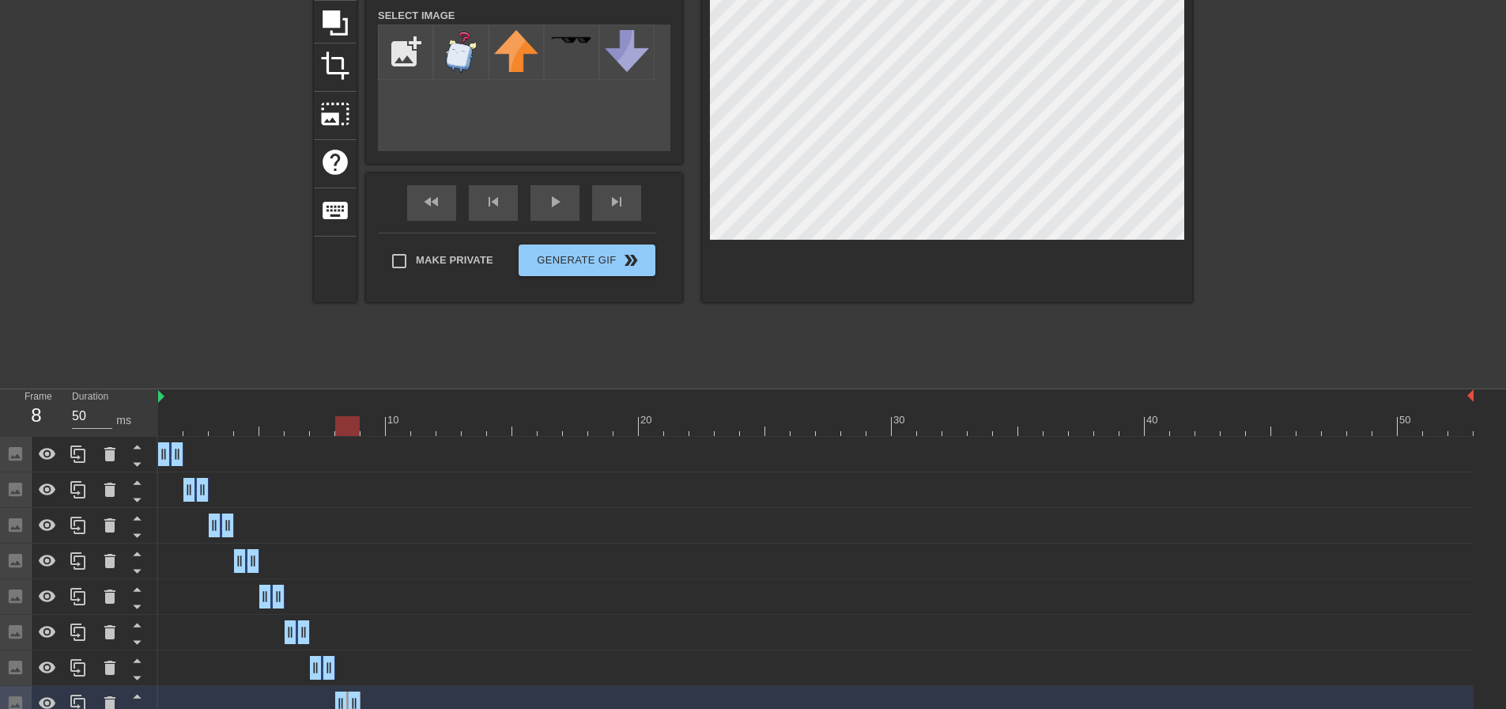
scroll to position [174, 0]
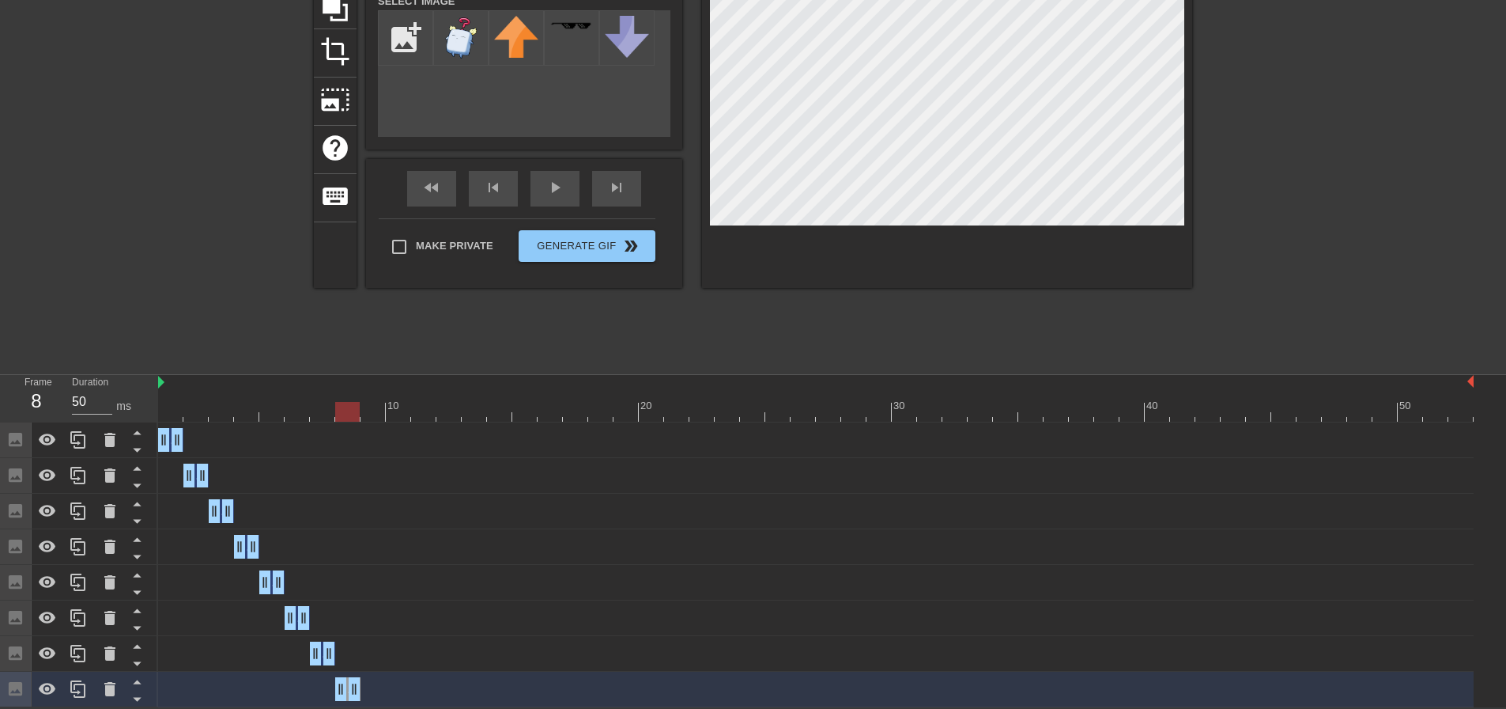
click at [157, 415] on div "Frame 8 Duration 50 ms" at bounding box center [79, 398] width 158 height 47
click at [166, 412] on div at bounding box center [816, 412] width 1316 height 20
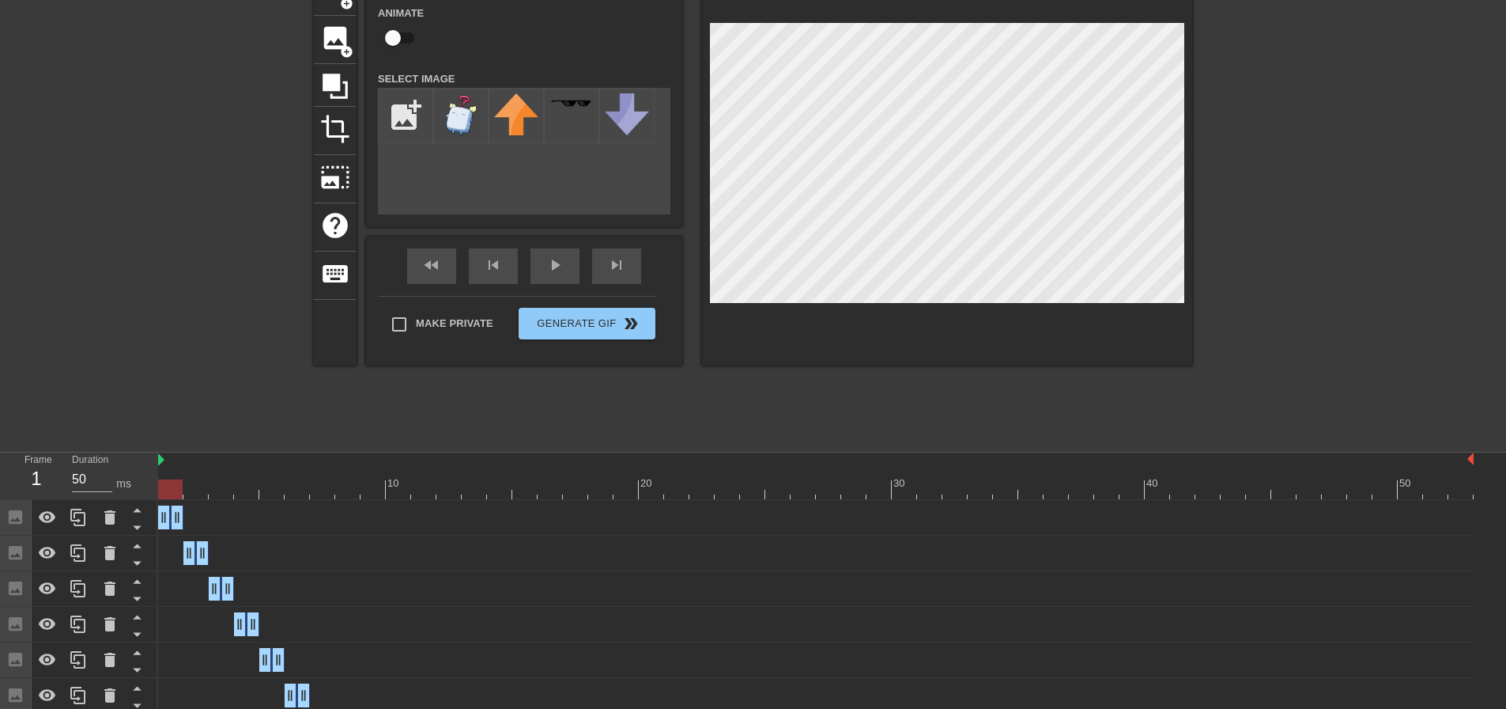
scroll to position [16, 0]
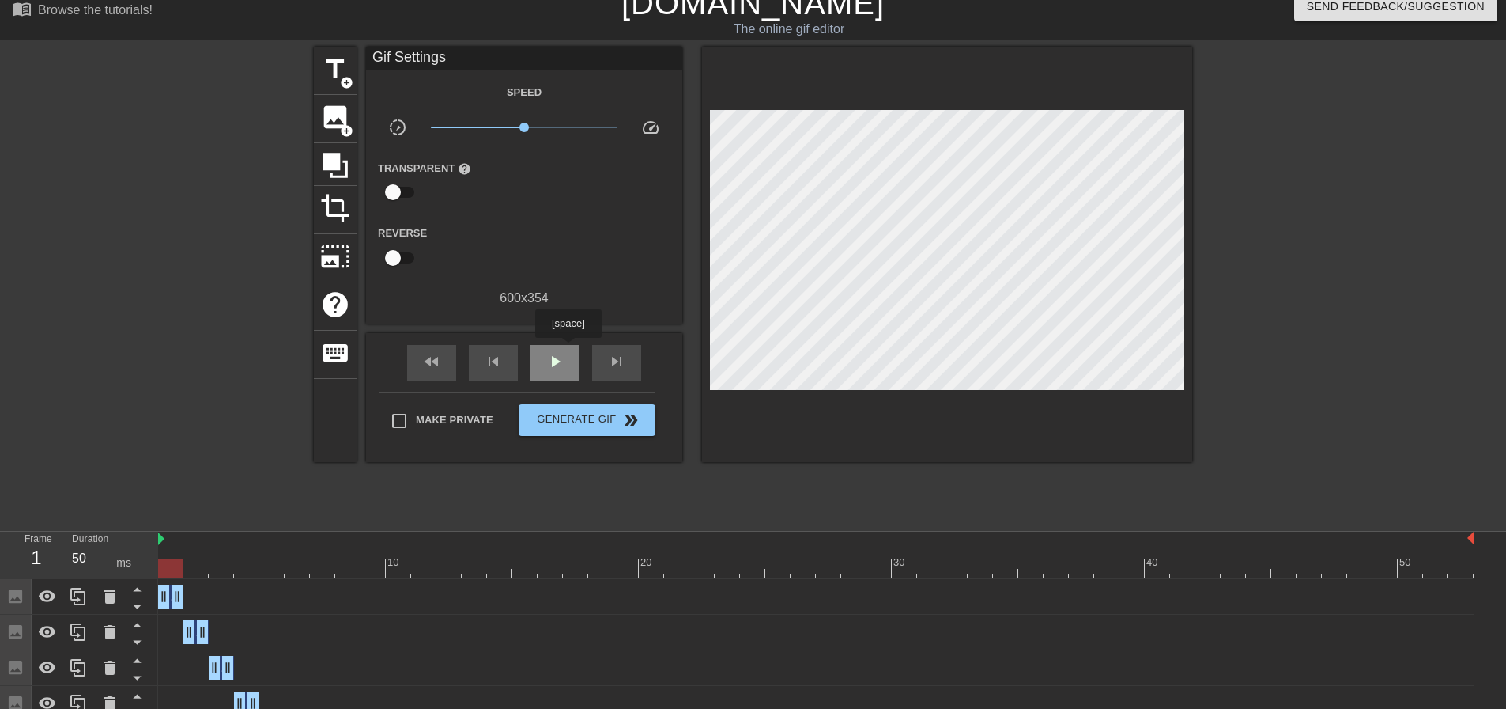
click at [568, 349] on div "play_arrow" at bounding box center [555, 363] width 49 height 36
click at [568, 349] on div "pause" at bounding box center [555, 363] width 49 height 36
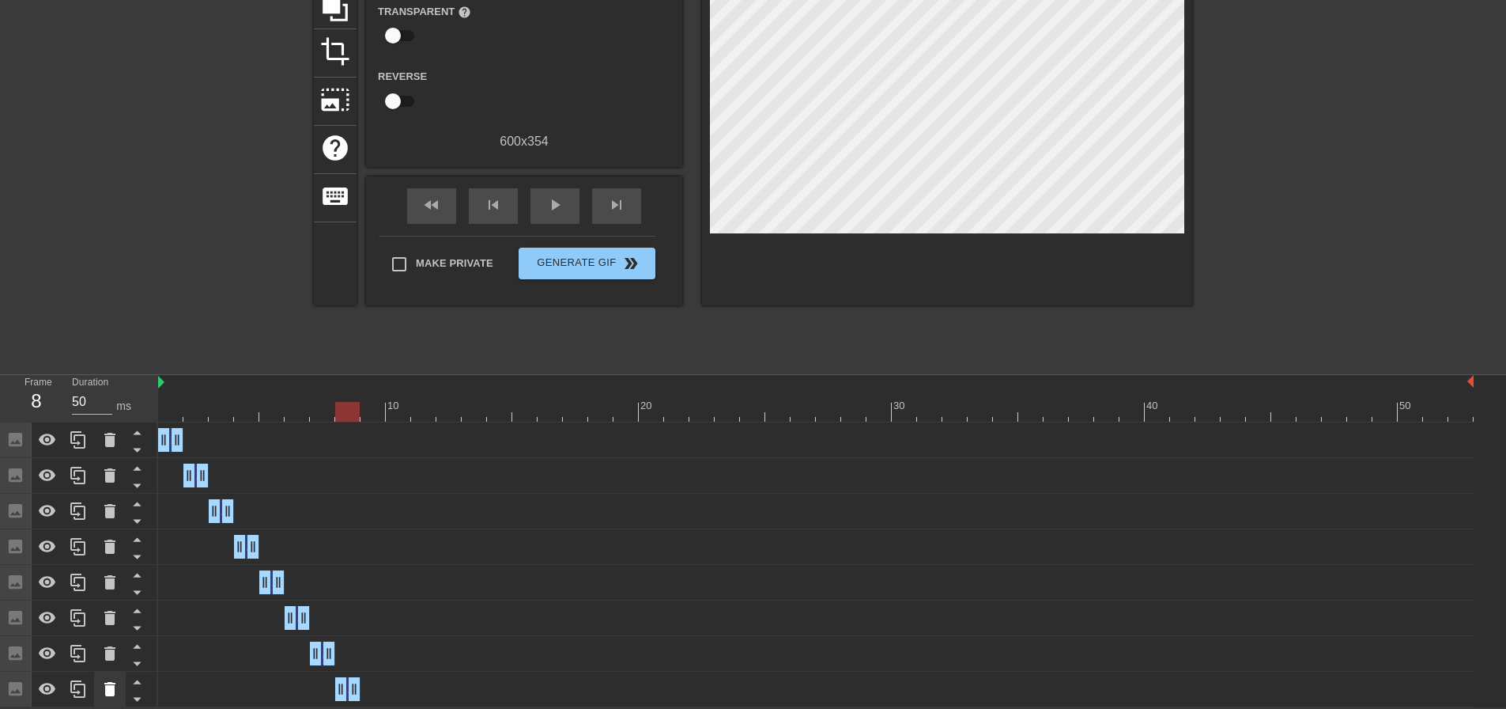
click at [94, 690] on div at bounding box center [110, 688] width 32 height 35
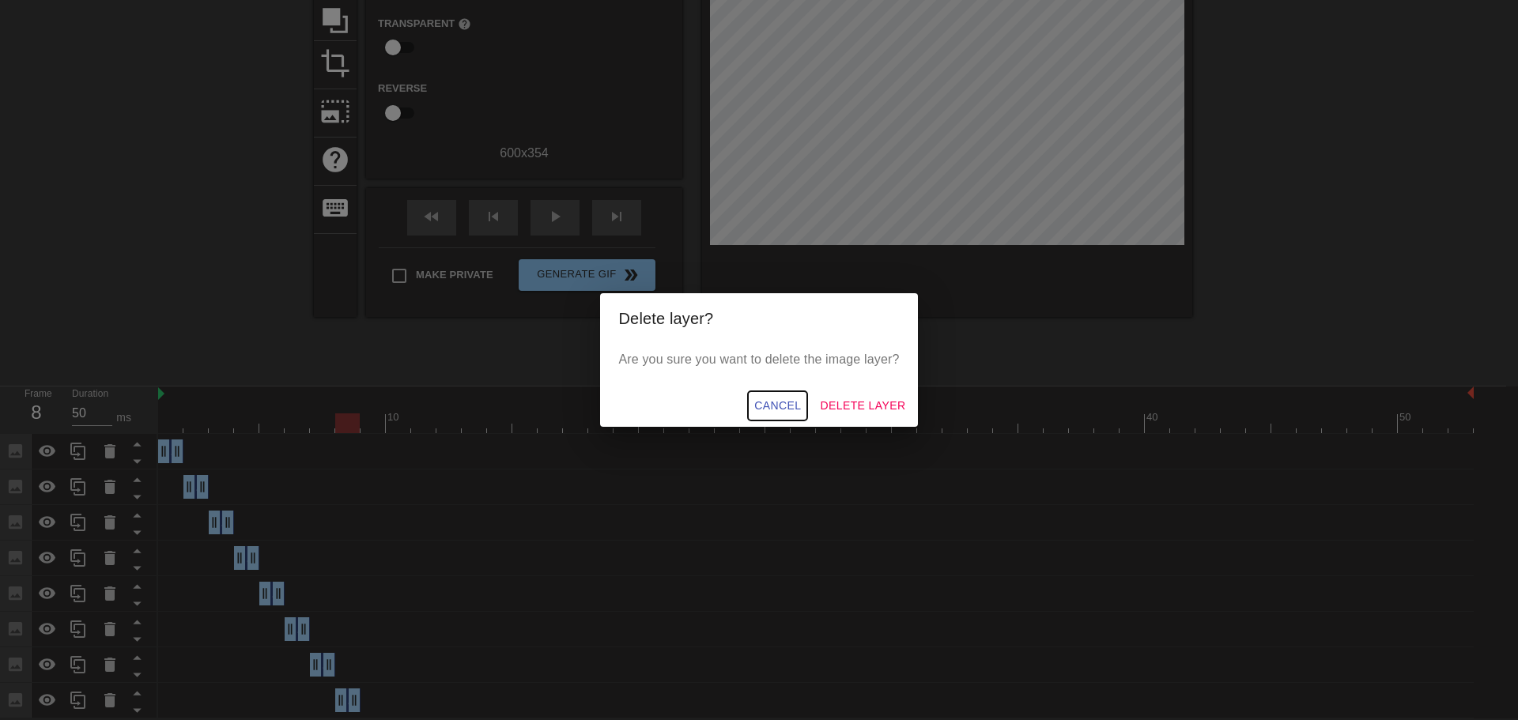
click at [773, 408] on span "Cancel" at bounding box center [777, 406] width 47 height 20
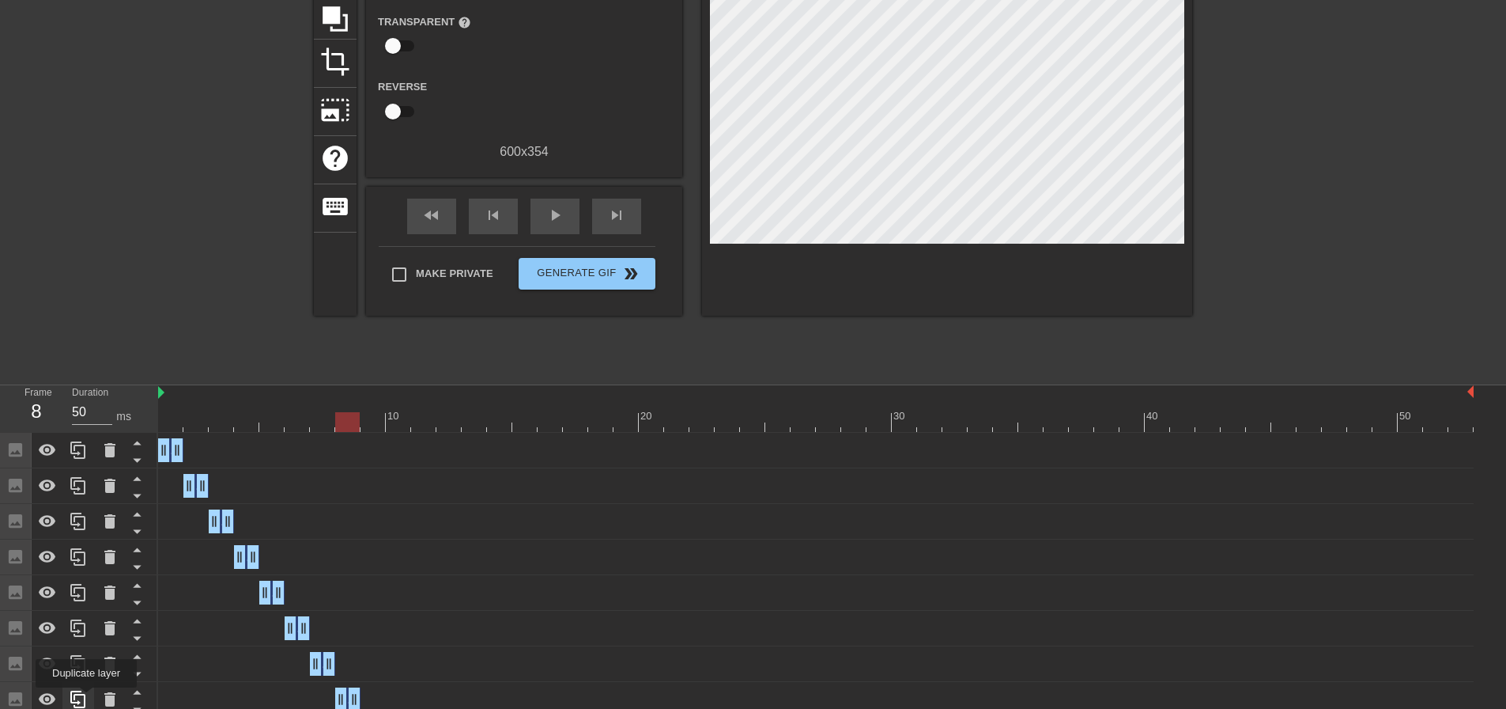
click at [86, 698] on icon at bounding box center [78, 699] width 19 height 19
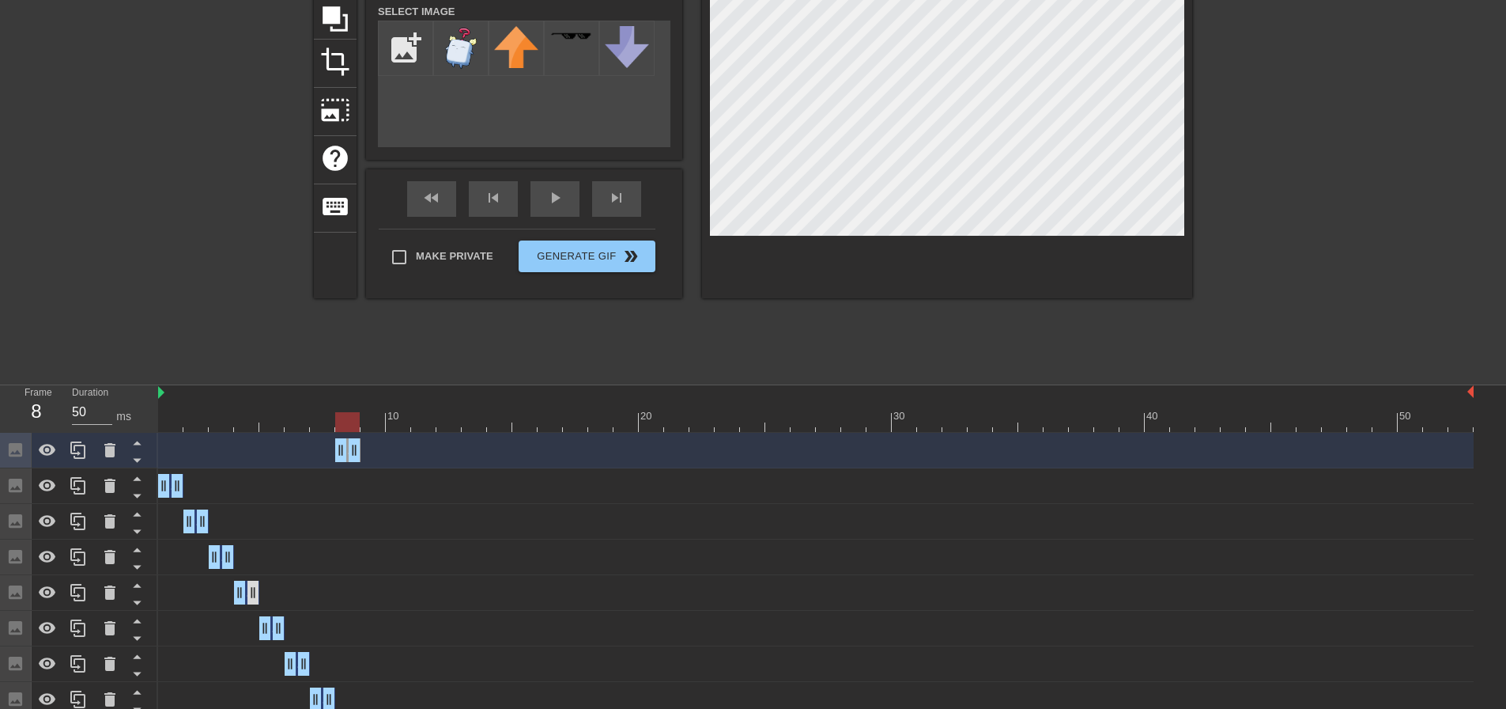
scroll to position [210, 0]
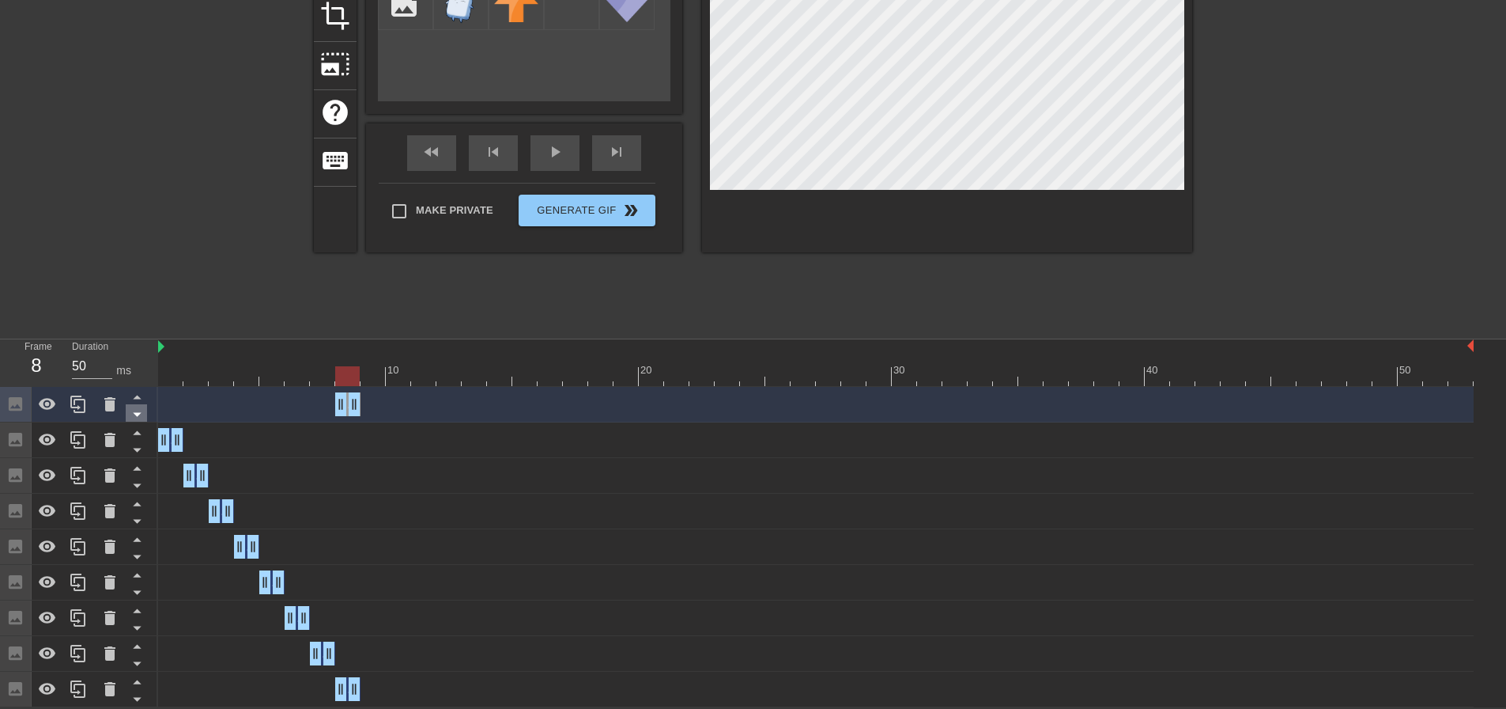
click at [144, 418] on icon at bounding box center [137, 414] width 20 height 20
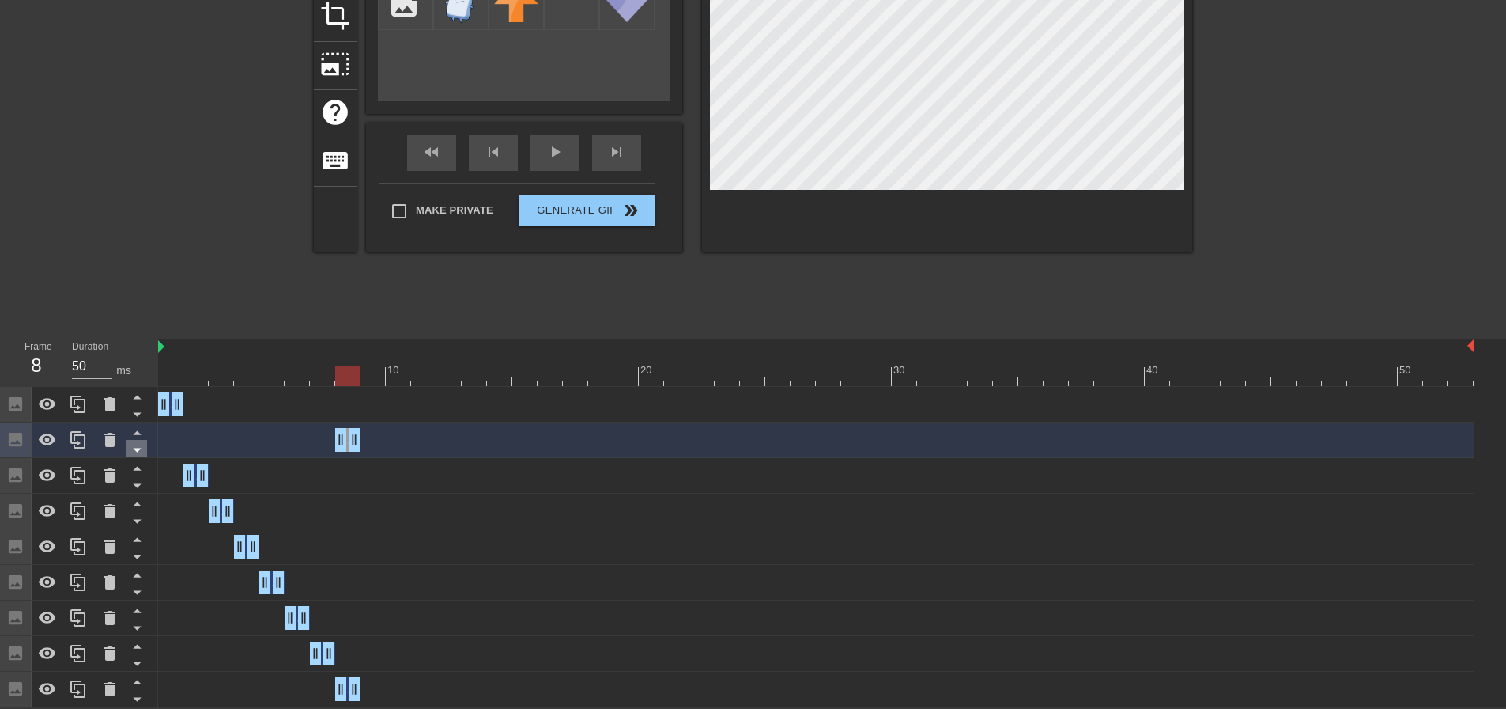
click at [138, 447] on icon at bounding box center [137, 450] width 20 height 20
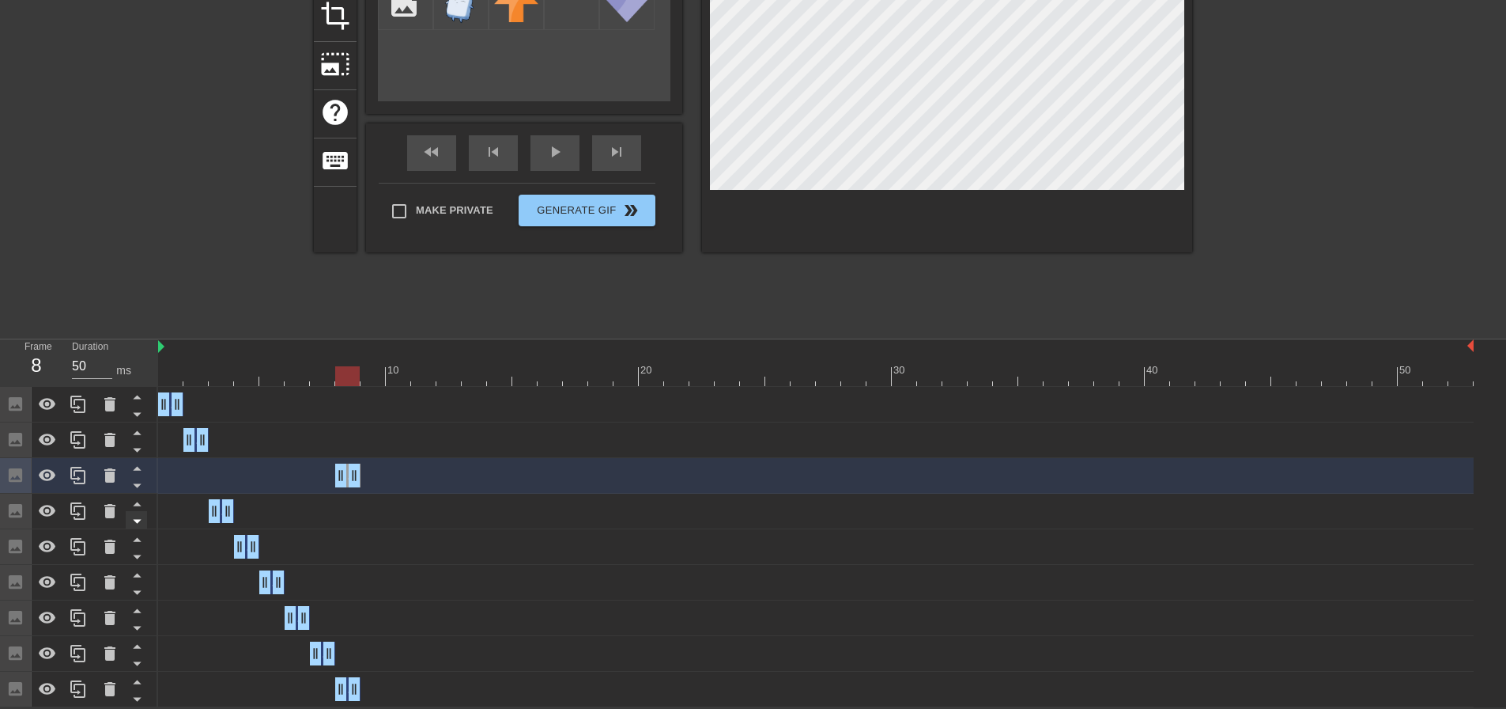
click at [137, 480] on icon at bounding box center [137, 485] width 20 height 20
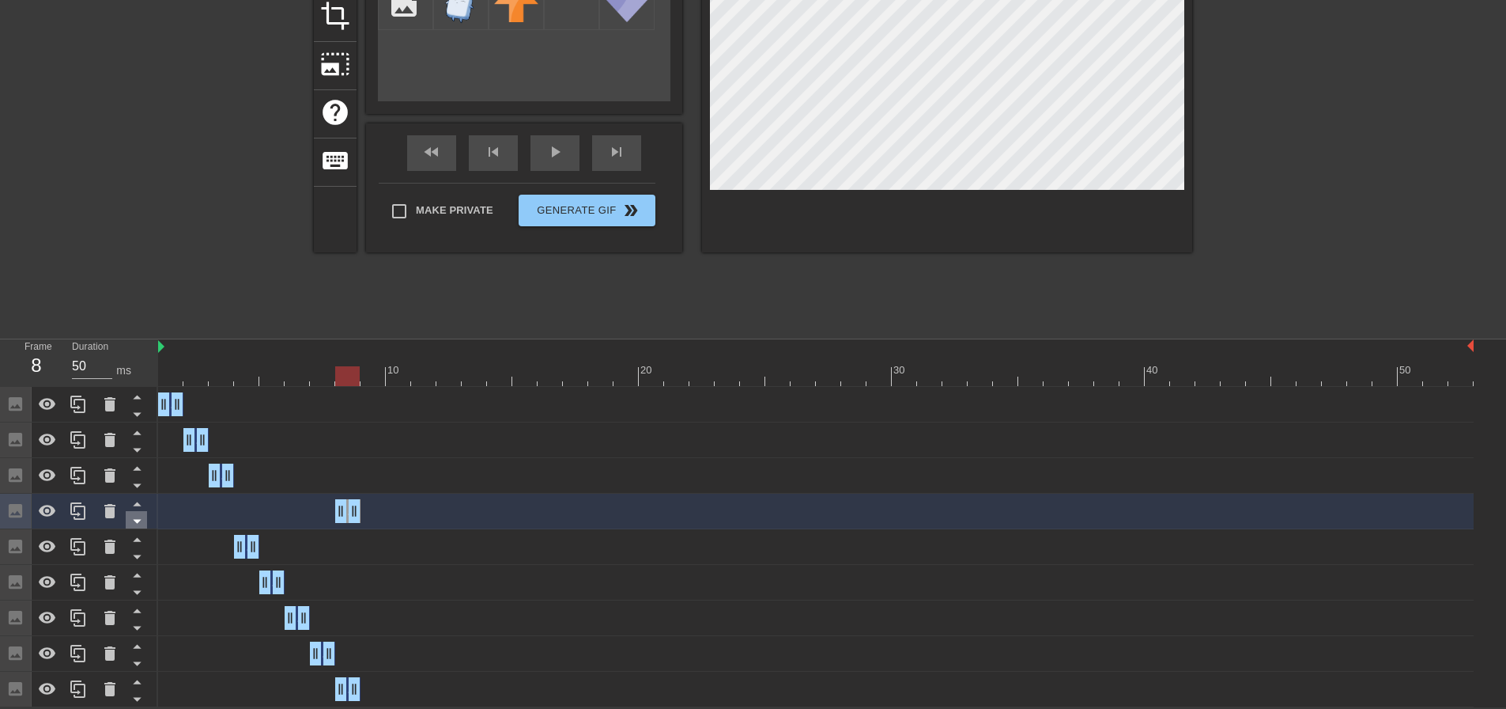
click at [138, 516] on icon at bounding box center [137, 521] width 20 height 20
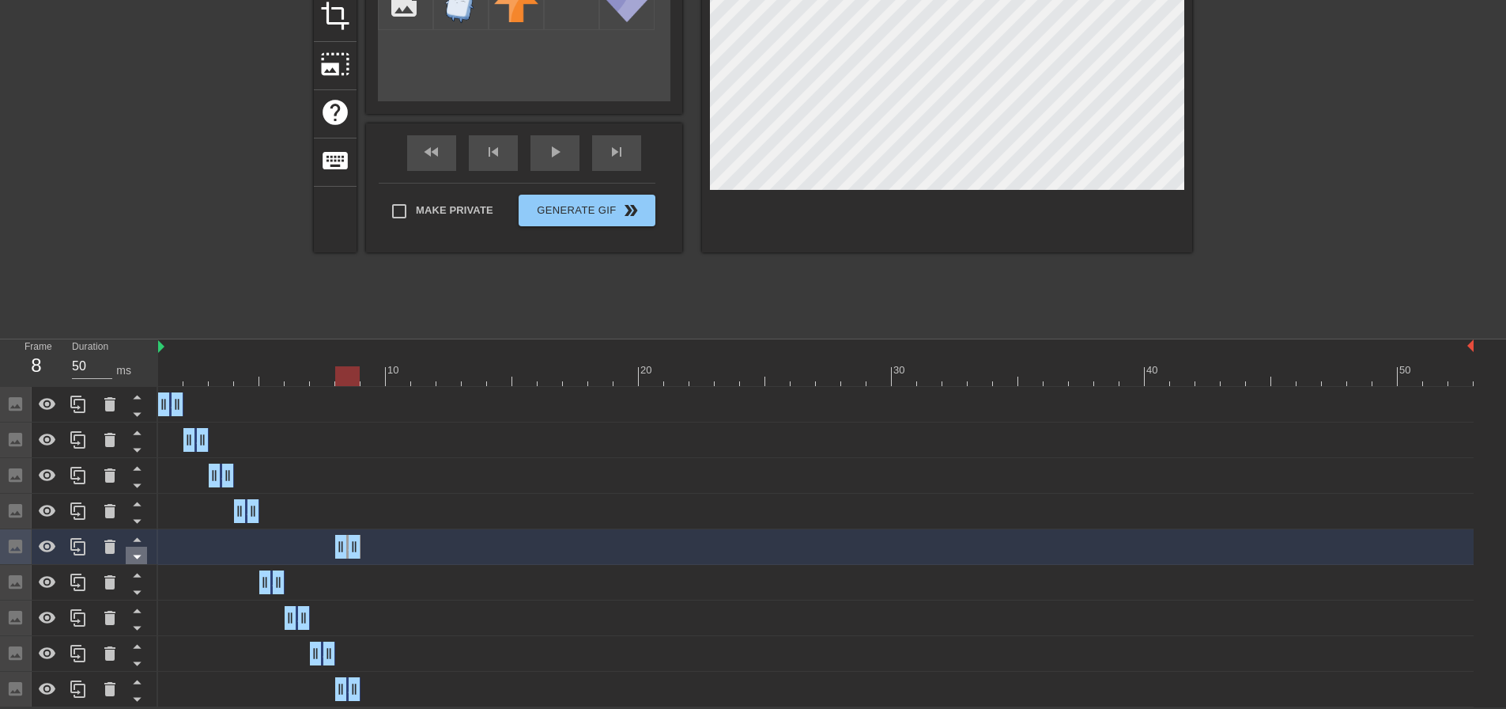
click at [138, 553] on icon at bounding box center [137, 556] width 20 height 20
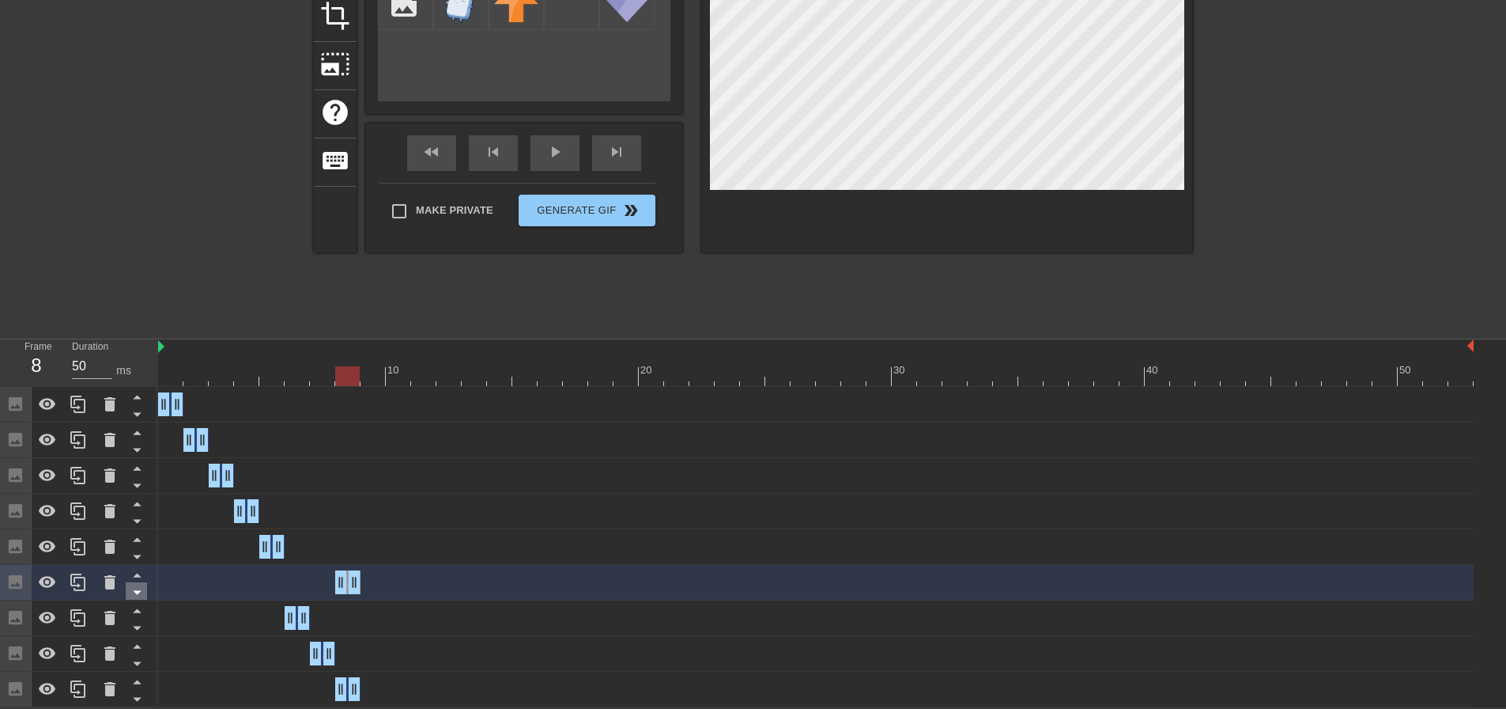
click at [135, 591] on icon at bounding box center [137, 593] width 8 height 4
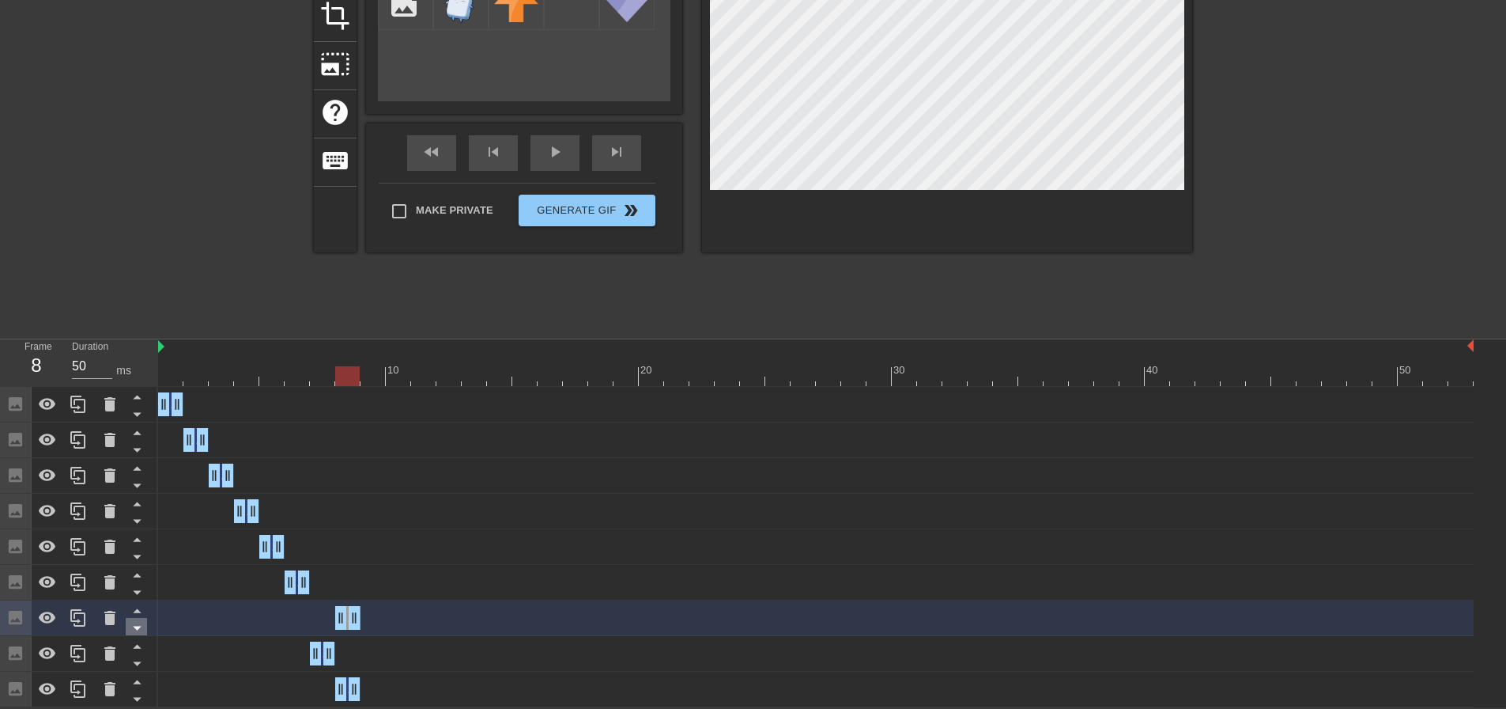
click at [134, 626] on icon at bounding box center [137, 628] width 8 height 4
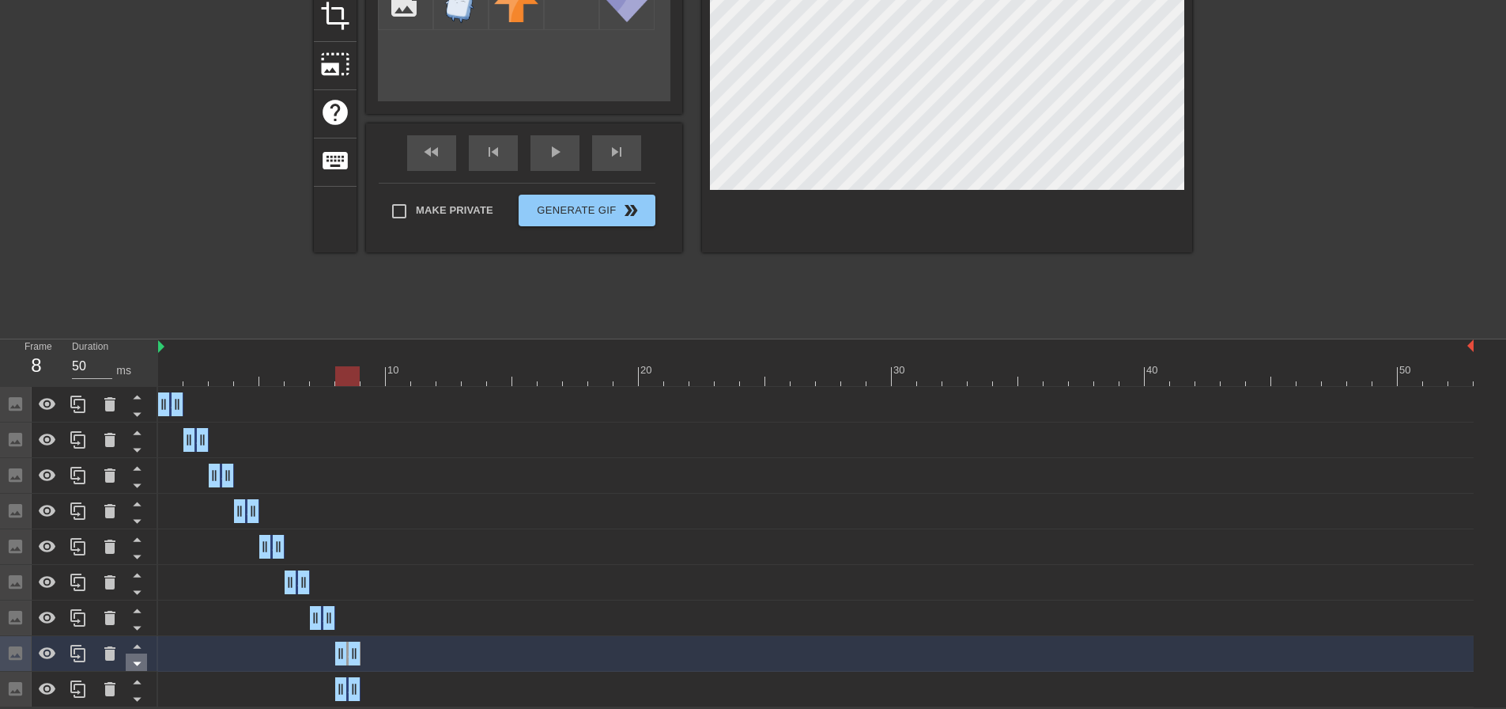
click at [134, 660] on icon at bounding box center [137, 663] width 20 height 20
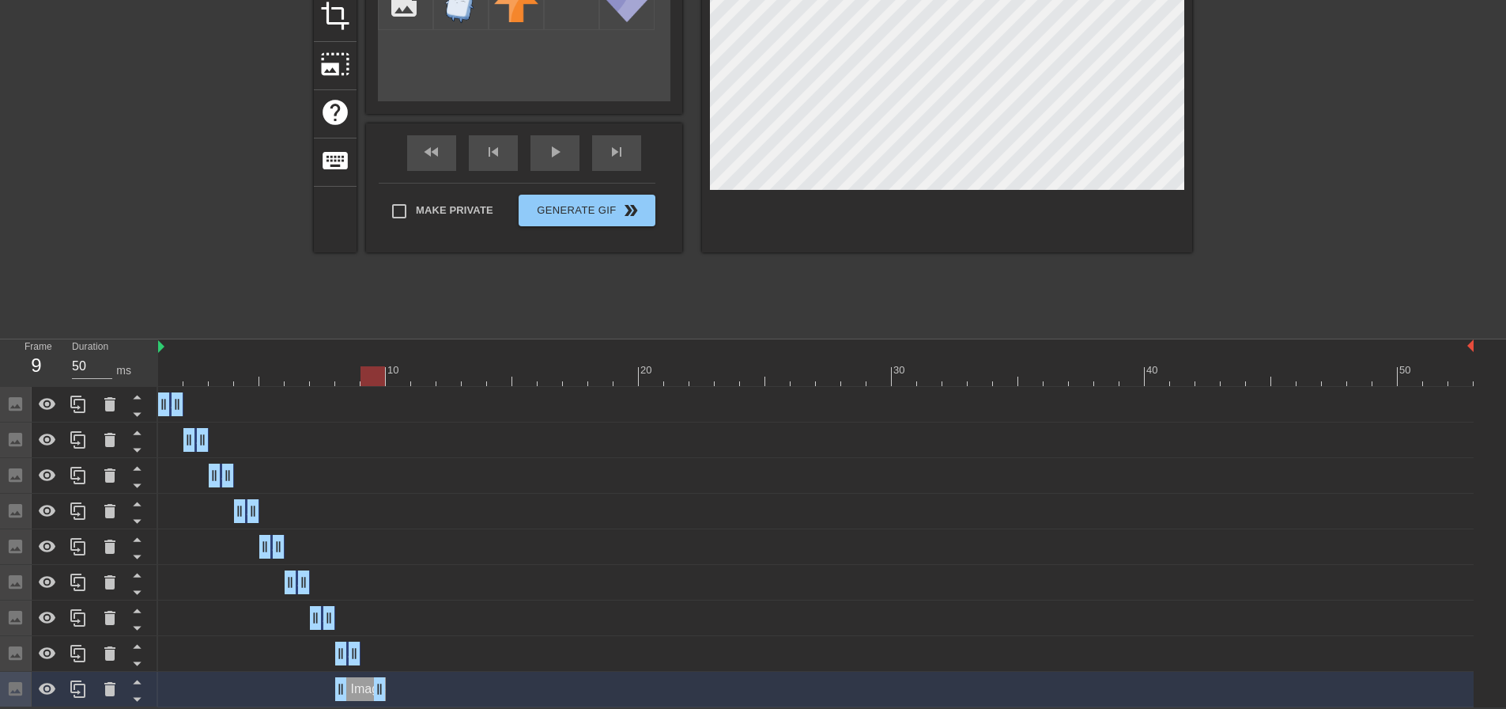
drag, startPoint x: 355, startPoint y: 692, endPoint x: 369, endPoint y: 693, distance: 14.3
drag, startPoint x: 338, startPoint y: 694, endPoint x: 359, endPoint y: 695, distance: 21.4
click at [359, 695] on div "Image drag_handle drag_handle" at bounding box center [816, 689] width 1316 height 24
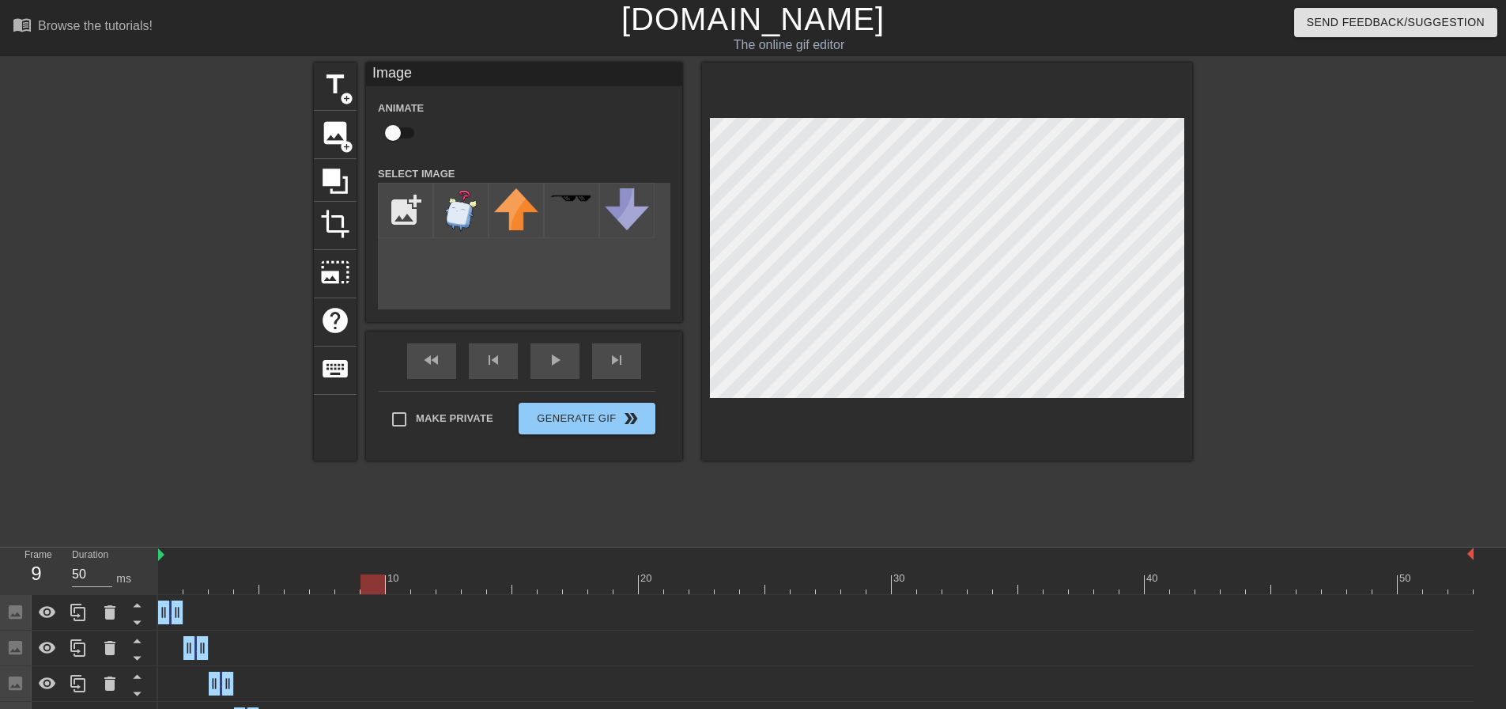
click at [807, 87] on div at bounding box center [947, 261] width 490 height 398
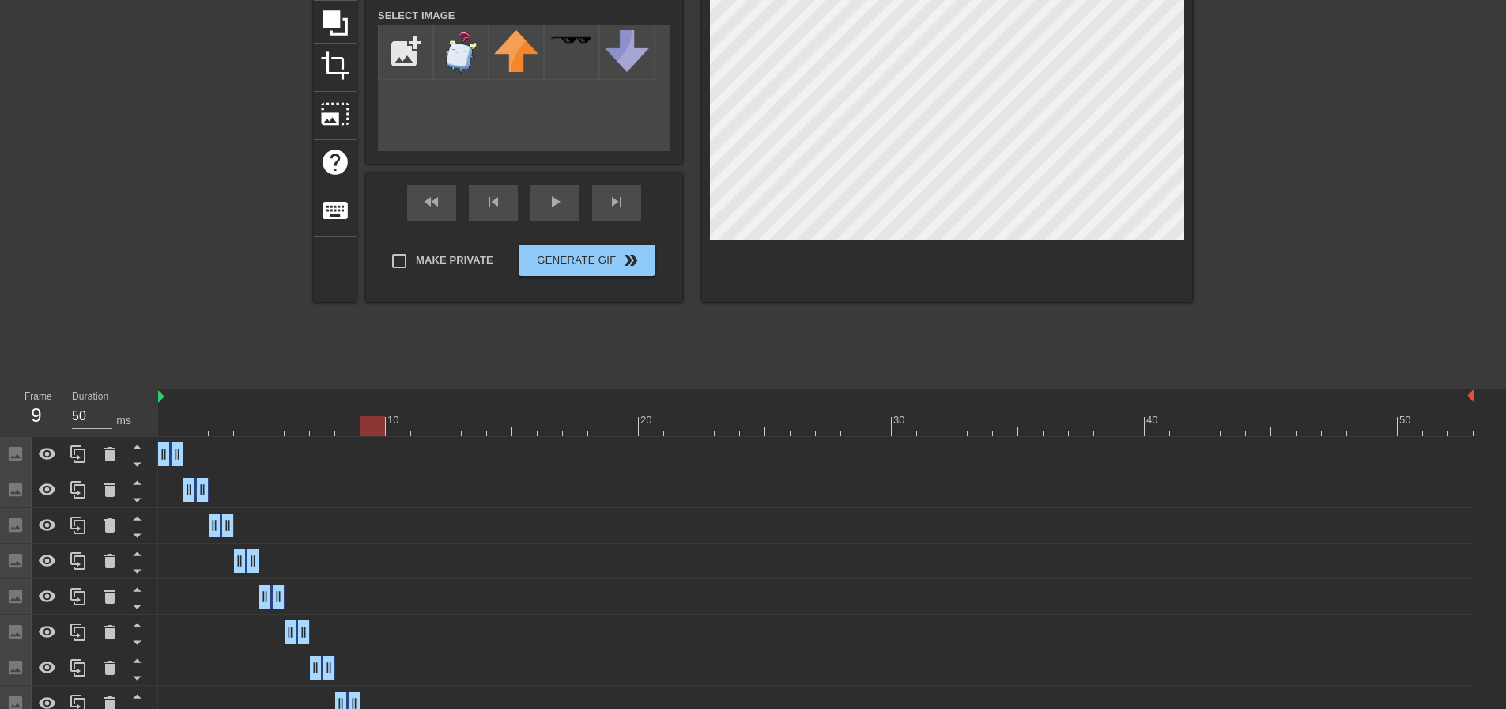
scroll to position [210, 0]
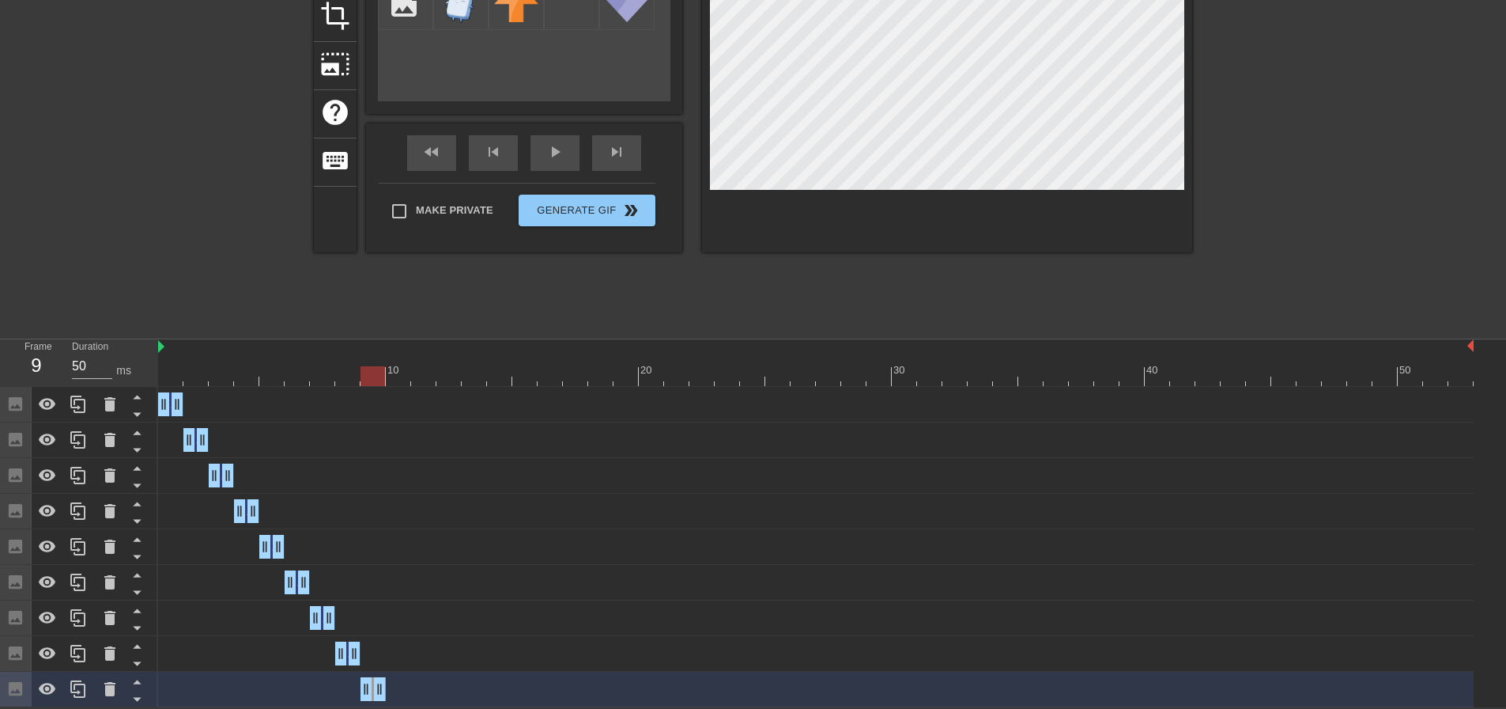
click at [175, 380] on div at bounding box center [816, 376] width 1316 height 20
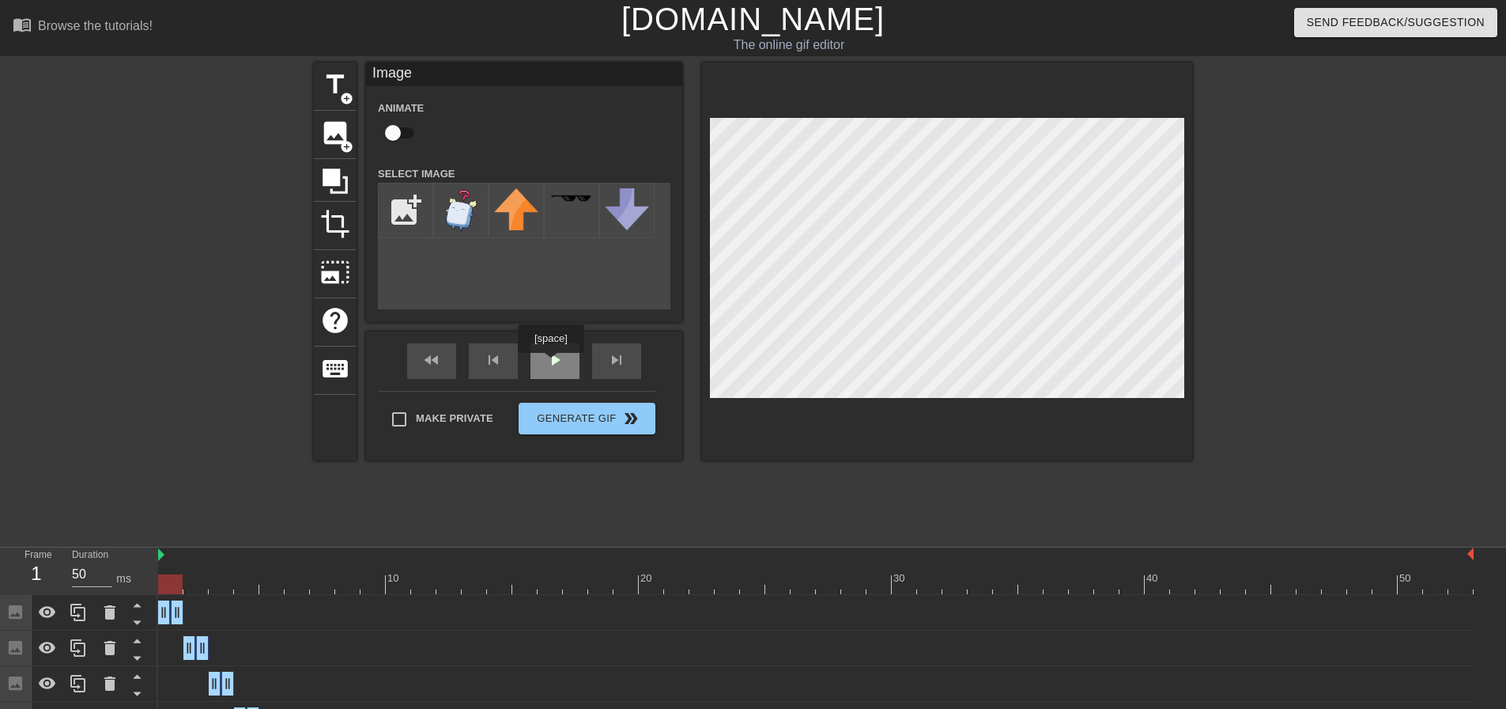
click at [553, 363] on div "play_arrow" at bounding box center [555, 361] width 49 height 36
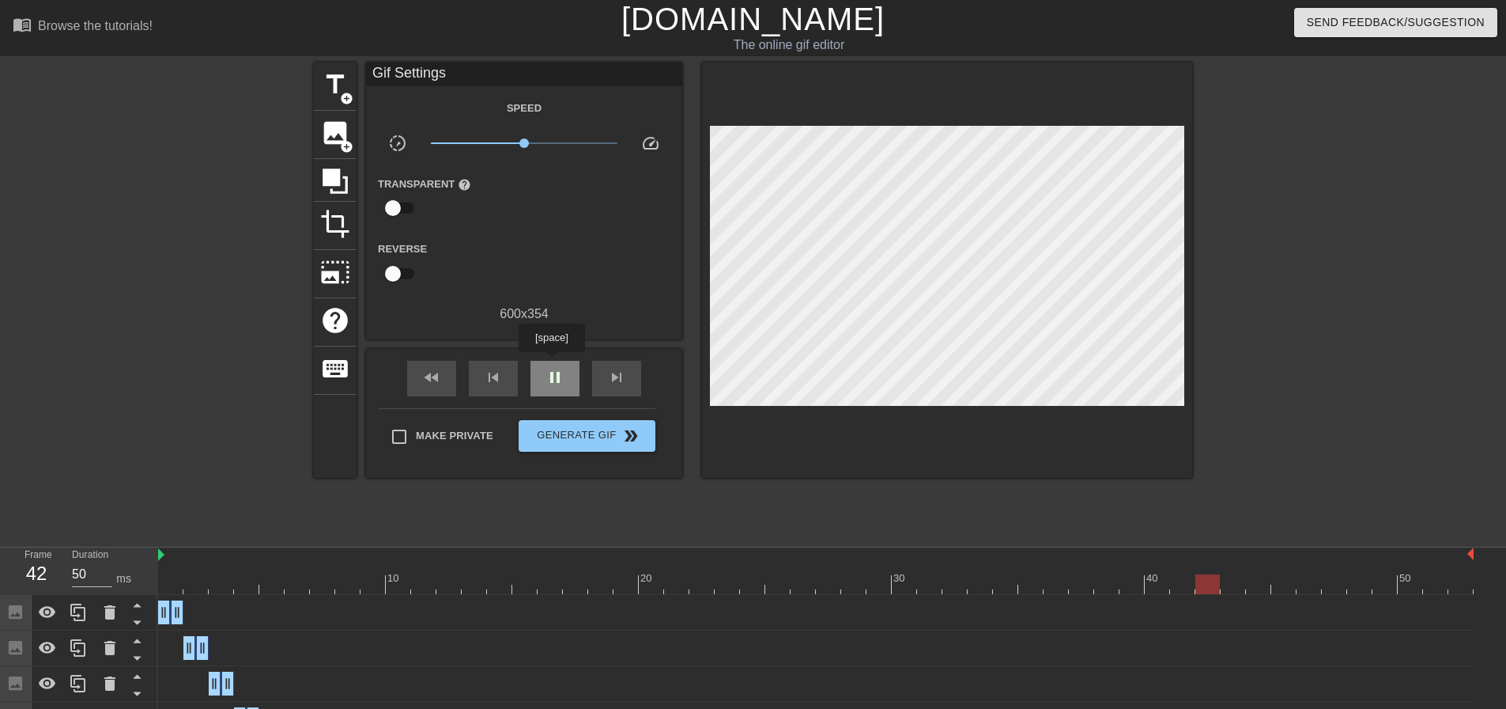
click at [551, 363] on div "pause" at bounding box center [555, 379] width 49 height 36
click at [176, 574] on div at bounding box center [816, 584] width 1316 height 20
click at [550, 387] on div "play_arrow" at bounding box center [555, 379] width 49 height 36
click at [550, 387] on div "pause" at bounding box center [555, 379] width 49 height 36
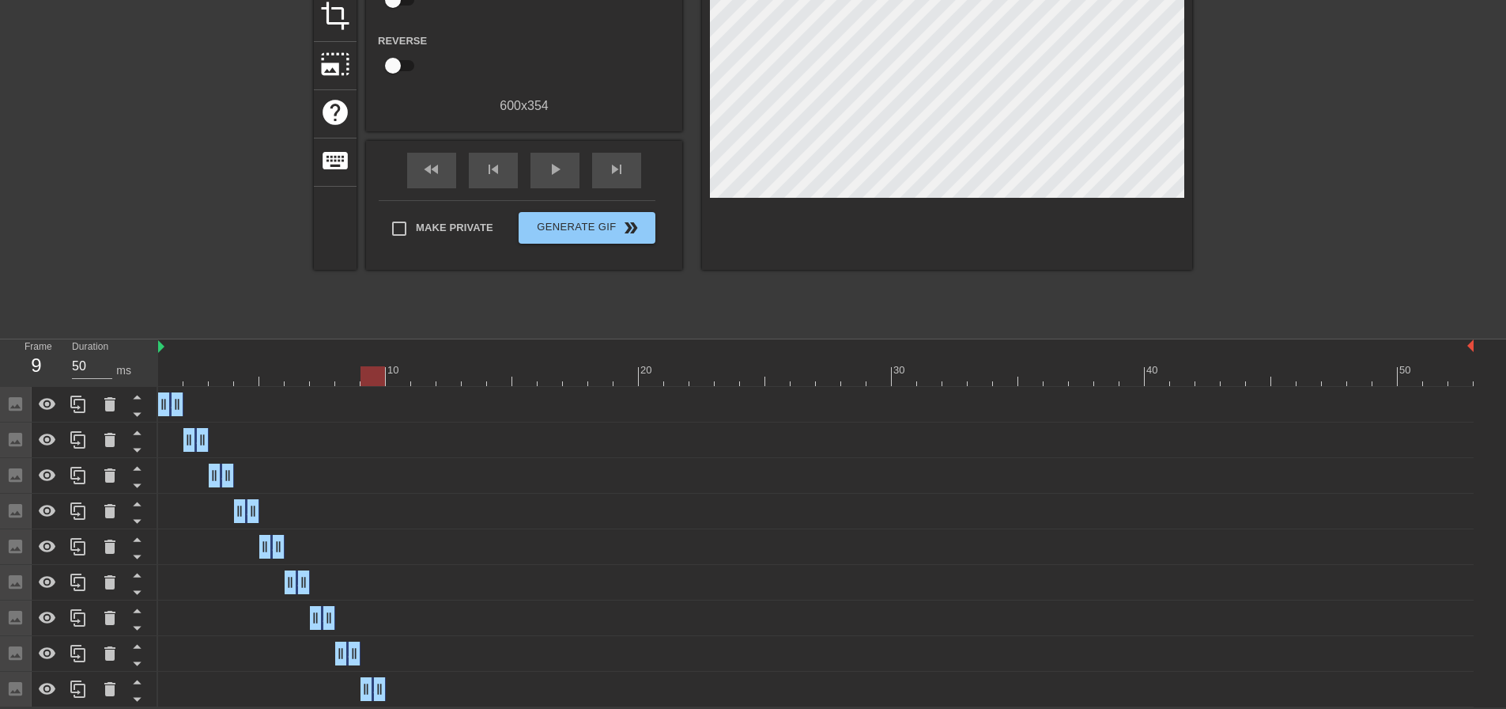
scroll to position [51, 0]
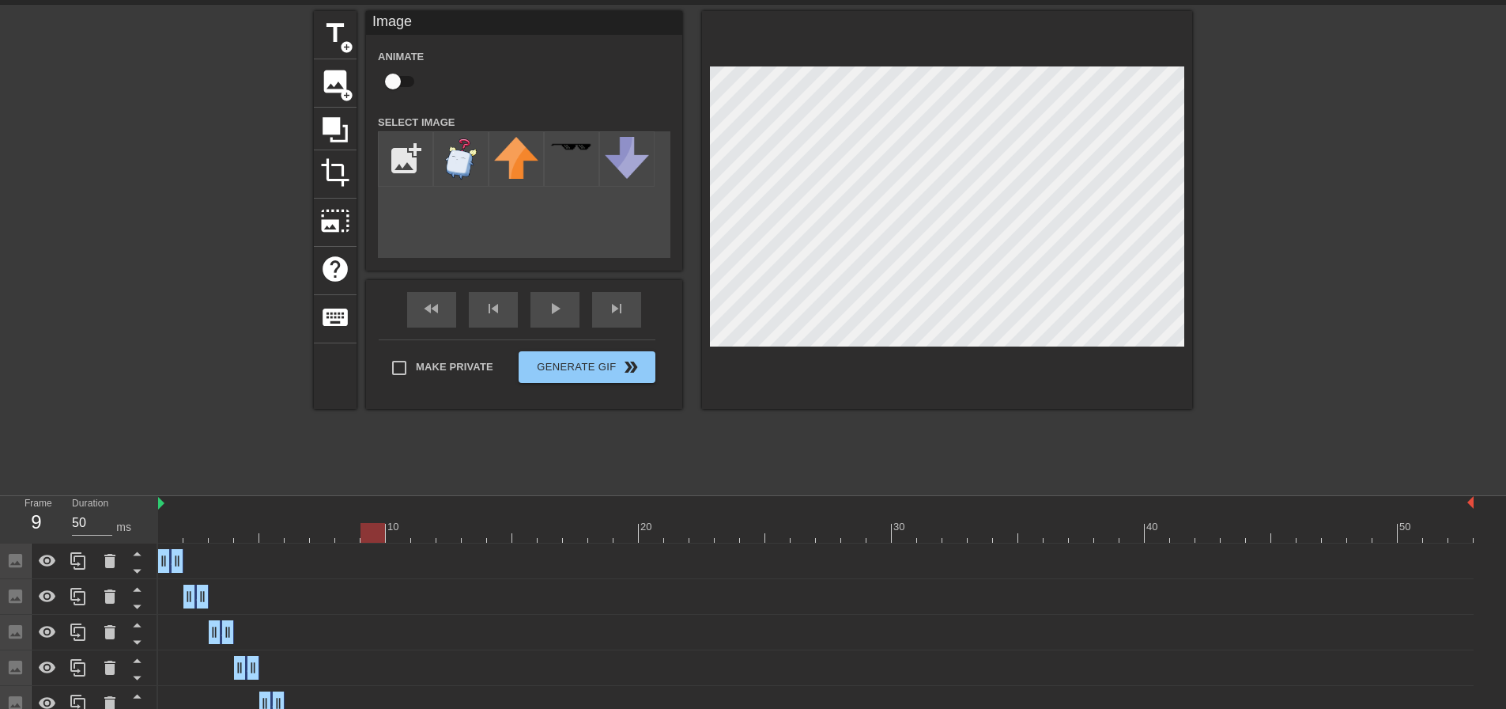
click at [178, 531] on div at bounding box center [816, 533] width 1316 height 20
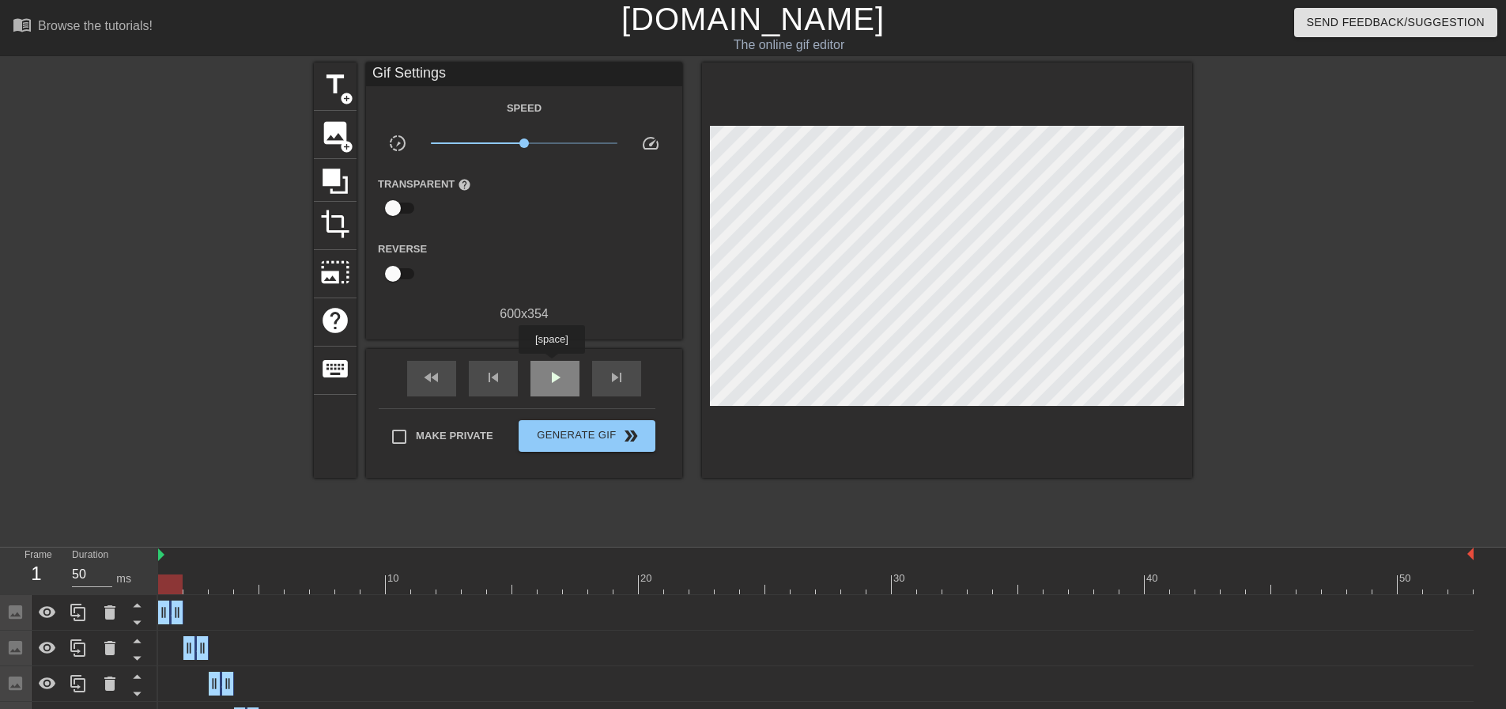
click at [551, 365] on div "play_arrow" at bounding box center [555, 379] width 49 height 36
click at [551, 365] on div "pause" at bounding box center [555, 379] width 49 height 36
click at [177, 586] on div at bounding box center [816, 584] width 1316 height 20
click at [549, 379] on span "play_arrow" at bounding box center [555, 377] width 19 height 19
click at [549, 379] on span "pause" at bounding box center [555, 377] width 19 height 19
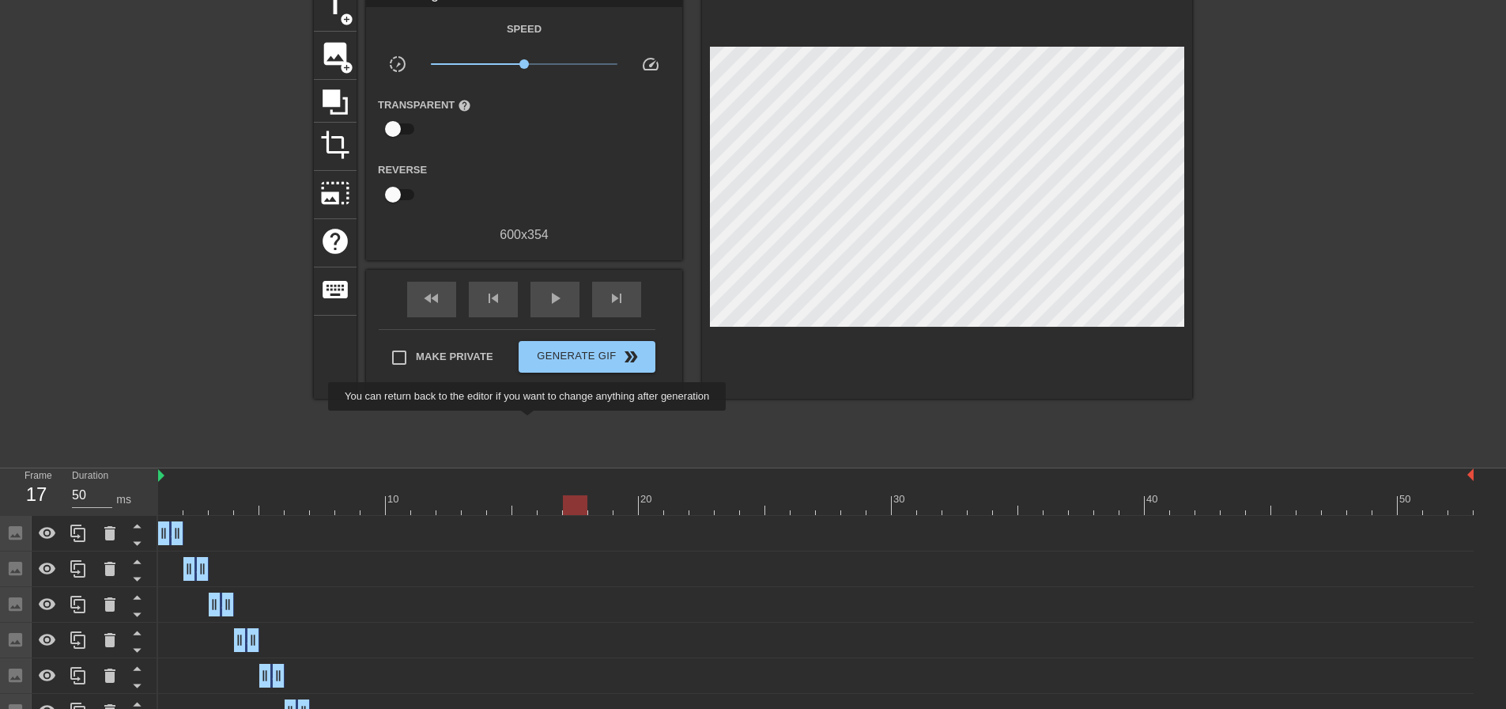
scroll to position [210, 0]
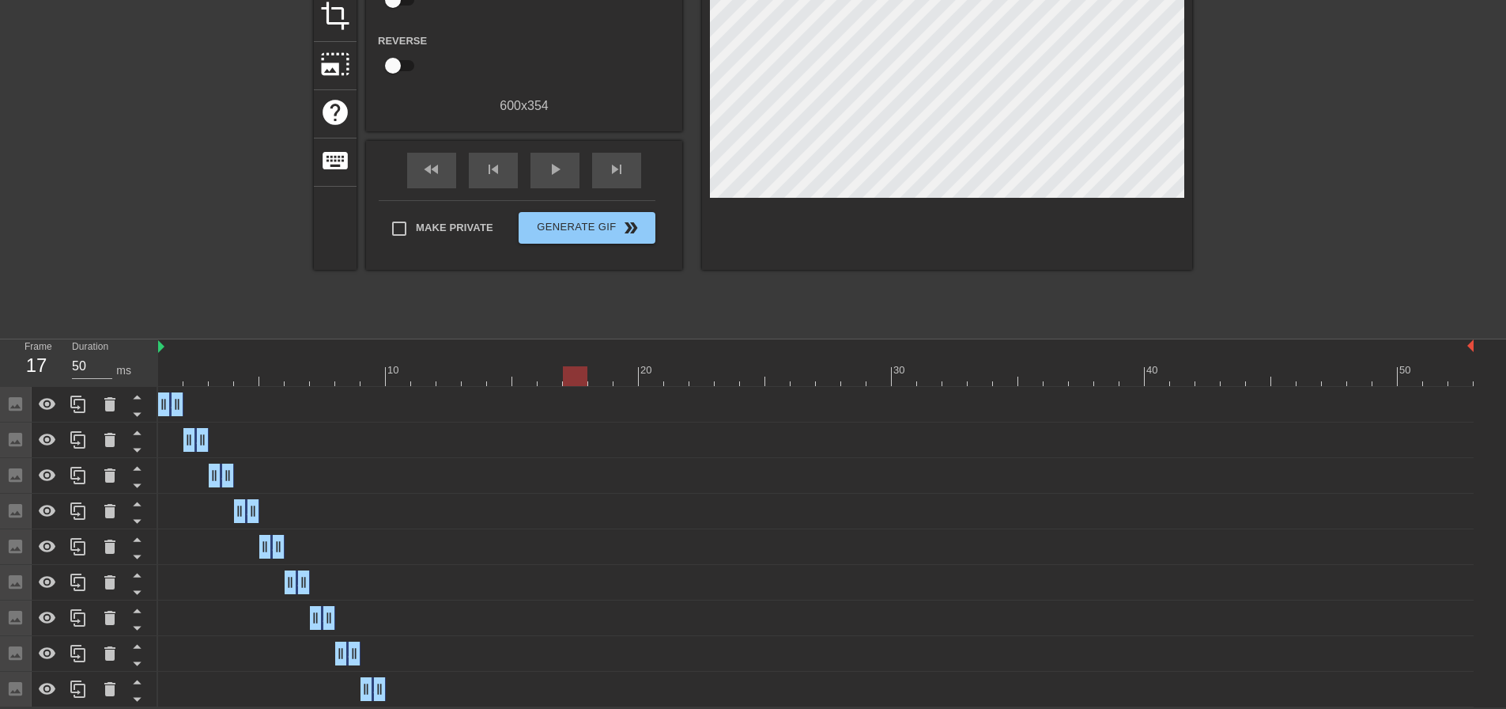
click at [387, 643] on div "Image drag_handle drag_handle" at bounding box center [816, 653] width 1316 height 24
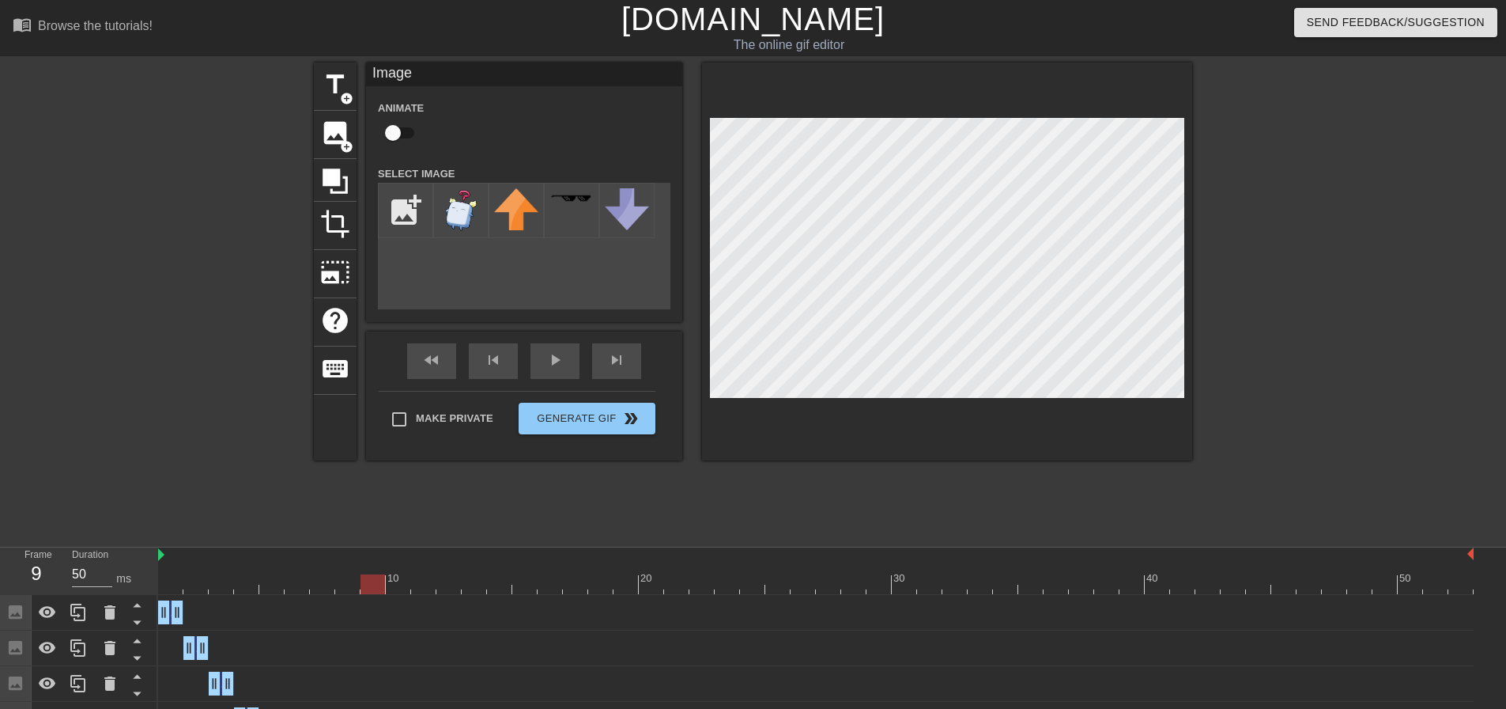
scroll to position [79, 0]
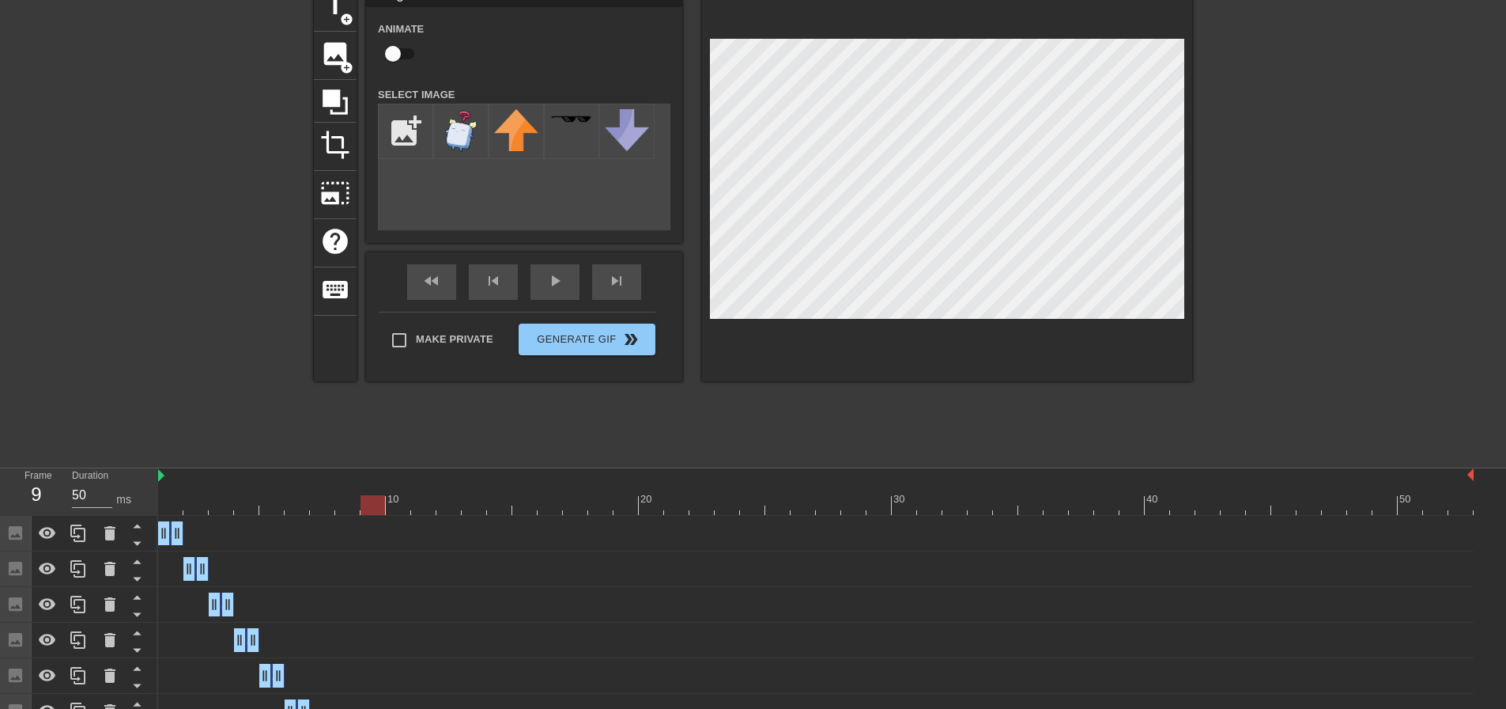
click at [1249, 112] on div "title add_circle image add_circle crop photo_size_select_large help keyboard Im…" at bounding box center [753, 220] width 1506 height 474
click at [928, 435] on div "title add_circle image add_circle crop photo_size_select_large help keyboard Im…" at bounding box center [753, 220] width 879 height 474
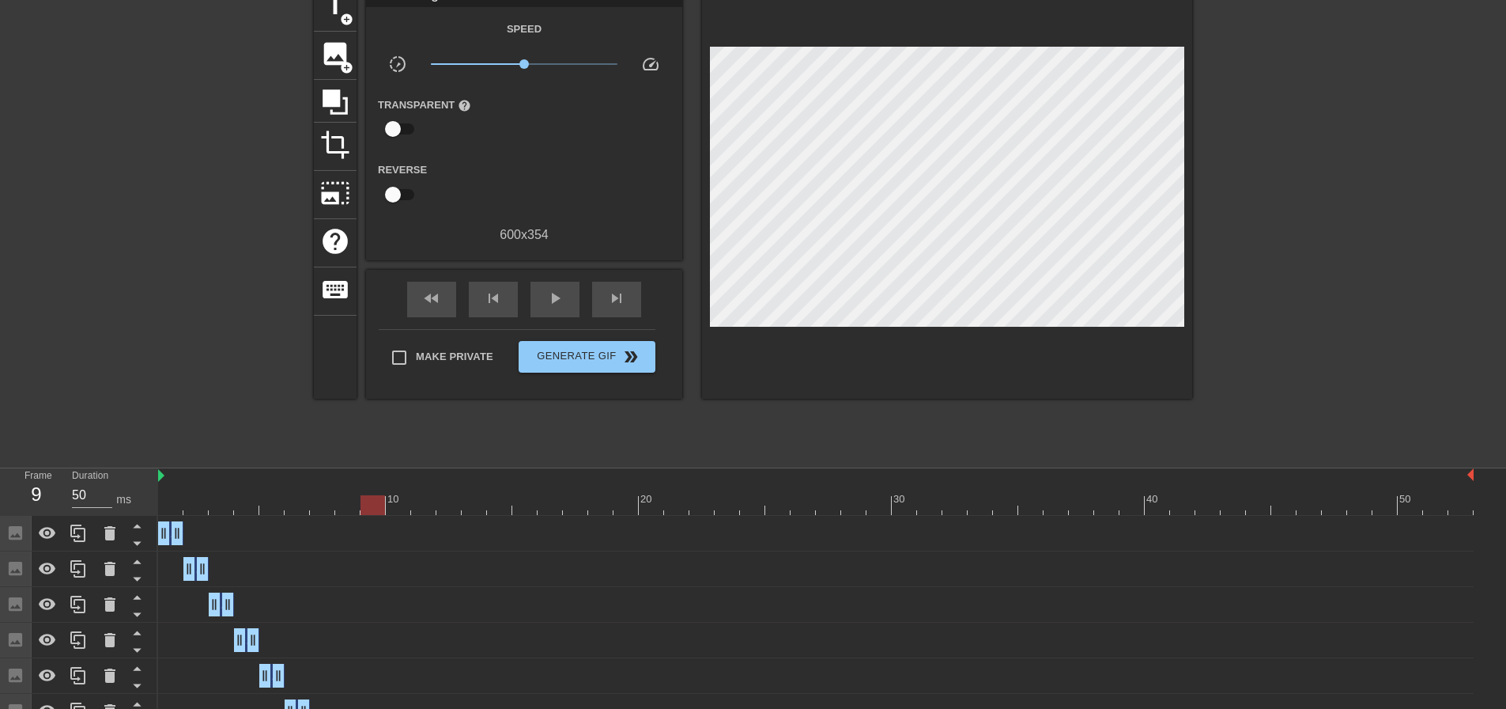
click at [173, 515] on div "10 20 30 40 50" at bounding box center [816, 491] width 1316 height 47
drag, startPoint x: 169, startPoint y: 507, endPoint x: 138, endPoint y: 510, distance: 31.8
click at [138, 510] on div "Frame 1 Duration 50 ms 10 20 30 40 50 Image drag_handle drag_handle Image drag_…" at bounding box center [753, 652] width 1506 height 368
click at [540, 298] on div "play_arrow" at bounding box center [555, 300] width 49 height 36
click at [539, 298] on div "pause" at bounding box center [555, 300] width 49 height 36
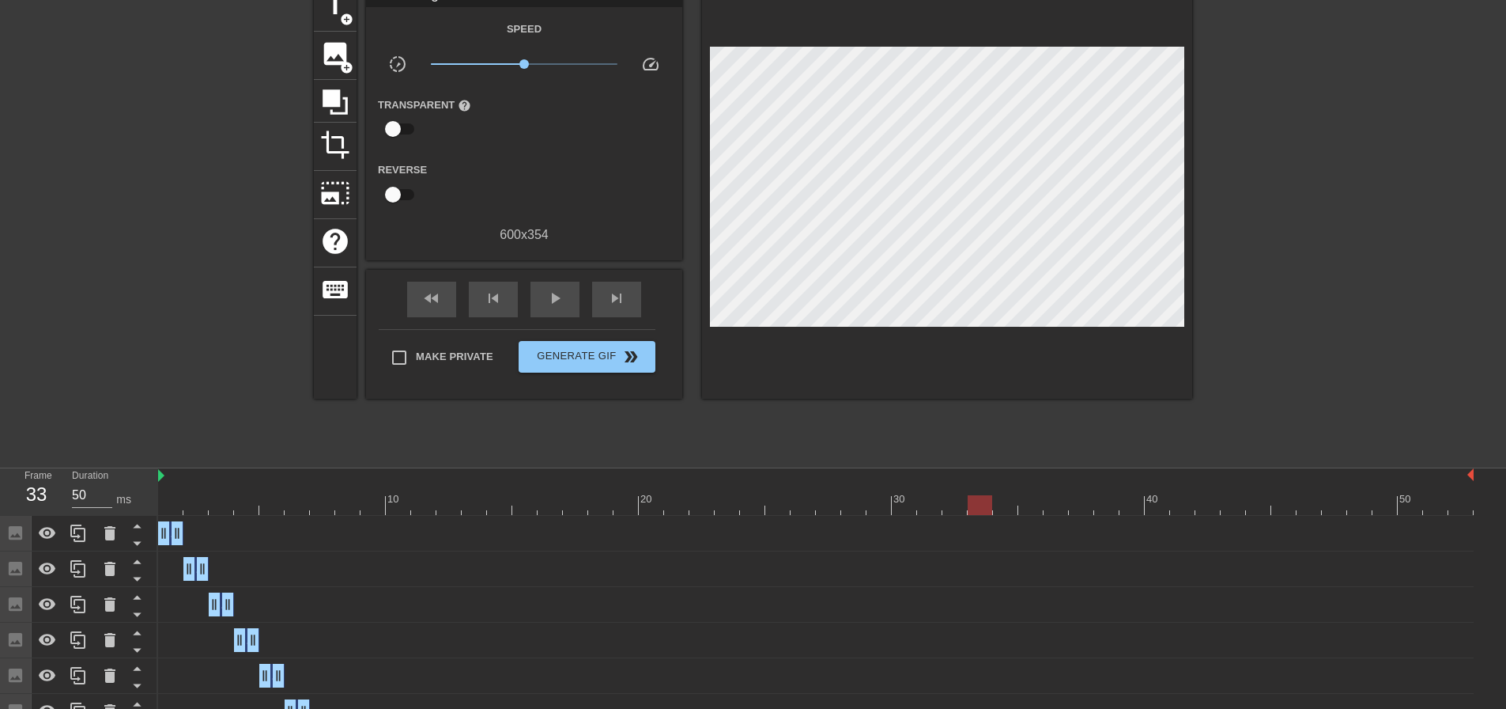
click at [172, 508] on div at bounding box center [816, 505] width 1316 height 20
drag, startPoint x: 240, startPoint y: 505, endPoint x: 357, endPoint y: 497, distance: 117.4
click at [357, 497] on div at bounding box center [816, 505] width 1316 height 20
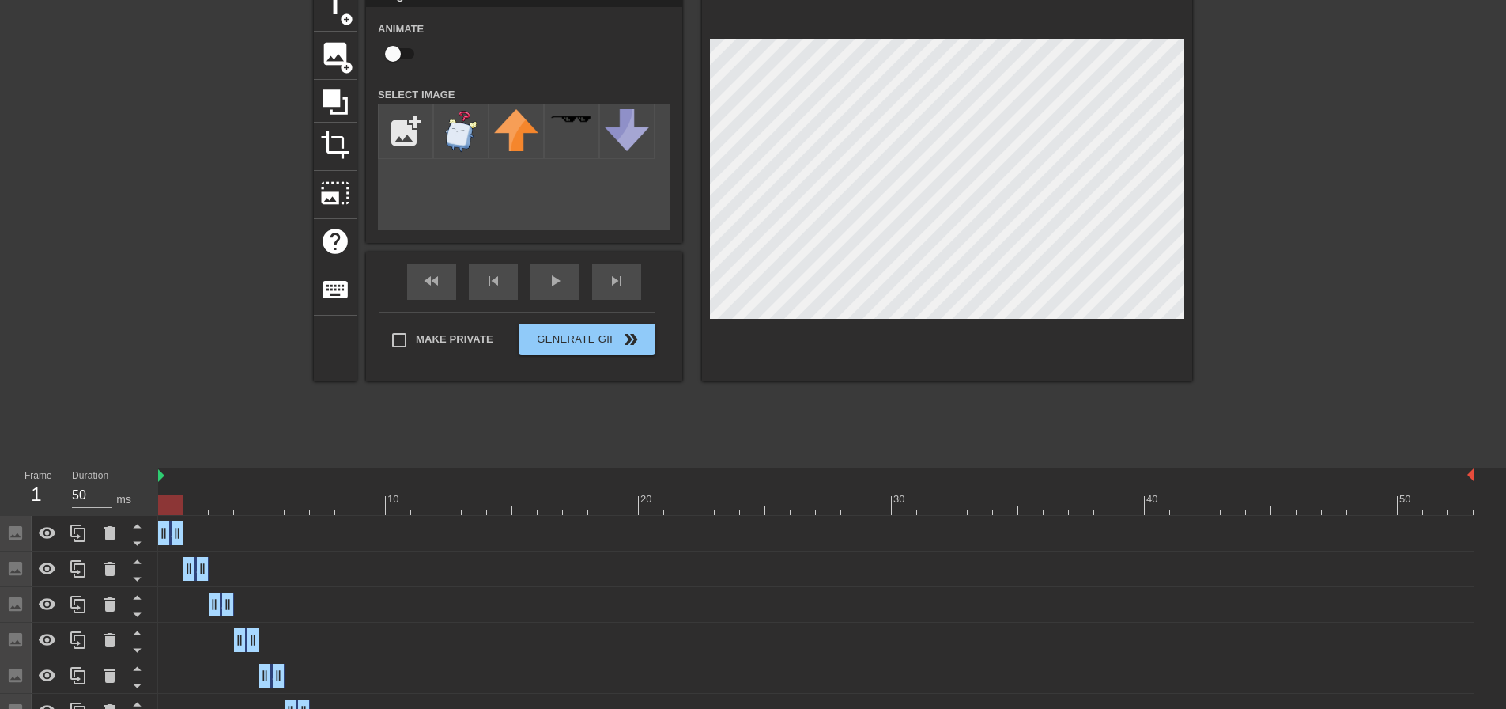
drag, startPoint x: 281, startPoint y: 512, endPoint x: 411, endPoint y: 400, distance: 172.1
click at [153, 517] on div "Frame 1 Duration 50 ms 10 20 30 40 50 Image drag_handle drag_handle Image drag_…" at bounding box center [753, 652] width 1506 height 368
click at [576, 271] on div "fast_rewind skip_previous play_arrow skip_next" at bounding box center [524, 281] width 258 height 59
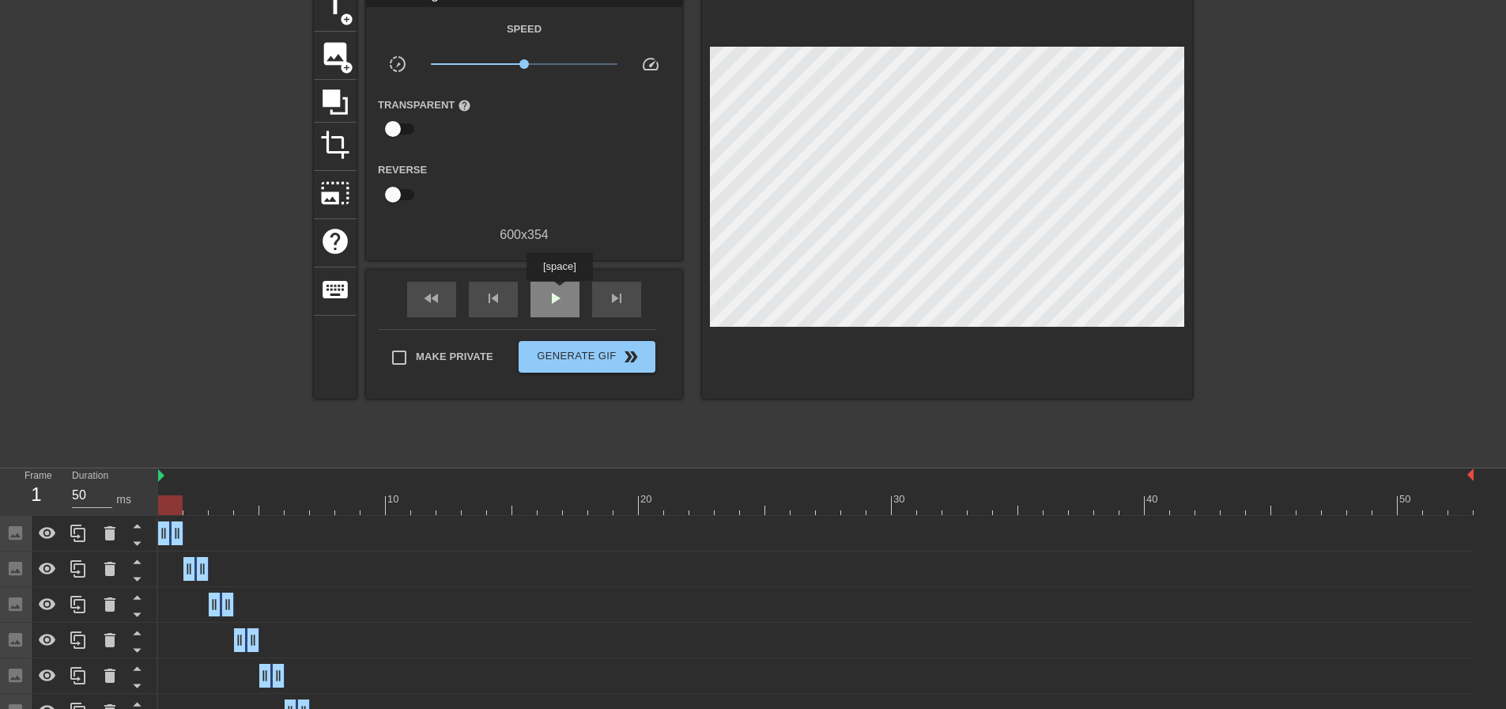
click at [559, 292] on span "play_arrow" at bounding box center [555, 298] width 19 height 19
click at [559, 292] on span "pause" at bounding box center [555, 298] width 19 height 19
click at [181, 505] on div at bounding box center [816, 505] width 1316 height 20
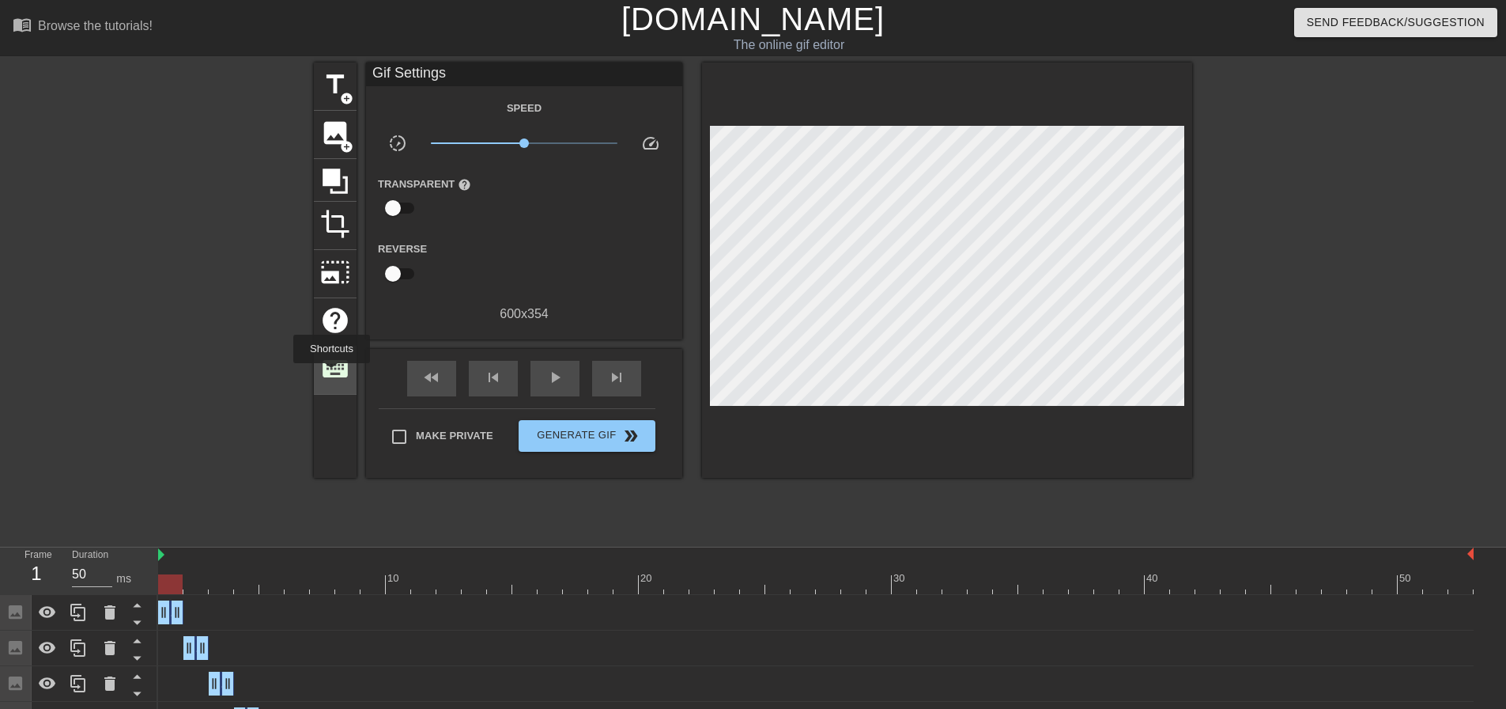
scroll to position [210, 0]
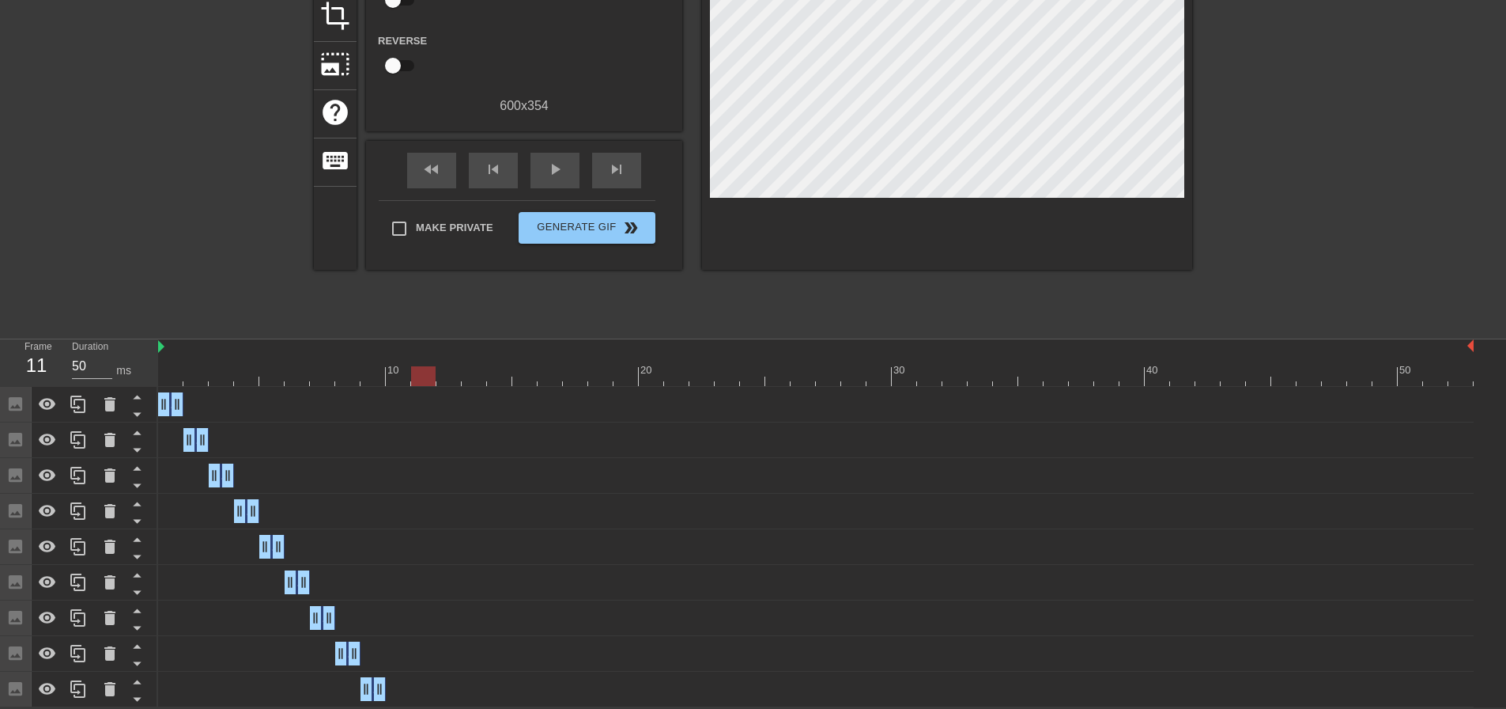
drag, startPoint x: 507, startPoint y: 381, endPoint x: 433, endPoint y: 383, distance: 74.3
click at [433, 383] on div at bounding box center [816, 376] width 1316 height 20
drag, startPoint x: 434, startPoint y: 379, endPoint x: 457, endPoint y: 381, distance: 23.1
click at [457, 381] on div at bounding box center [449, 376] width 25 height 20
click at [433, 381] on div at bounding box center [816, 376] width 1316 height 20
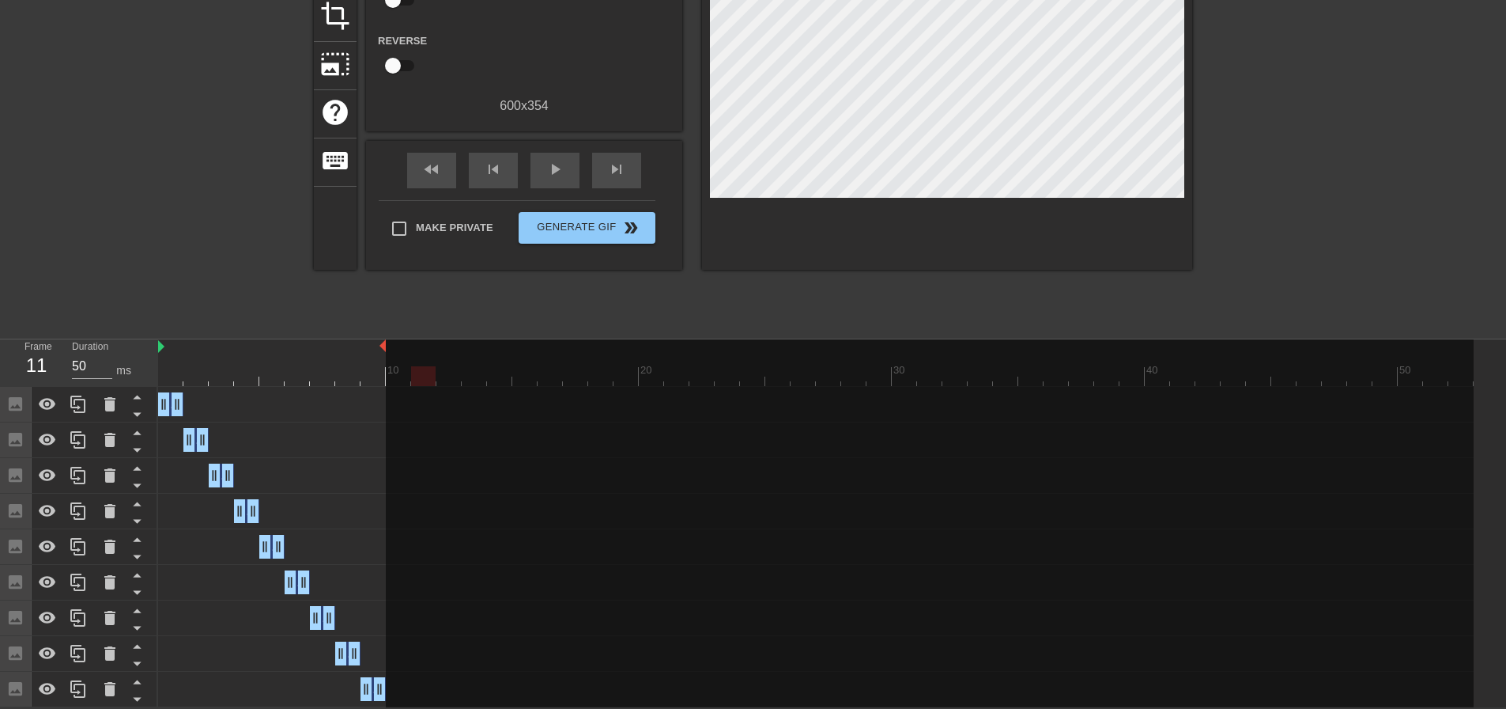
drag, startPoint x: 1472, startPoint y: 346, endPoint x: 395, endPoint y: 435, distance: 1080.7
click at [395, 386] on div "10 20 30 40 50" at bounding box center [816, 362] width 1316 height 47
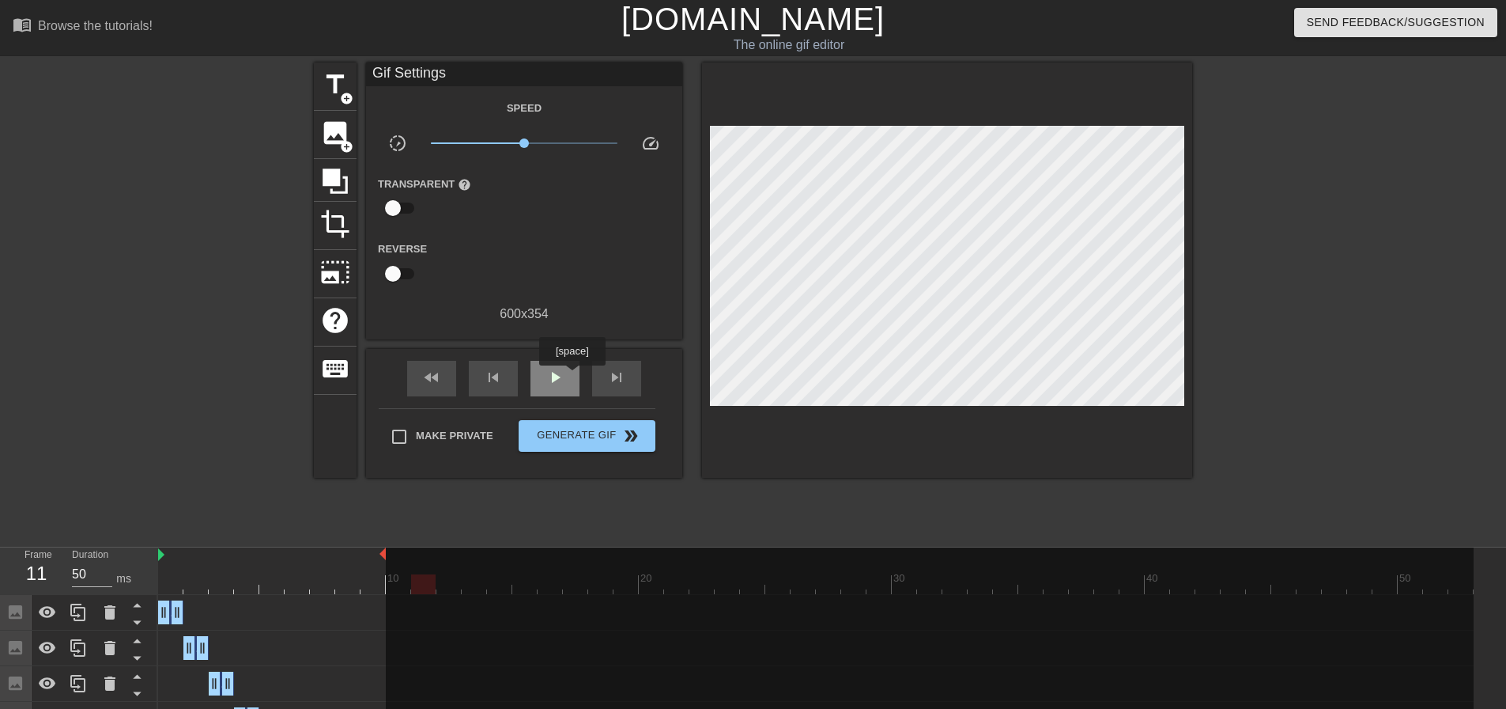
click at [572, 376] on div "play_arrow" at bounding box center [555, 379] width 49 height 36
click at [572, 376] on div "pause" at bounding box center [555, 379] width 49 height 36
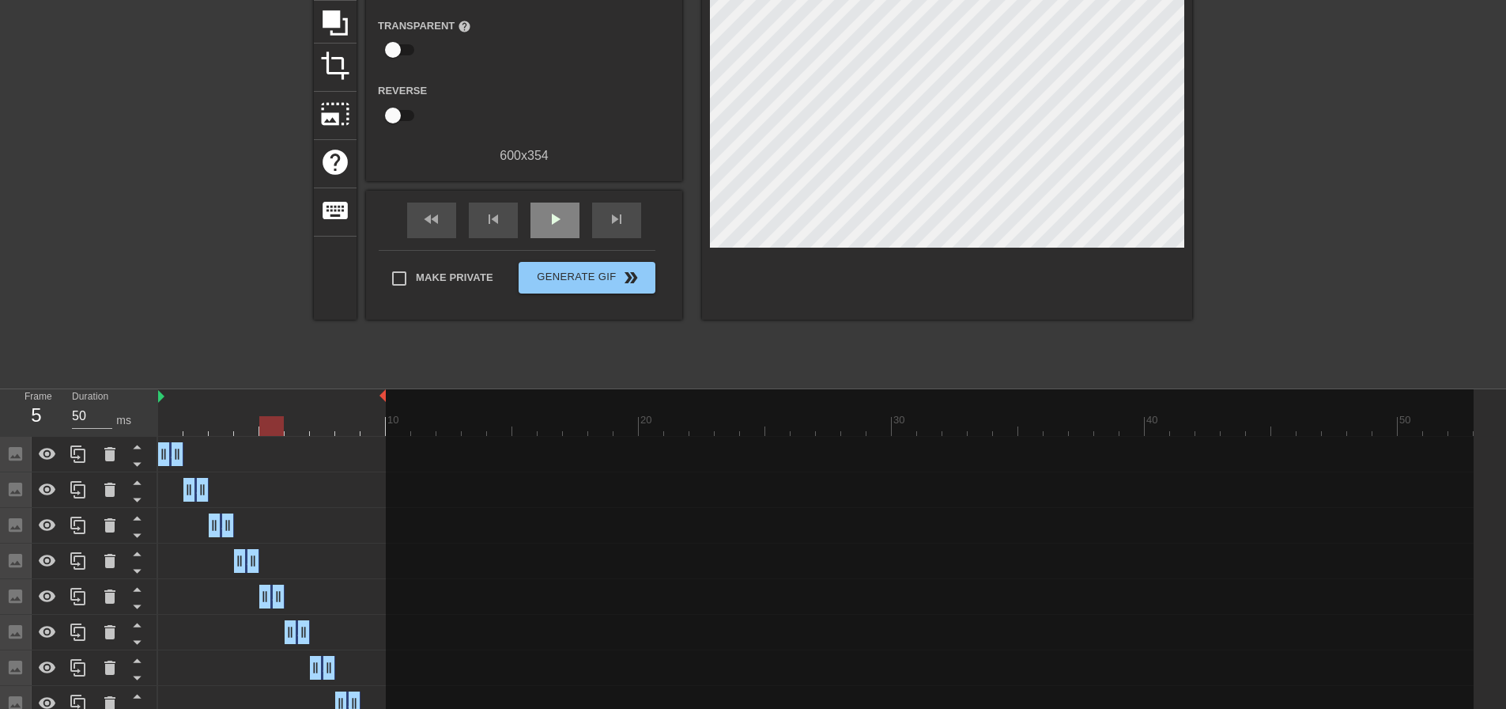
scroll to position [210, 0]
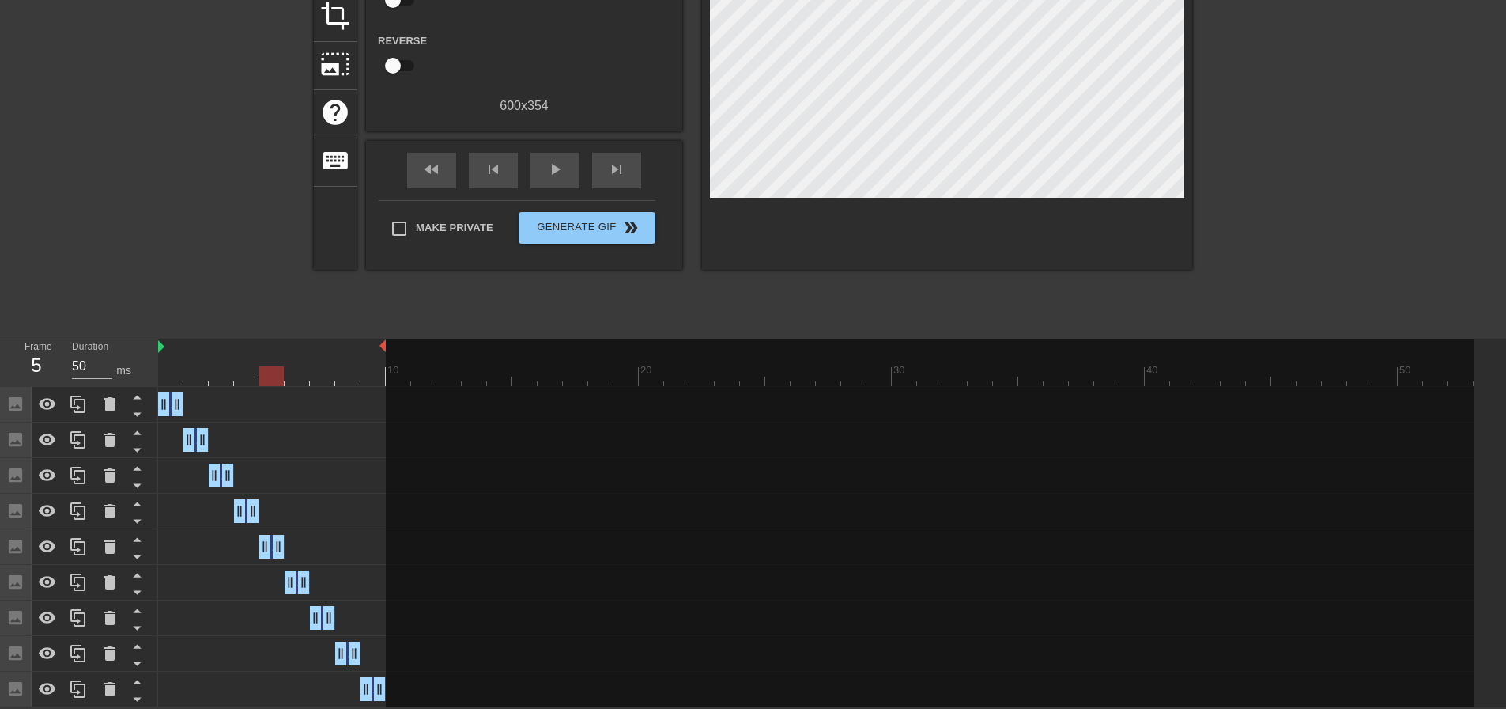
click at [372, 677] on div "Image drag_handle drag_handle" at bounding box center [373, 689] width 25 height 24
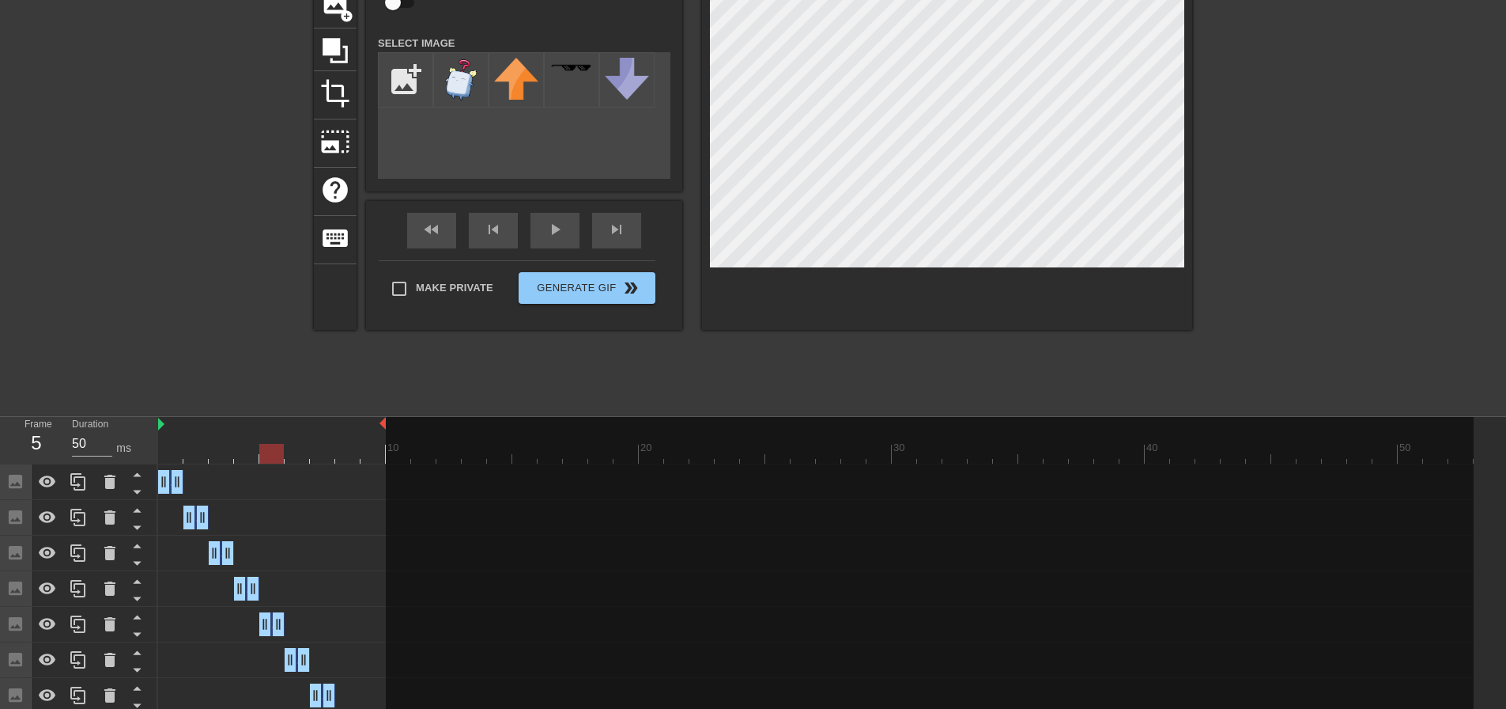
scroll to position [3, 0]
click at [373, 462] on div at bounding box center [816, 454] width 1316 height 20
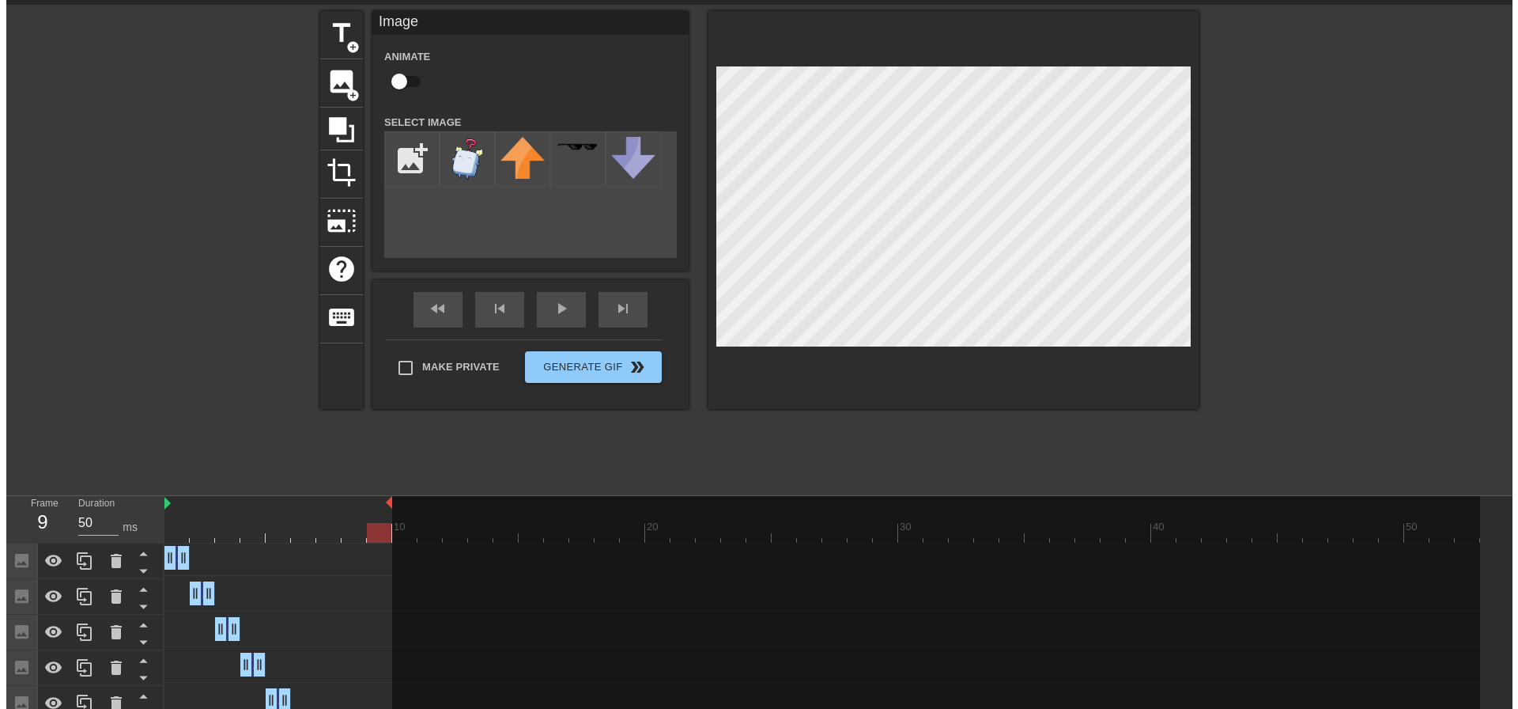
scroll to position [0, 0]
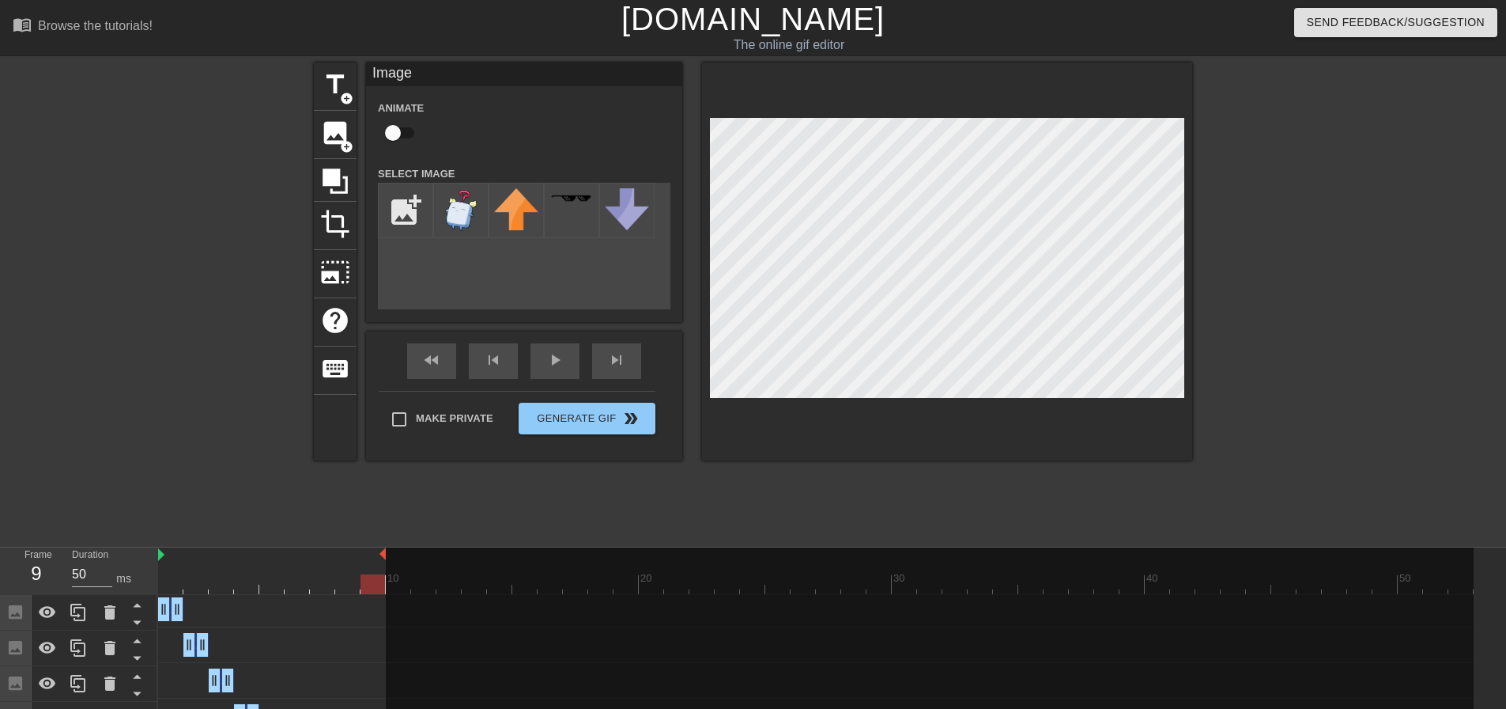
click at [1294, 410] on div "title add_circle image add_circle crop photo_size_select_large help keyboard Im…" at bounding box center [753, 299] width 1506 height 474
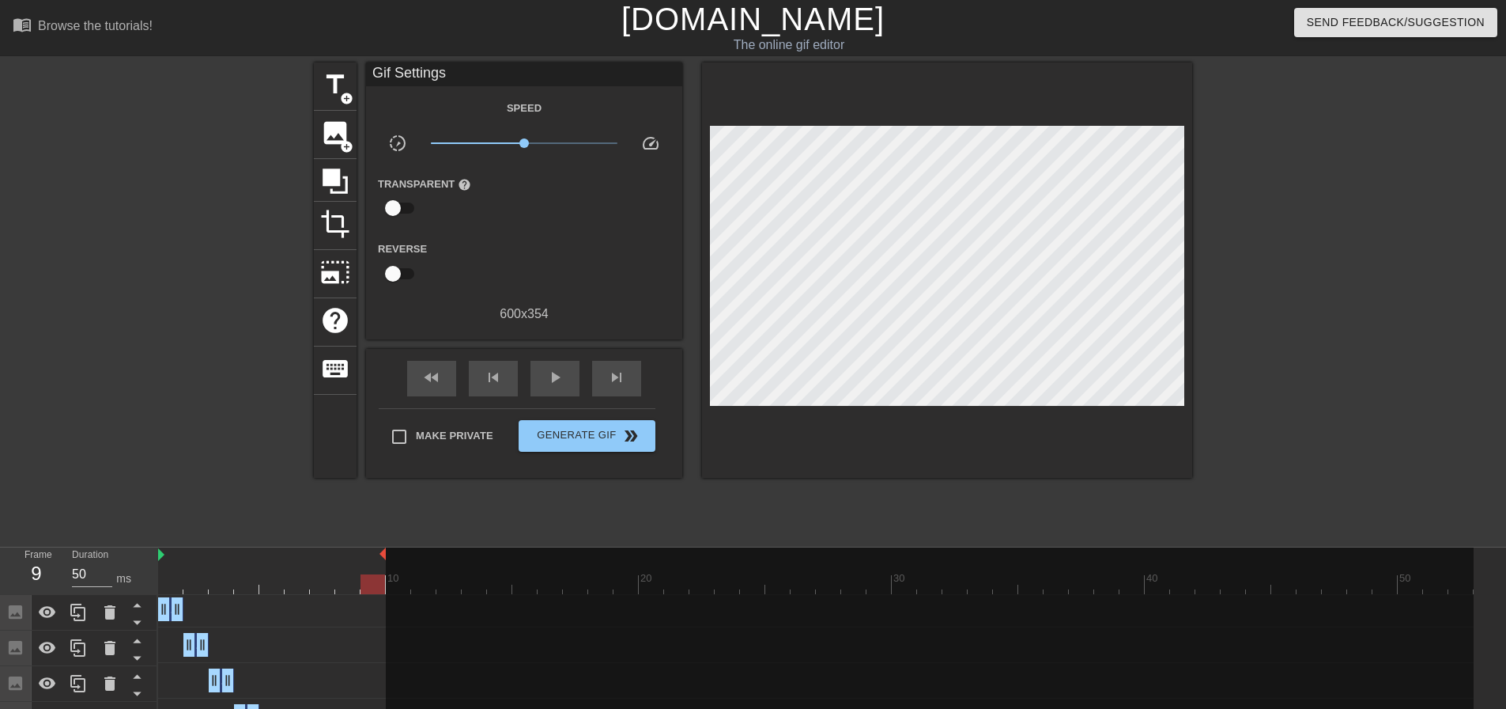
click at [907, 516] on div "title add_circle image add_circle crop photo_size_select_large help keyboard Gi…" at bounding box center [753, 299] width 879 height 474
click at [556, 380] on span "play_arrow" at bounding box center [555, 377] width 19 height 19
click at [556, 380] on span "pause" at bounding box center [555, 377] width 19 height 19
drag, startPoint x: 239, startPoint y: 584, endPoint x: 337, endPoint y: 591, distance: 98.4
click at [337, 591] on div at bounding box center [816, 584] width 1316 height 20
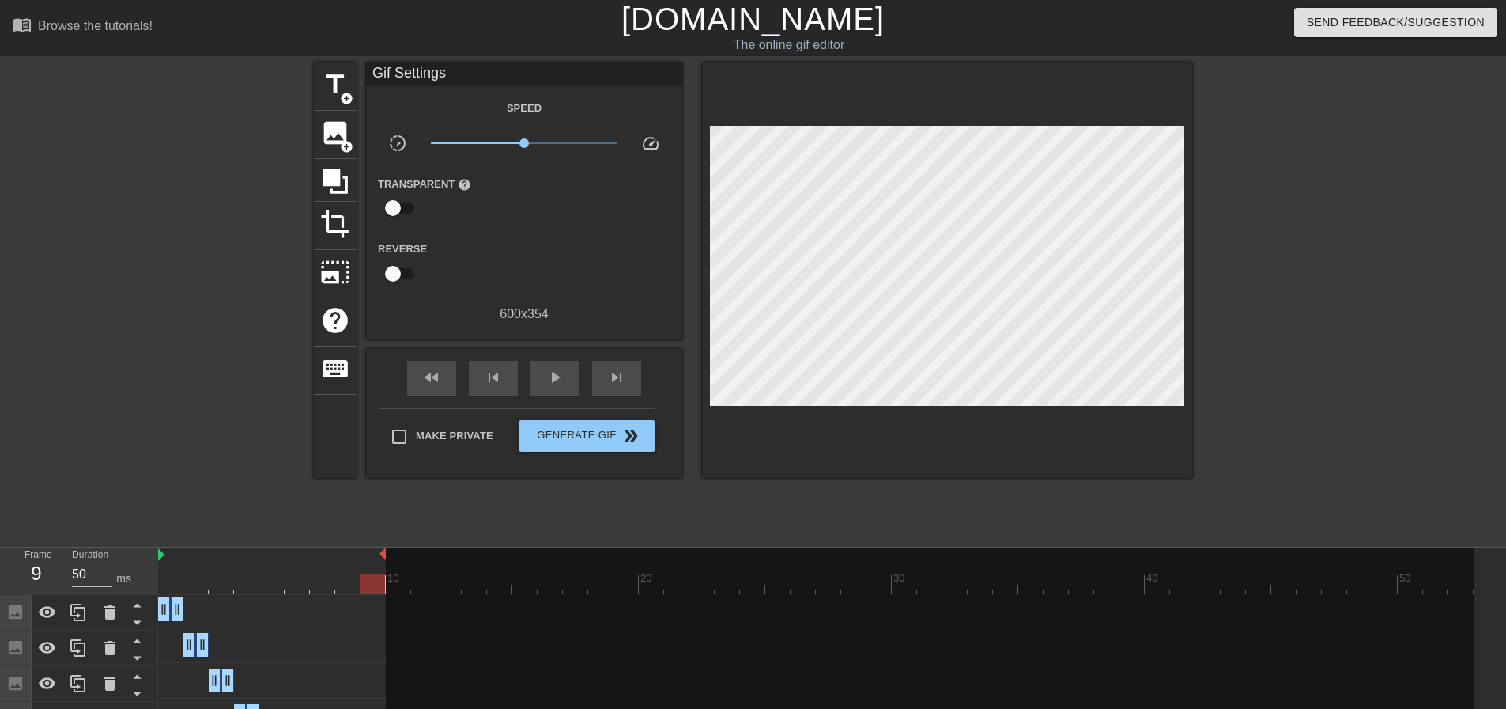
click at [373, 584] on div at bounding box center [816, 584] width 1316 height 20
click at [350, 586] on div at bounding box center [816, 584] width 1316 height 20
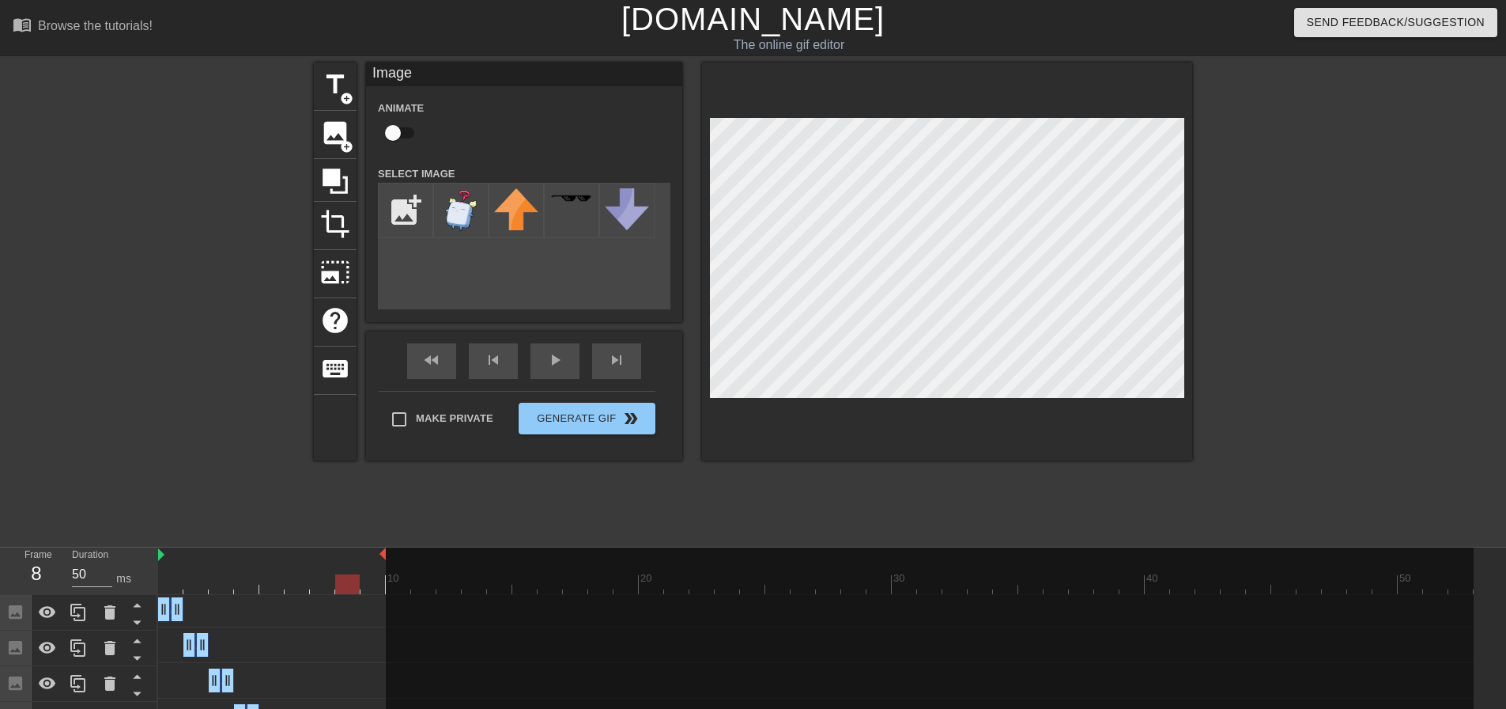
click at [1174, 440] on div at bounding box center [947, 261] width 490 height 398
click at [565, 363] on div "play_arrow" at bounding box center [555, 361] width 49 height 36
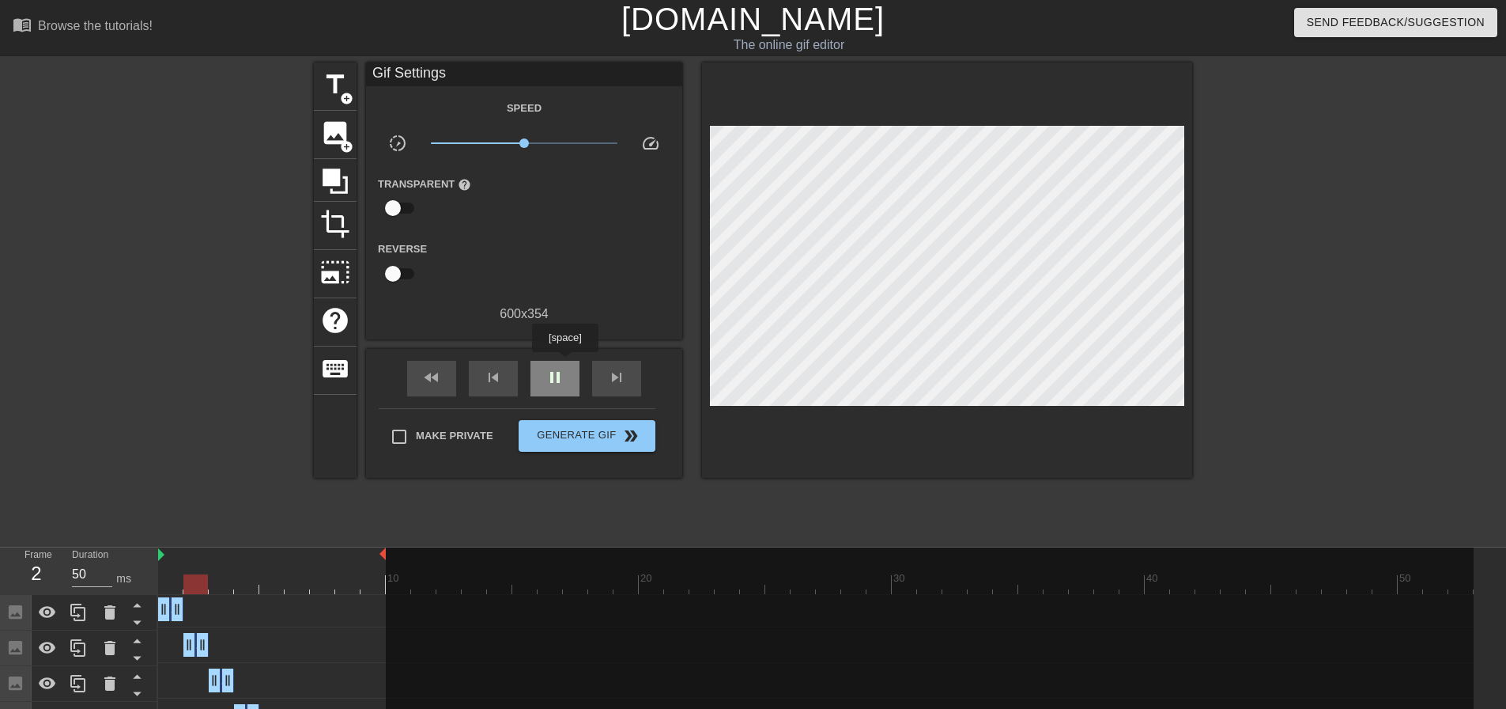
click at [565, 363] on div "pause" at bounding box center [555, 379] width 49 height 36
drag, startPoint x: 336, startPoint y: 584, endPoint x: 352, endPoint y: 584, distance: 15.8
click at [352, 584] on div at bounding box center [816, 584] width 1316 height 20
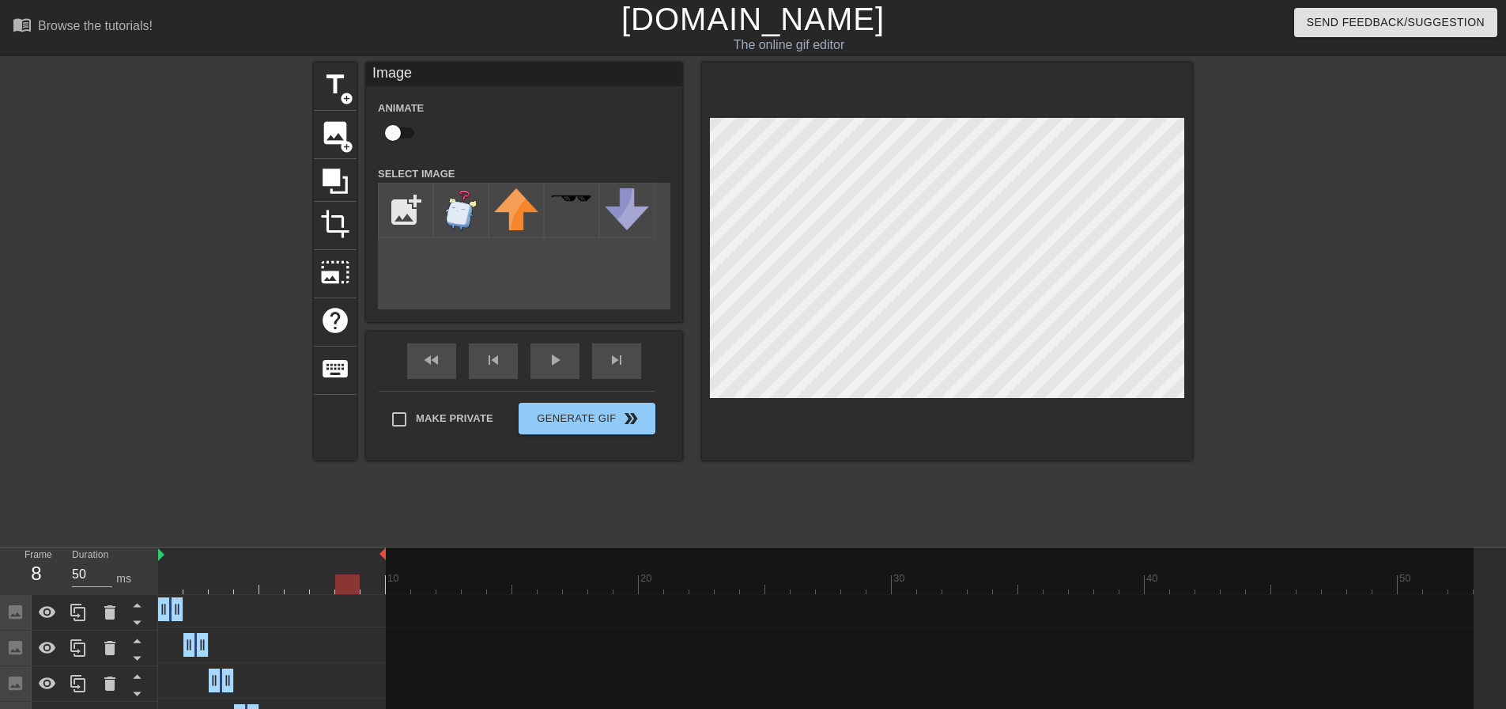
click at [1071, 405] on div at bounding box center [947, 261] width 490 height 398
click at [368, 582] on div at bounding box center [816, 584] width 1316 height 20
click at [345, 584] on div at bounding box center [816, 584] width 1316 height 20
click at [542, 355] on div "fast_rewind skip_previous play_arrow skip_next" at bounding box center [524, 360] width 258 height 59
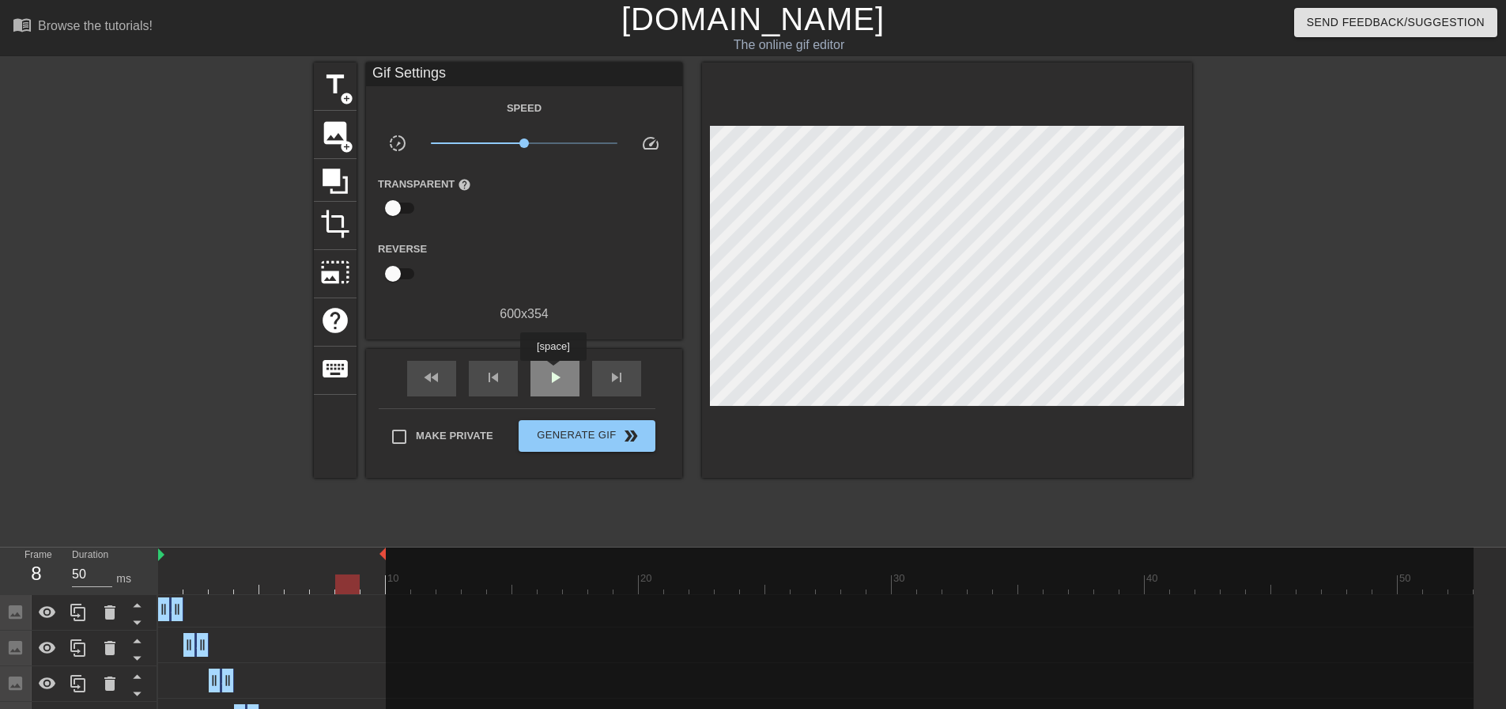
click at [553, 372] on span "play_arrow" at bounding box center [555, 377] width 19 height 19
click at [553, 372] on span "pause" at bounding box center [555, 377] width 19 height 19
click at [557, 429] on span "Generate Gif double_arrow" at bounding box center [587, 435] width 124 height 19
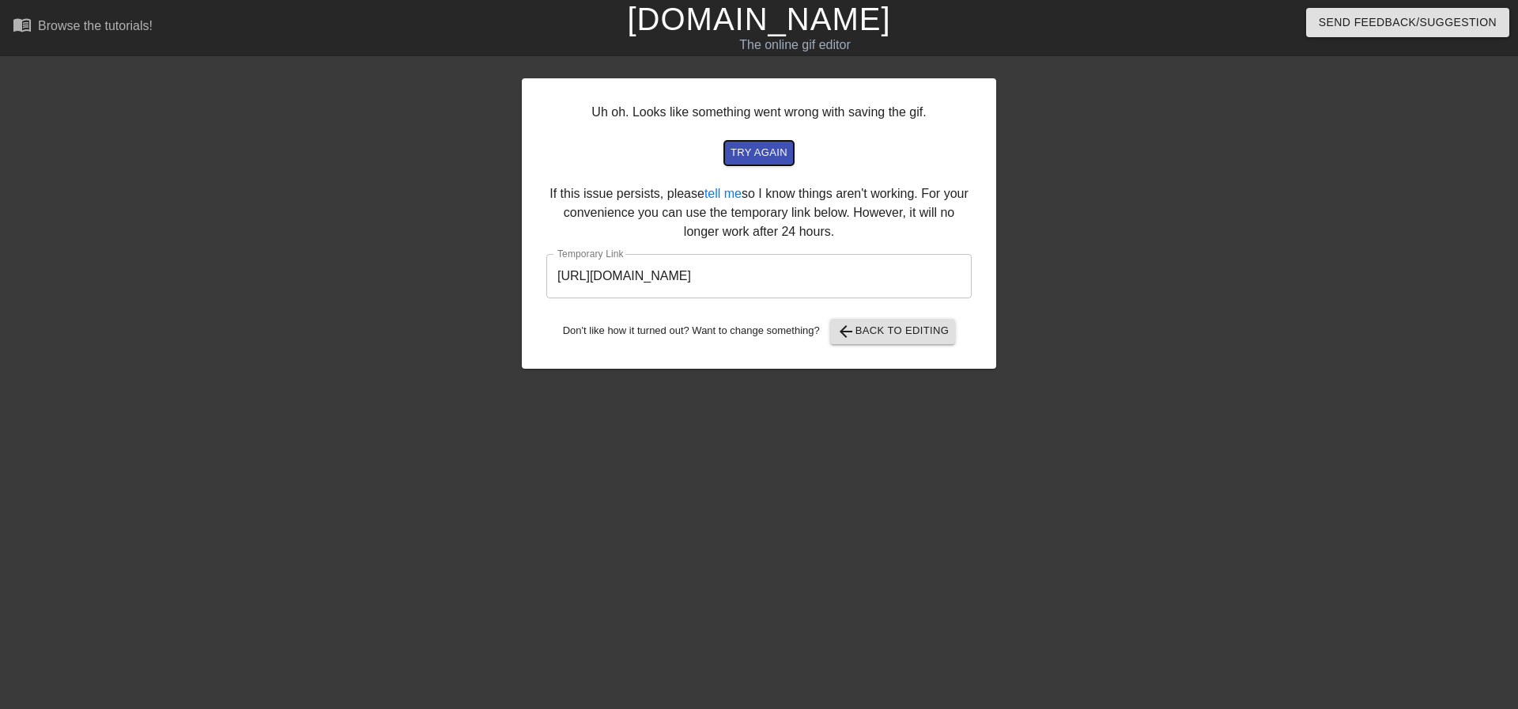
click at [761, 153] on span "try again" at bounding box center [759, 153] width 57 height 18
drag, startPoint x: 923, startPoint y: 274, endPoint x: 501, endPoint y: 282, distance: 422.3
click at [501, 282] on div "Uh oh. Looks like something went wrong with saving the gif. try again If this i…" at bounding box center [759, 299] width 1518 height 474
